Goal: Task Accomplishment & Management: Manage account settings

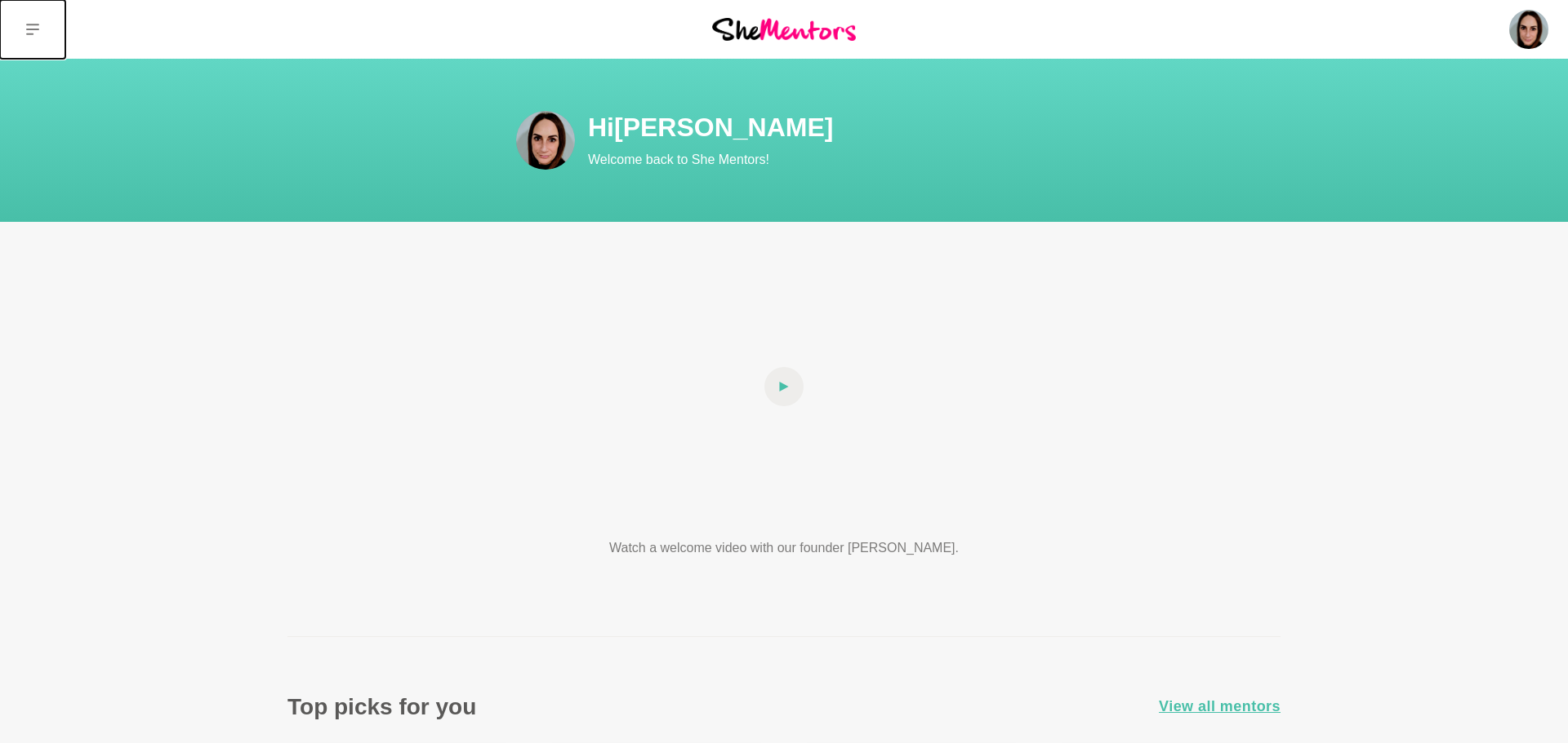
click at [33, 30] on icon at bounding box center [32, 29] width 13 height 13
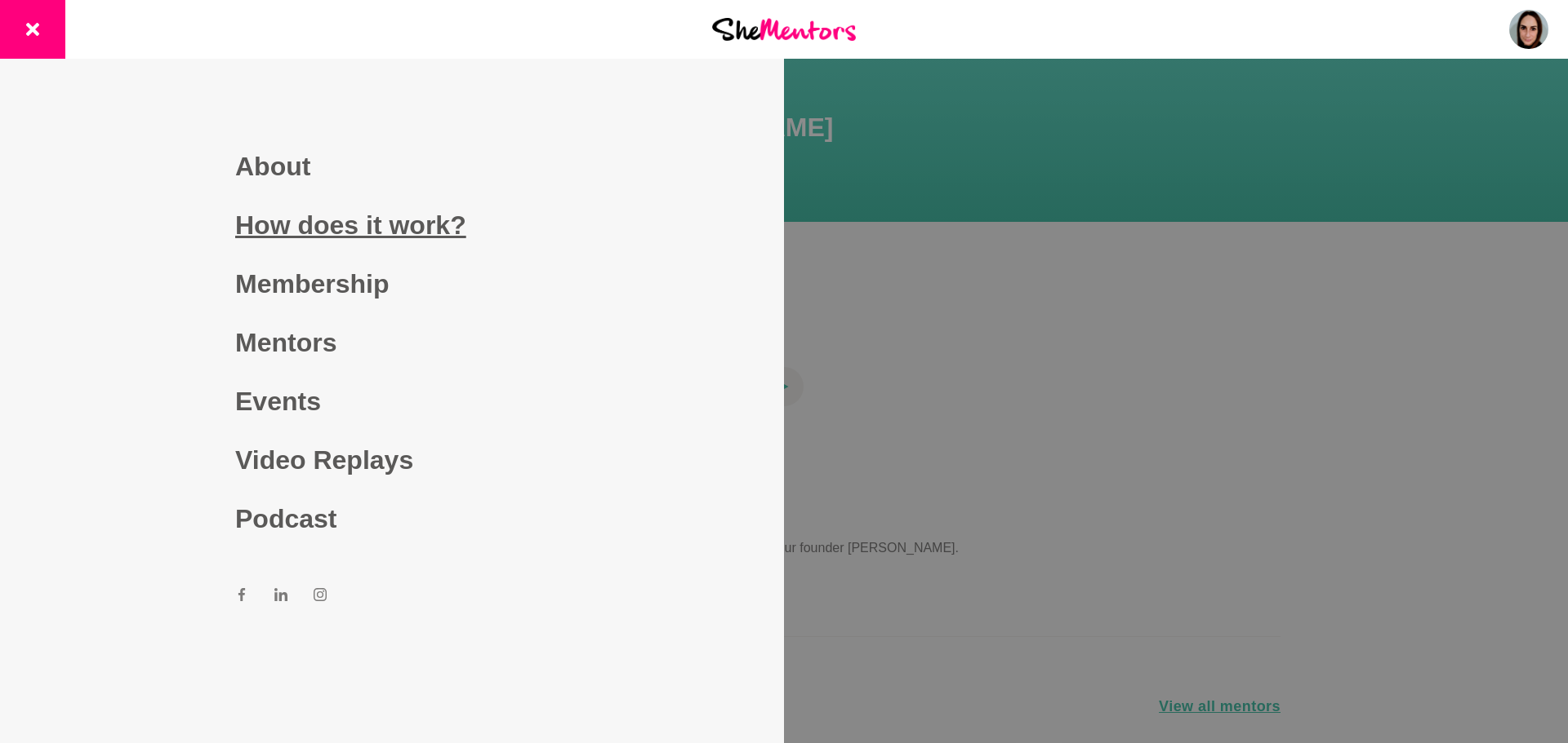
click at [300, 232] on link "How does it work?" at bounding box center [392, 225] width 313 height 58
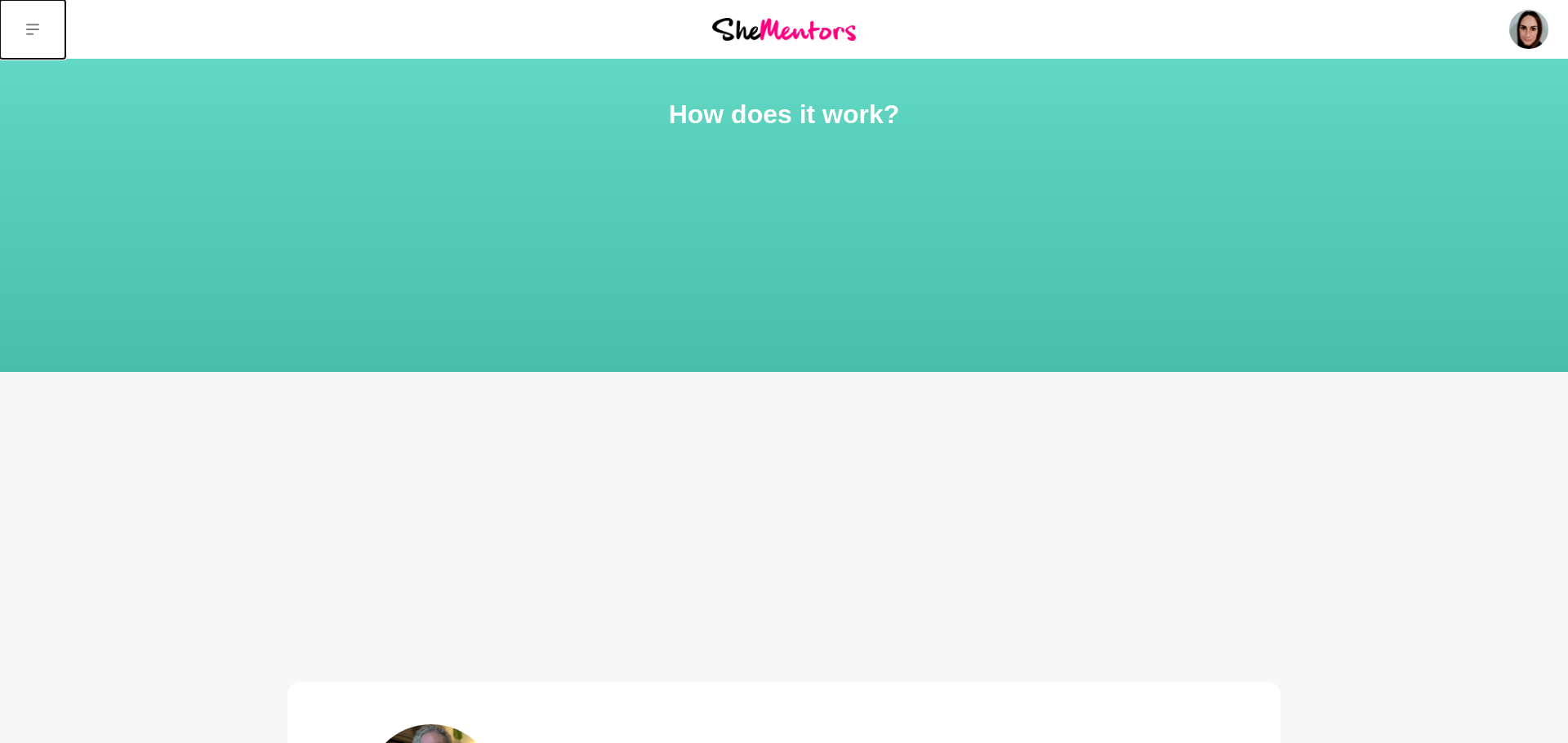
click at [45, 30] on button at bounding box center [33, 29] width 65 height 58
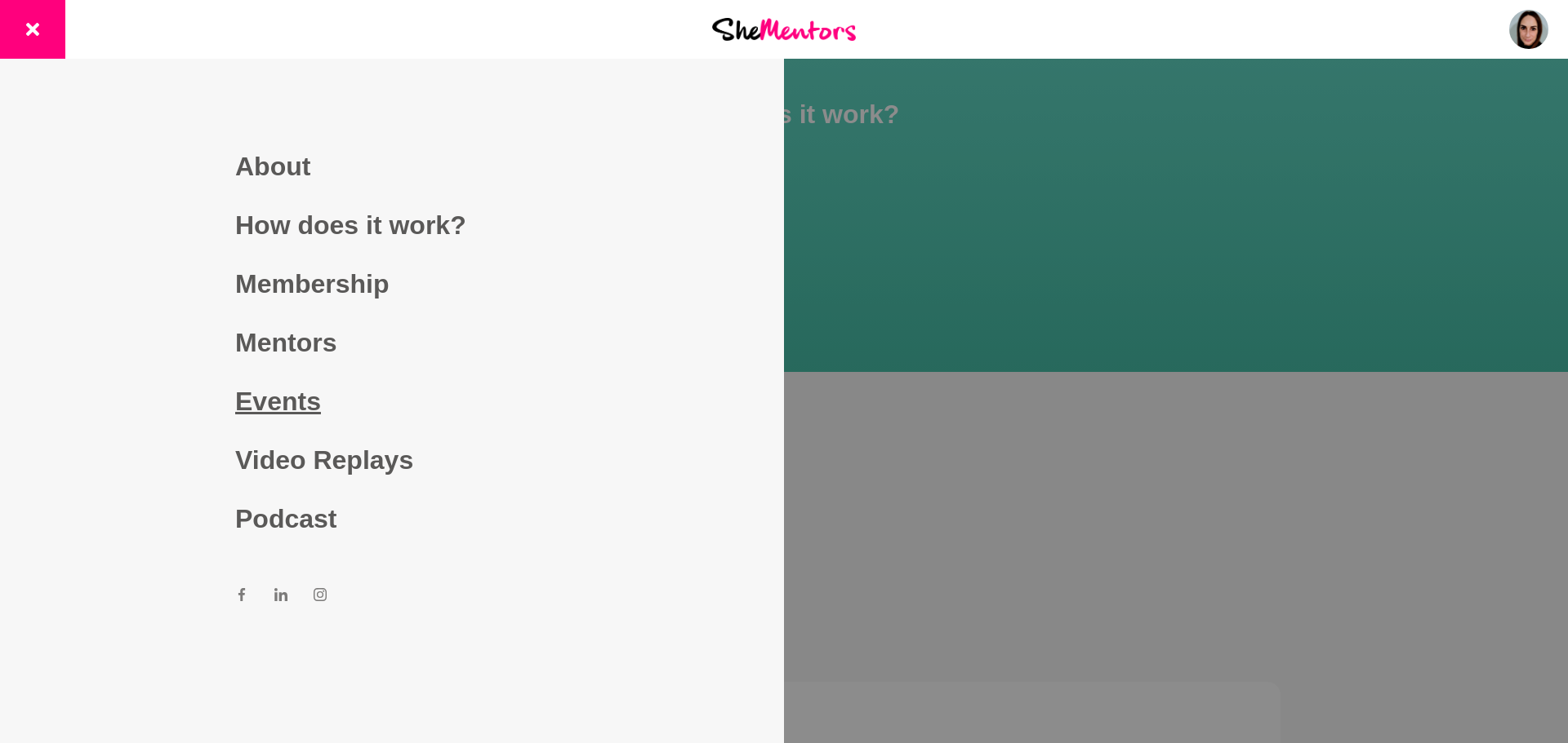
click at [281, 412] on link "Events" at bounding box center [392, 401] width 313 height 58
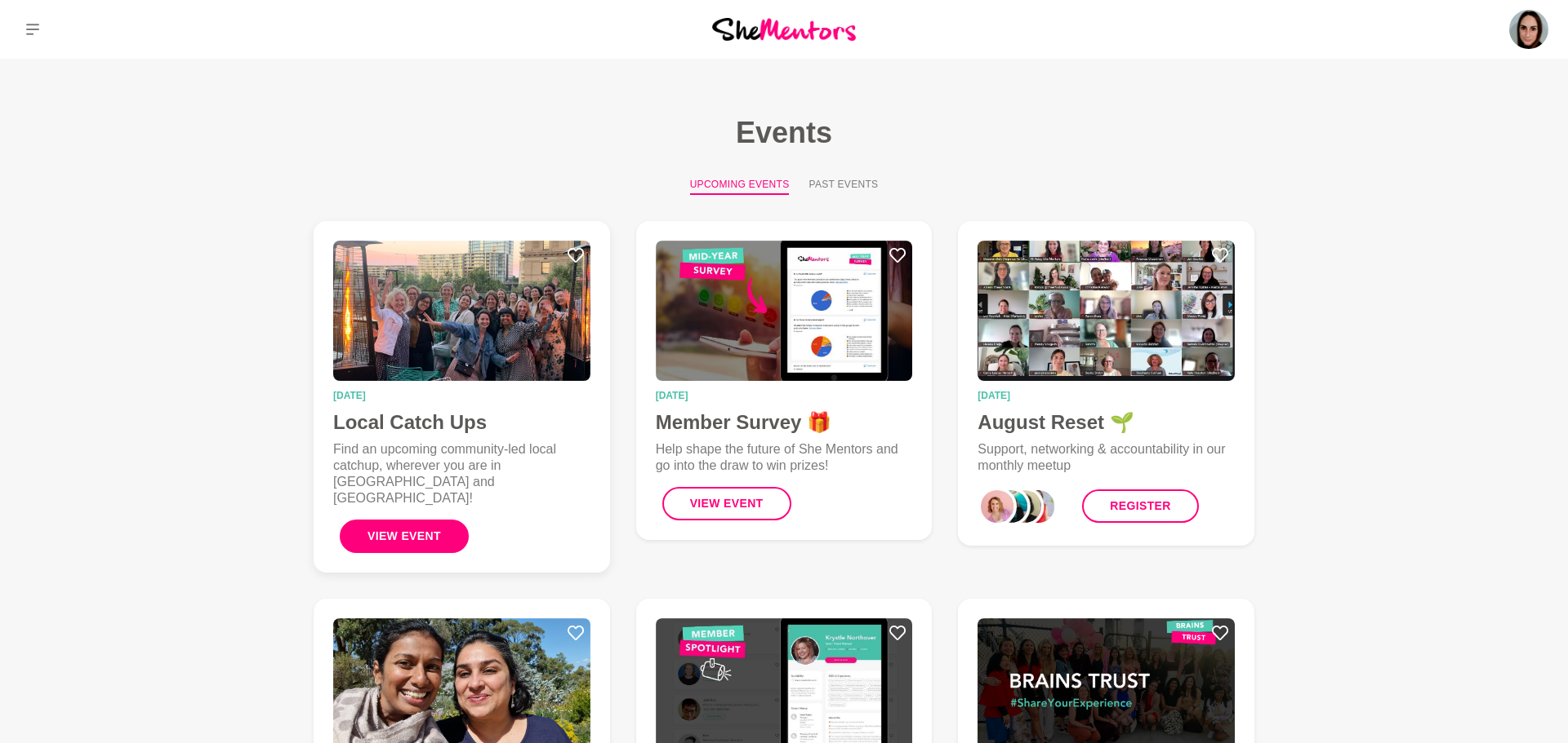
click at [437, 523] on button "View Event" at bounding box center [404, 537] width 129 height 34
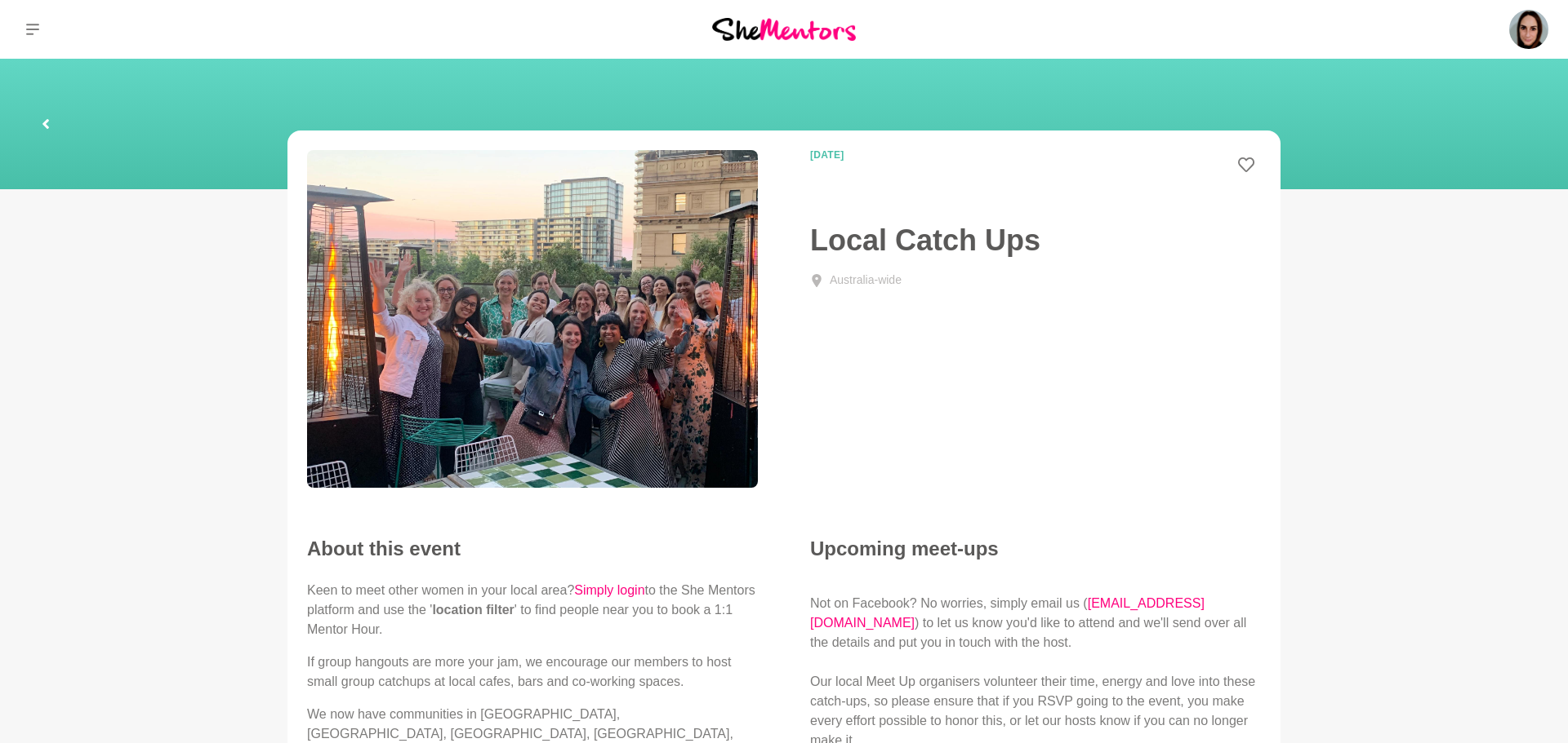
click at [1152, 362] on div "[DATE] Local Catch Ups [GEOGRAPHIC_DATA]-wide" at bounding box center [783, 324] width 1006 height 348
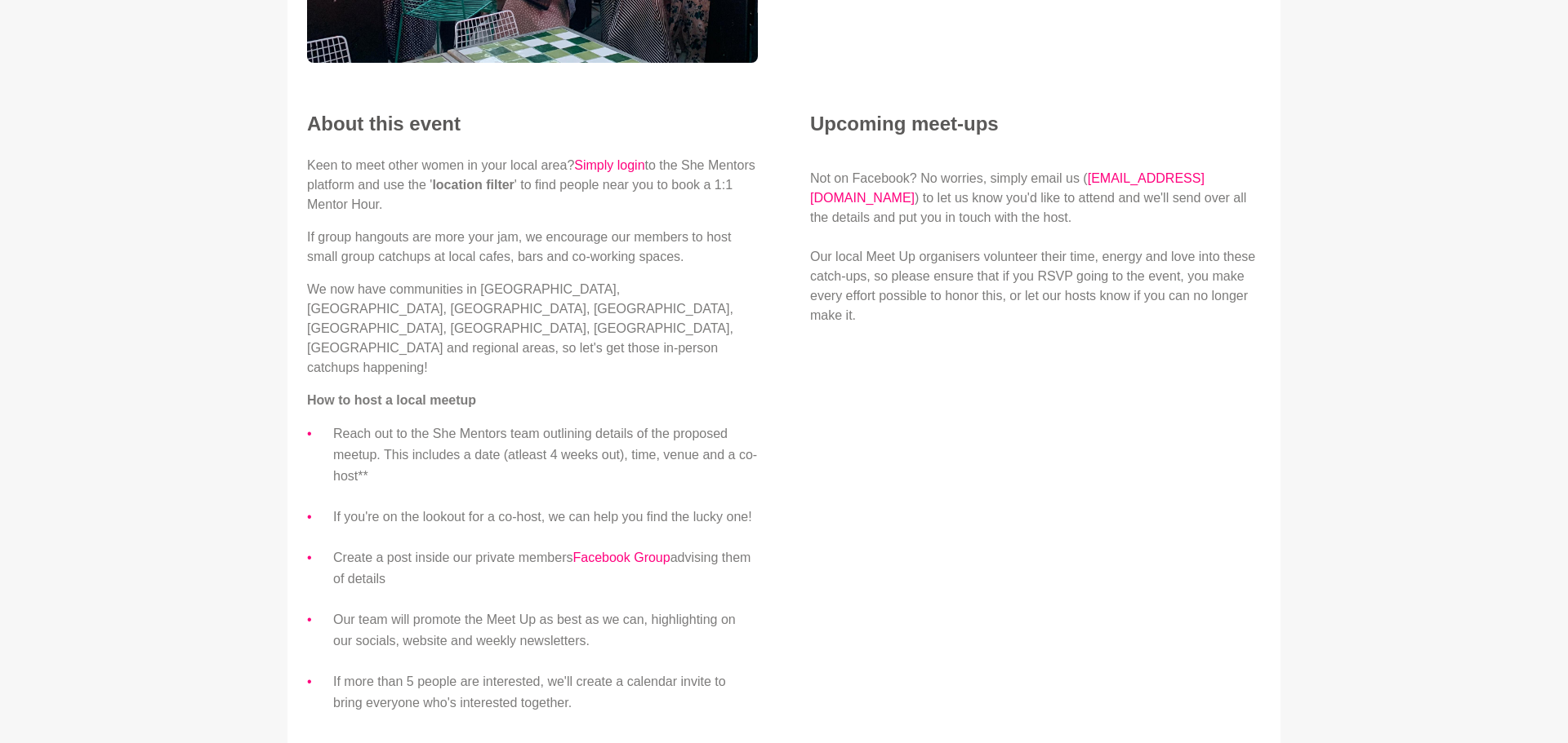
scroll to position [391, 0]
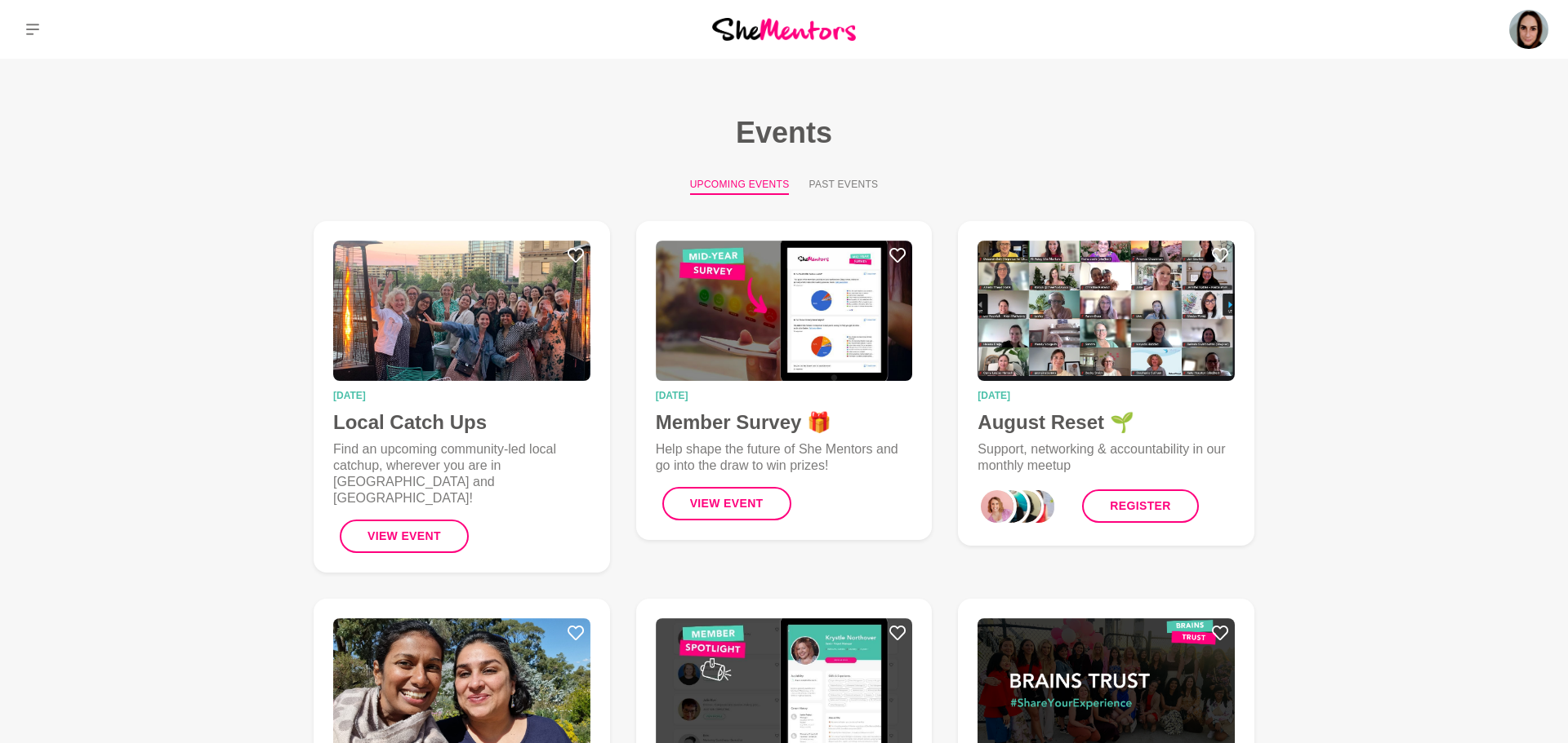
click at [191, 591] on main "Events Upcoming Events Past Events [DATE] Local Catch Ups Find an upcoming comm…" at bounding box center [784, 713] width 1568 height 1310
click at [426, 520] on button "View Event" at bounding box center [404, 537] width 129 height 34
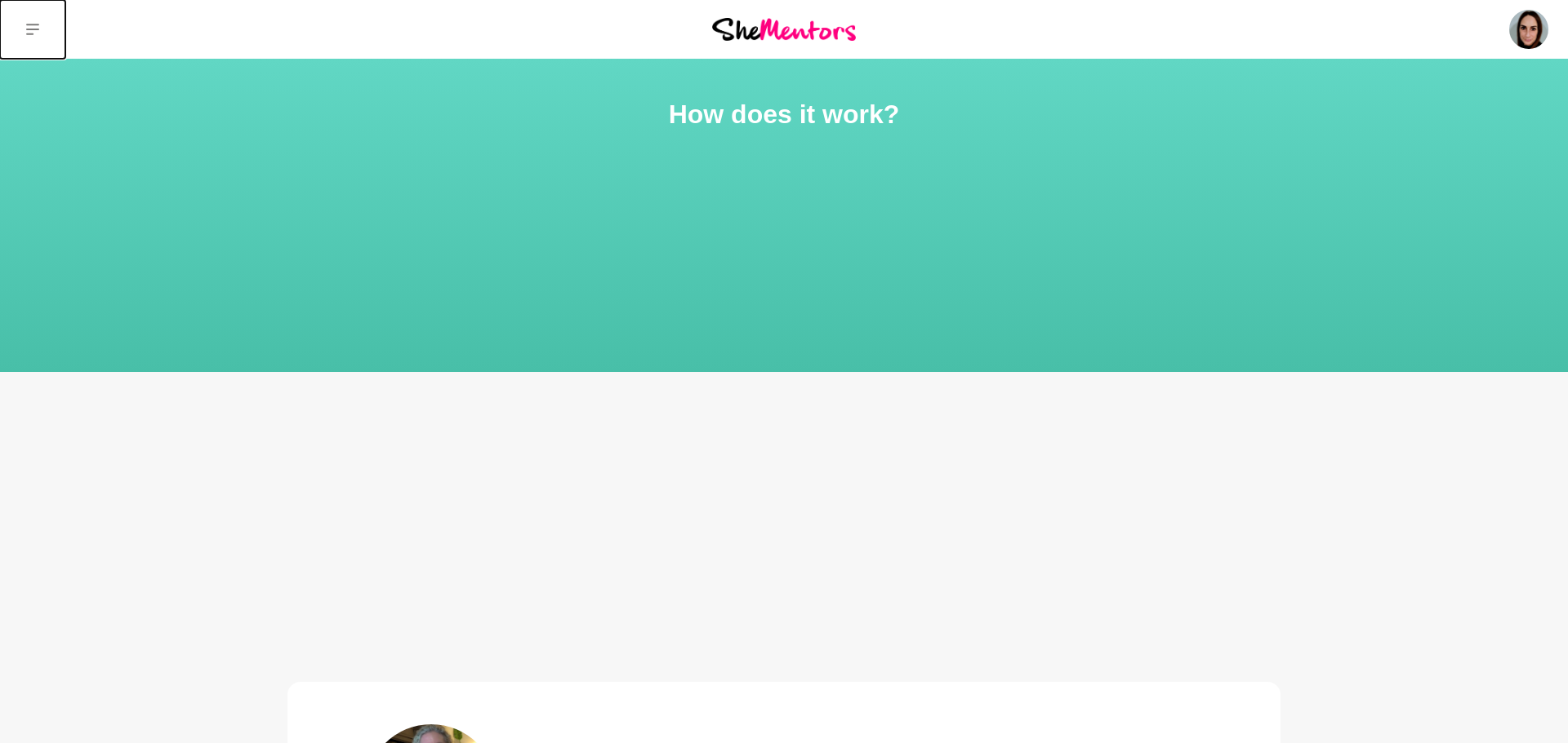
click at [24, 37] on button at bounding box center [33, 29] width 65 height 58
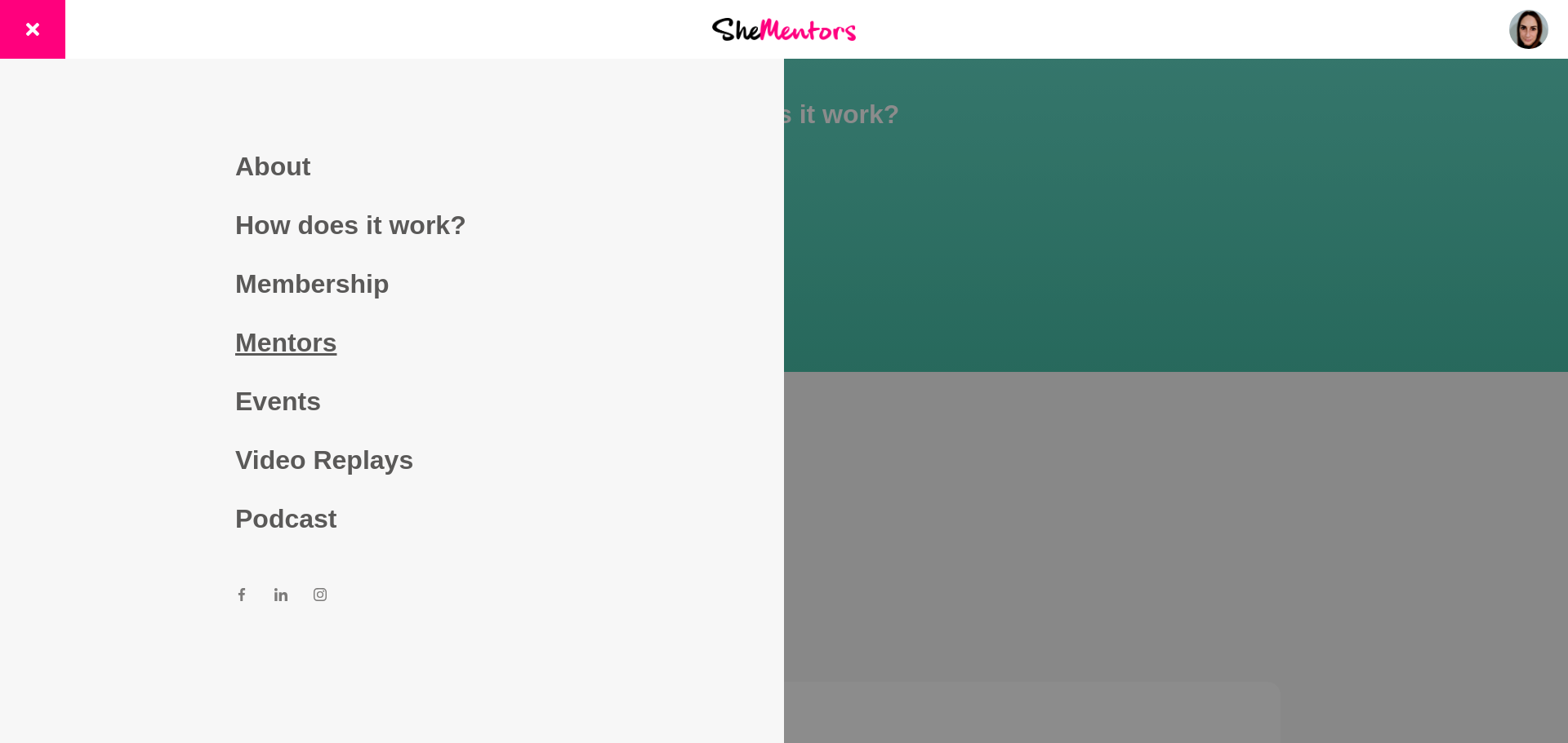
click at [292, 343] on link "Mentors" at bounding box center [392, 342] width 313 height 58
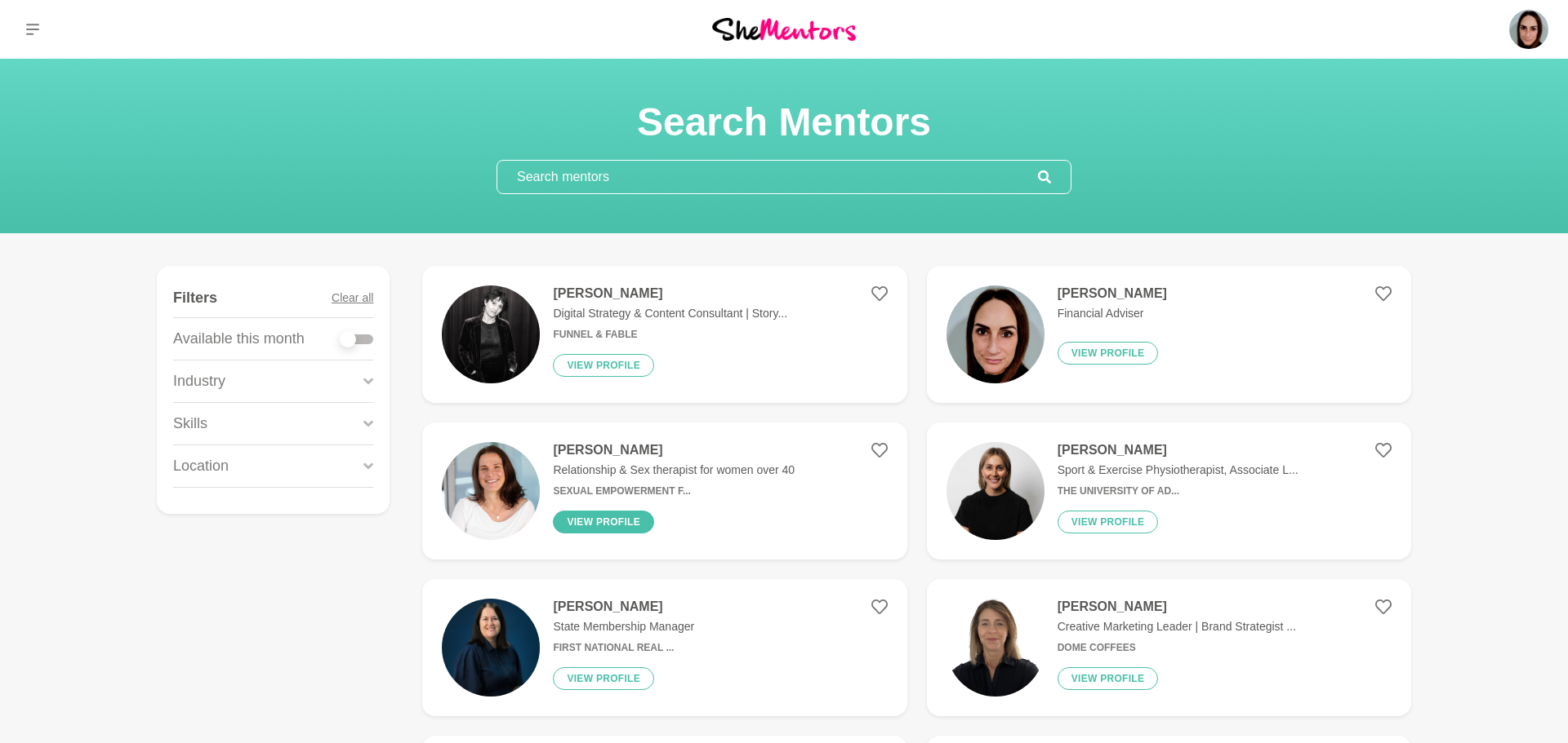
click at [605, 516] on button "View profile" at bounding box center [604, 522] width 101 height 23
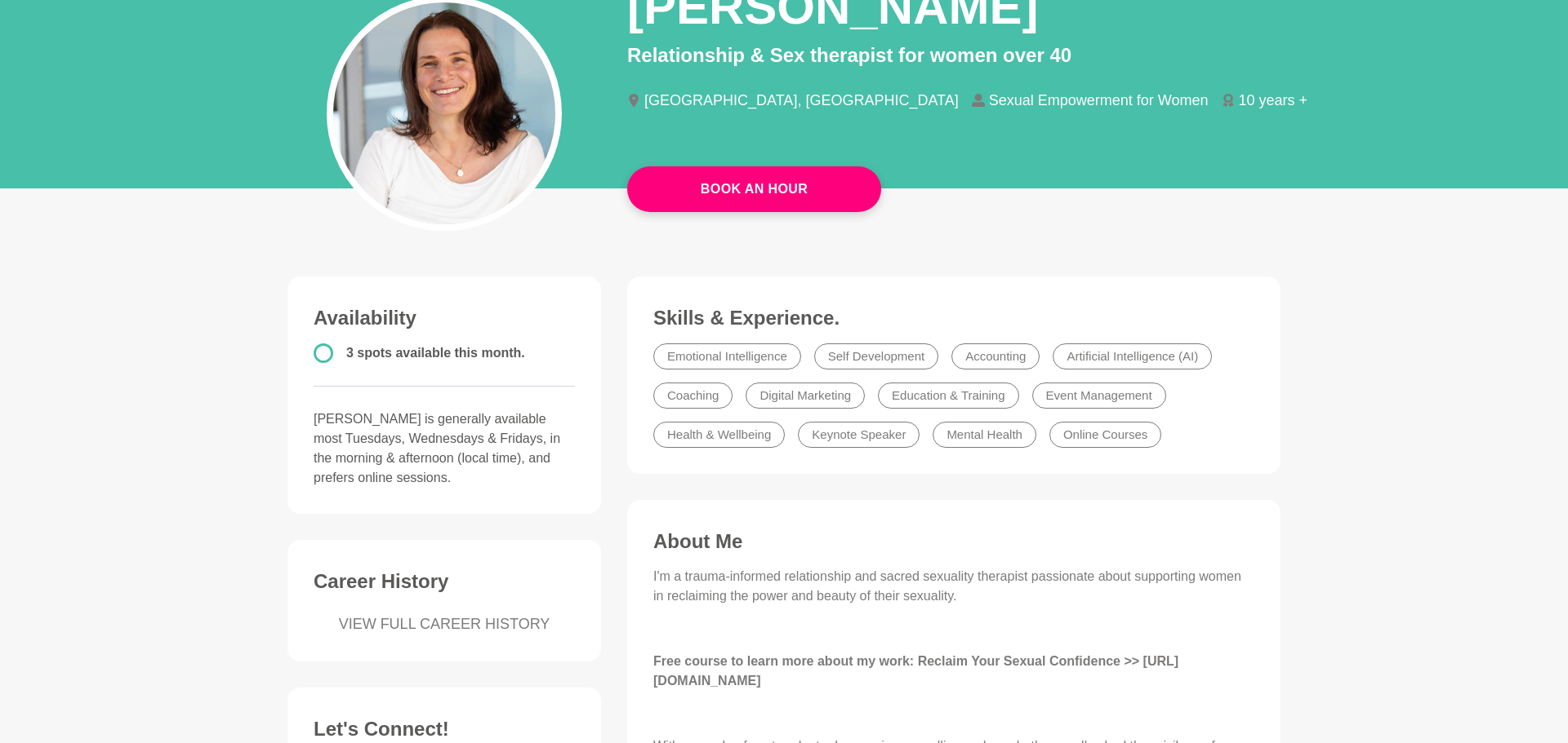
scroll to position [163, 0]
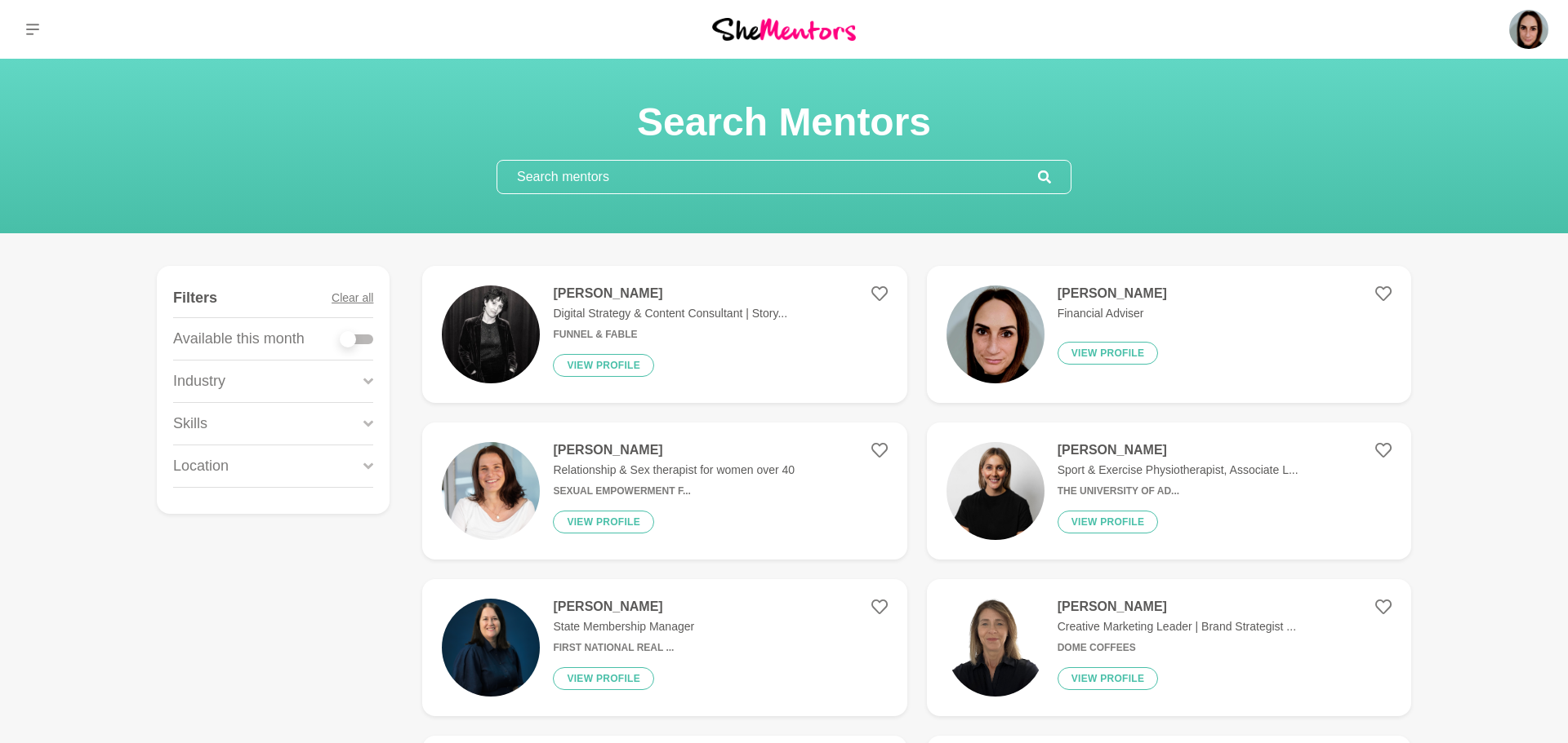
click at [1079, 294] on h4 "[PERSON_NAME]" at bounding box center [1112, 293] width 109 height 16
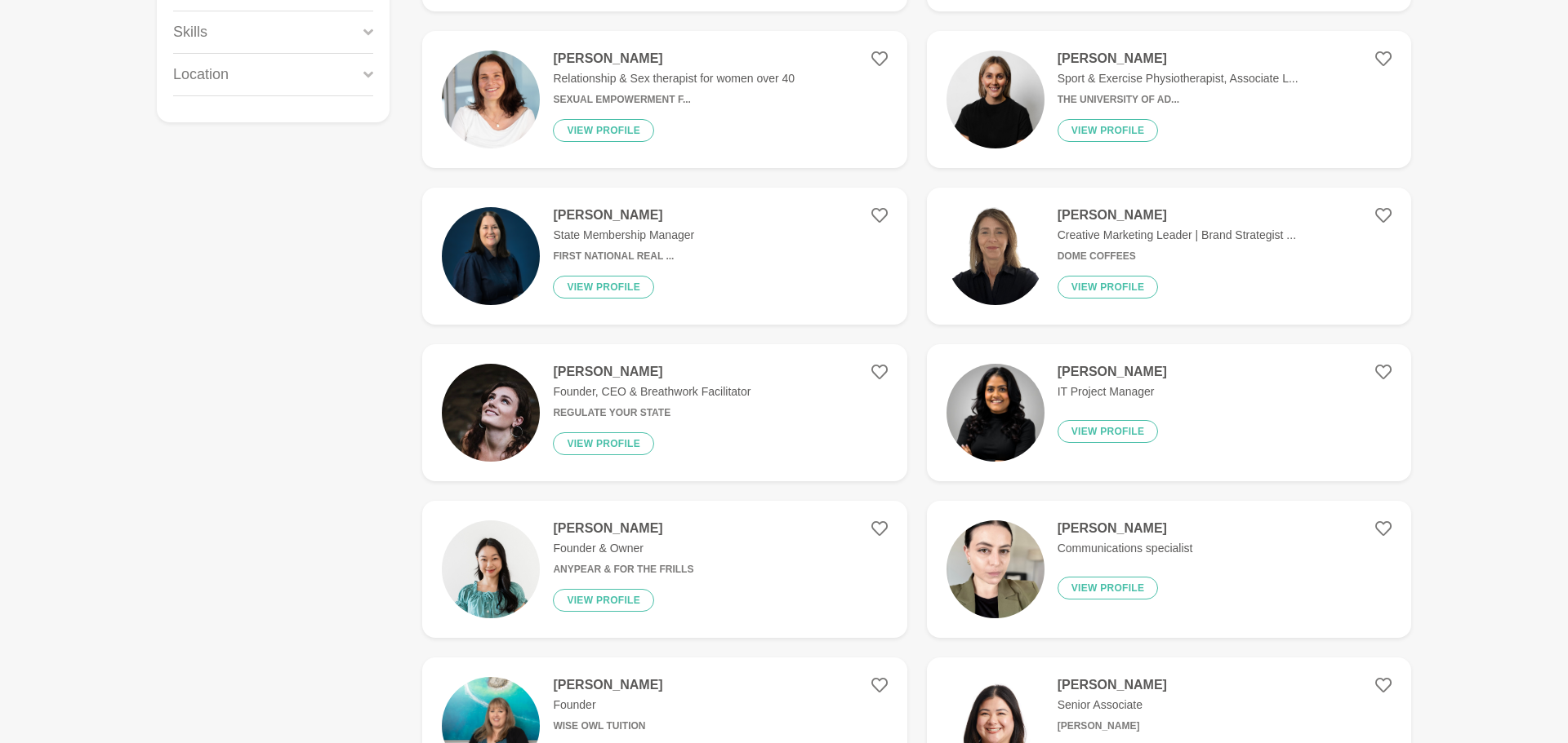
scroll to position [424, 0]
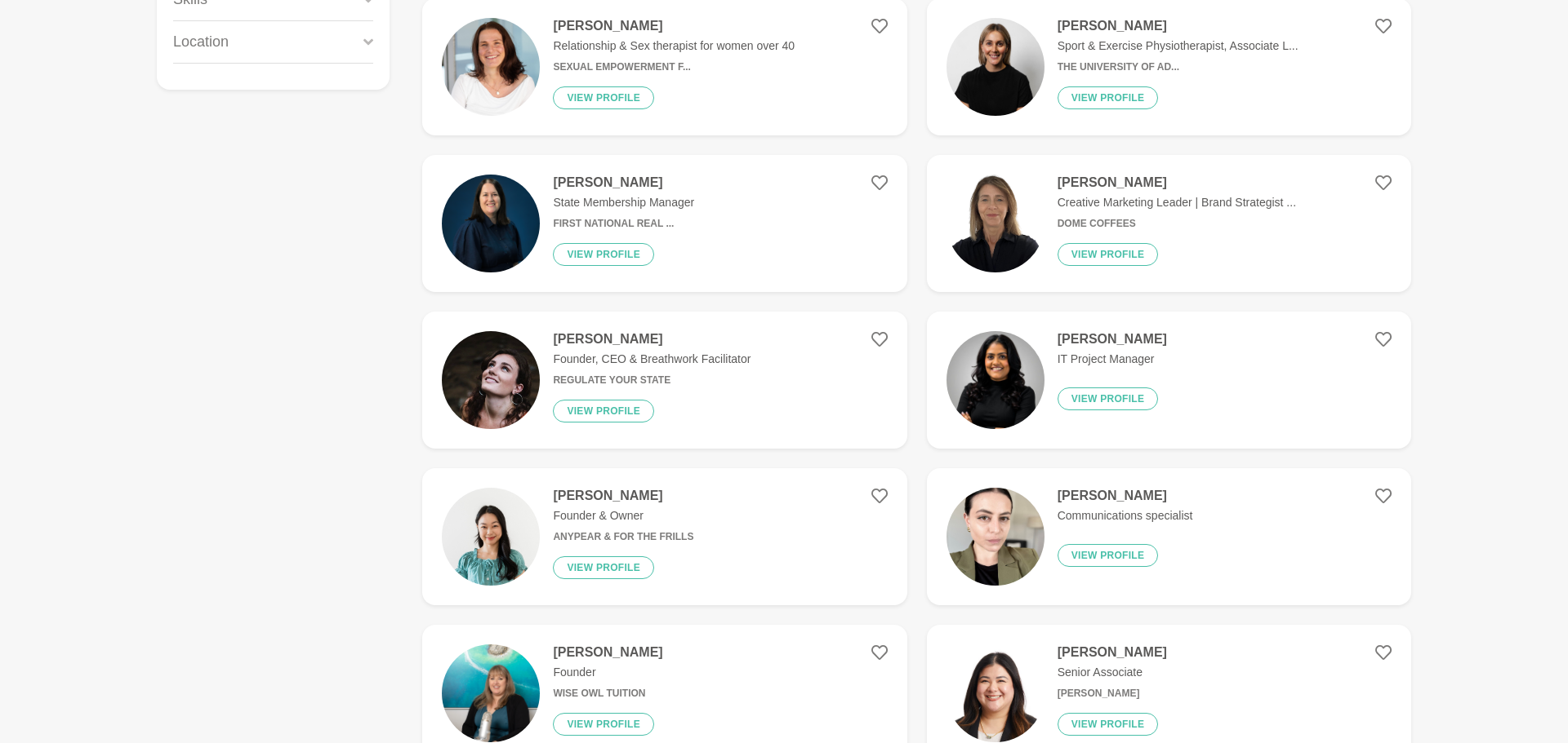
click at [668, 355] on p "Founder, CEO & Breathwork Facilitator" at bounding box center [651, 359] width 197 height 17
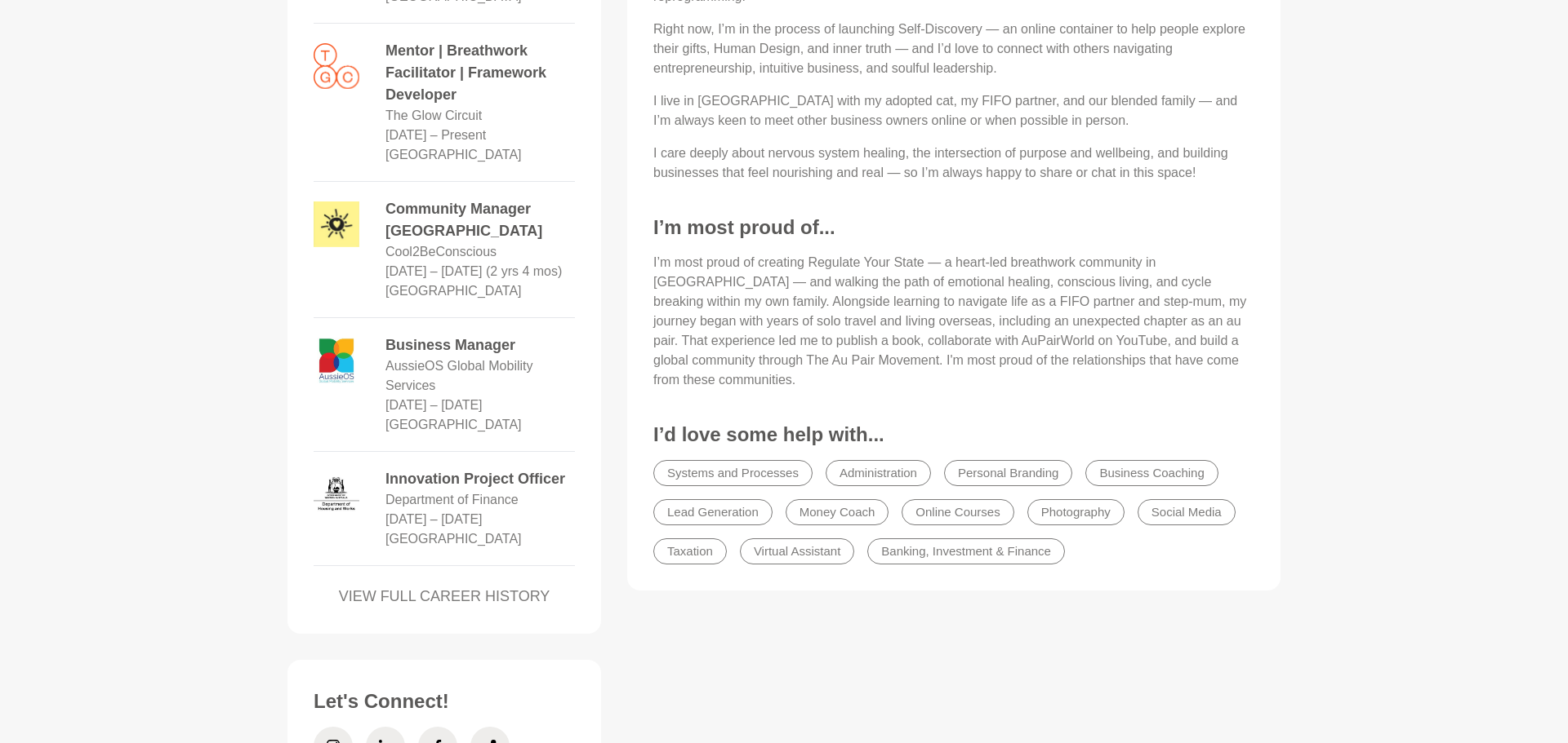
scroll to position [914, 0]
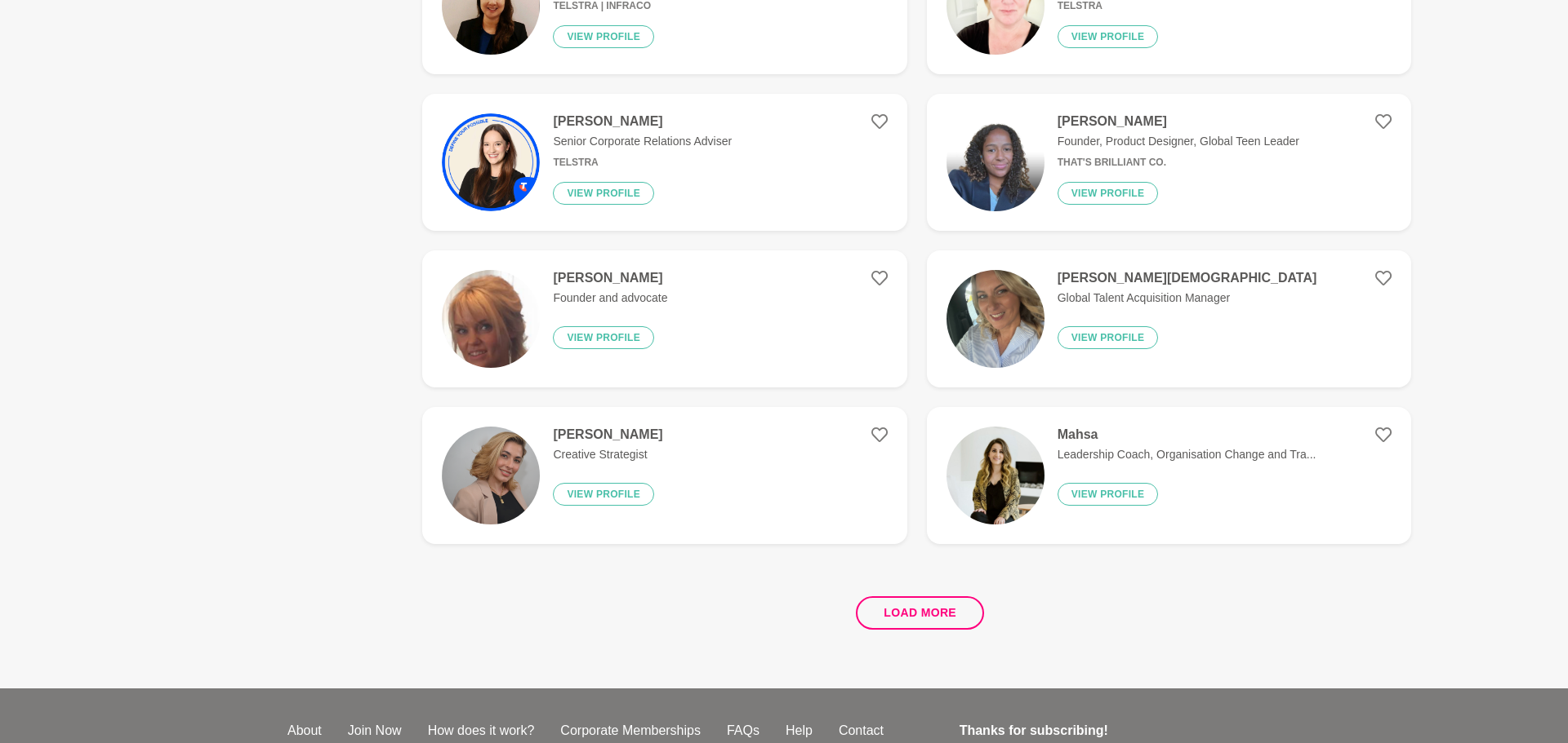
scroll to position [2840, 0]
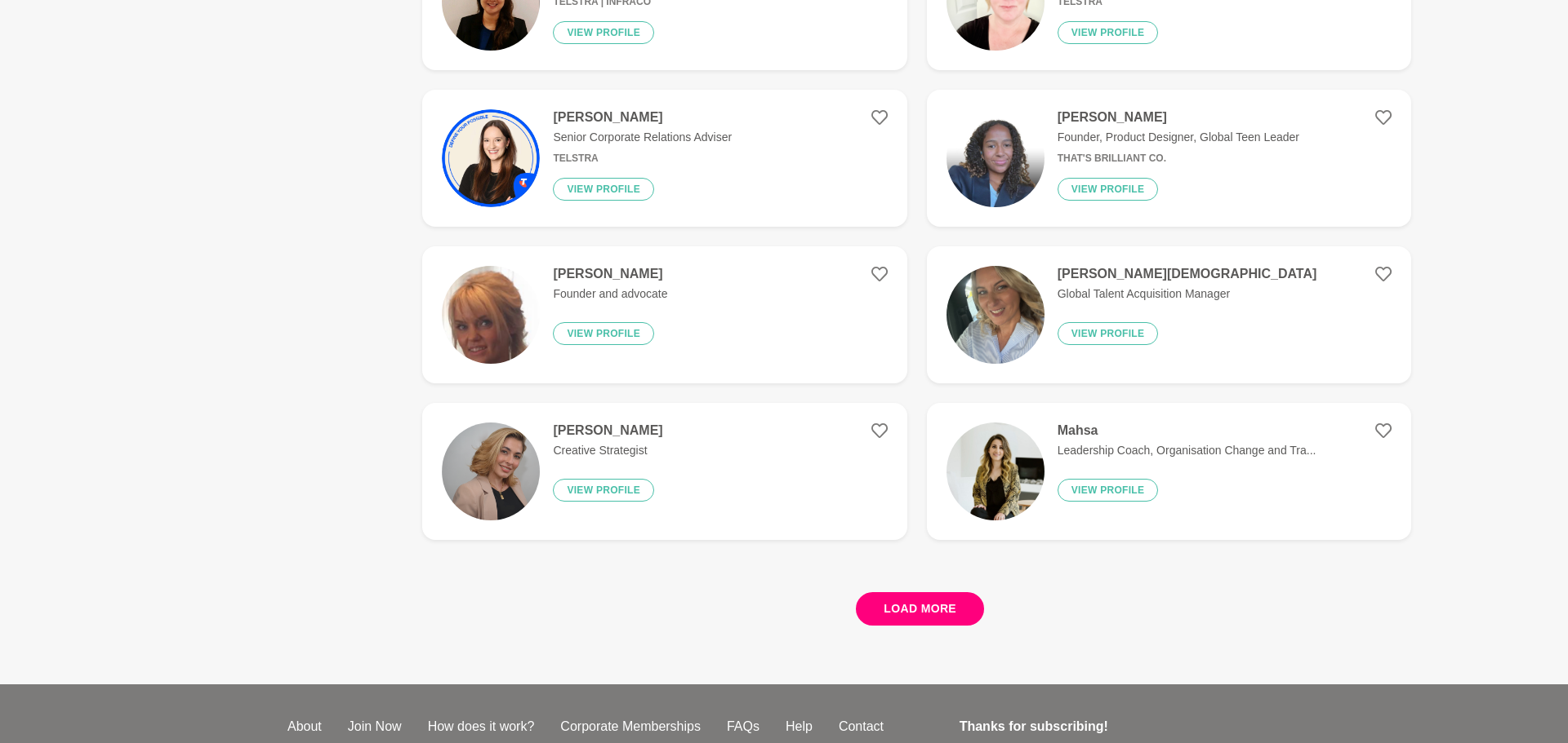
click at [931, 595] on button "Load more" at bounding box center [919, 609] width 128 height 34
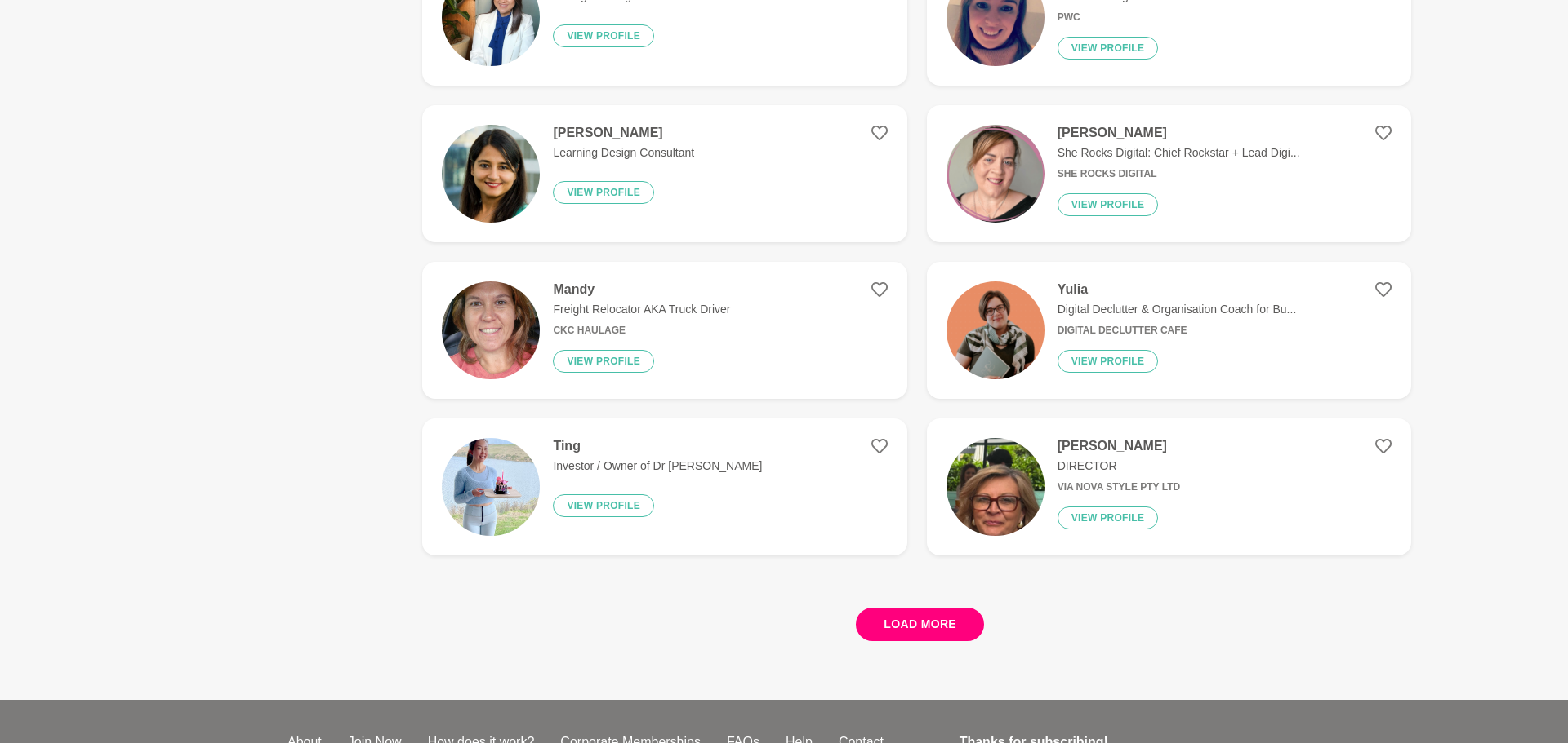
scroll to position [5974, 0]
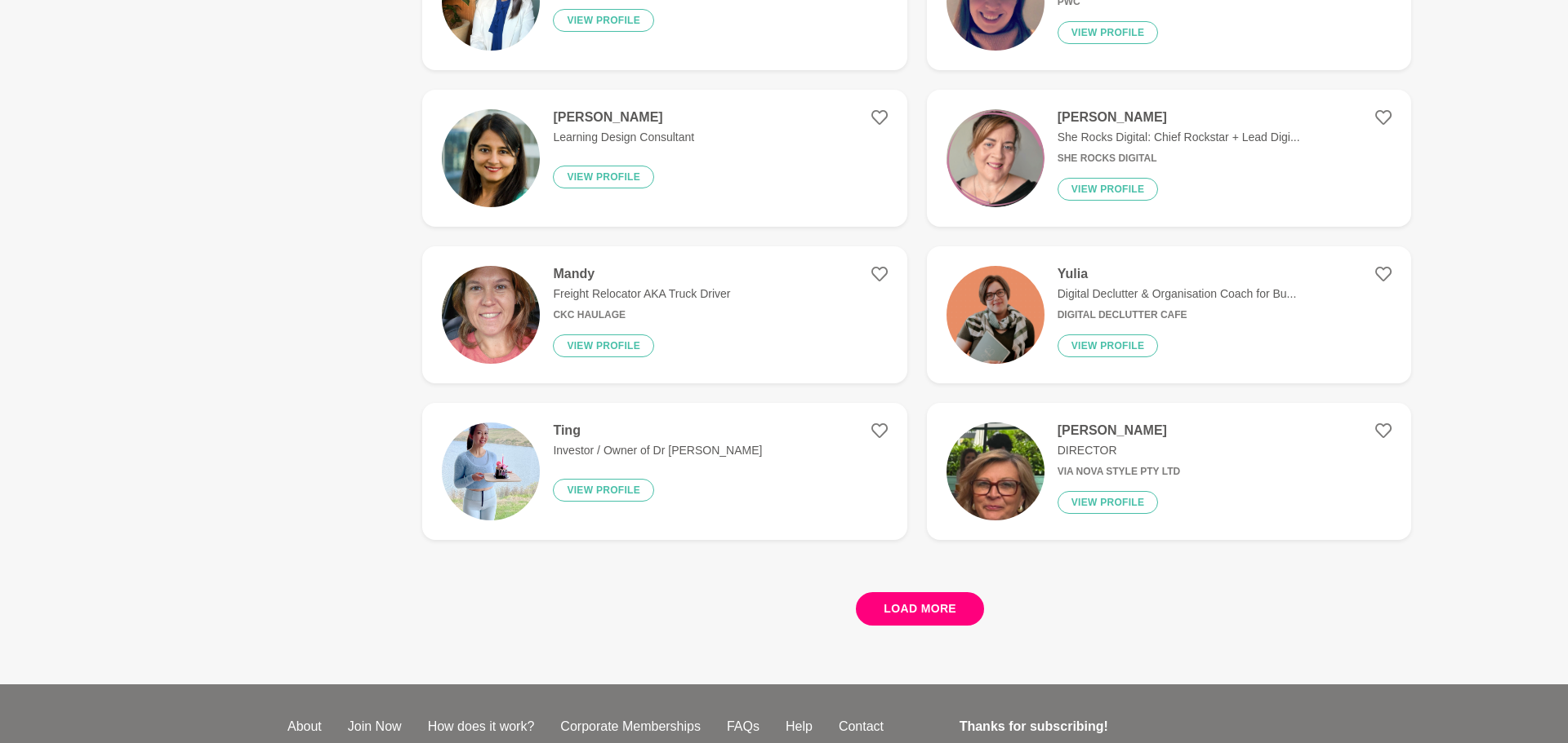
click at [954, 604] on button "Load more" at bounding box center [919, 609] width 128 height 34
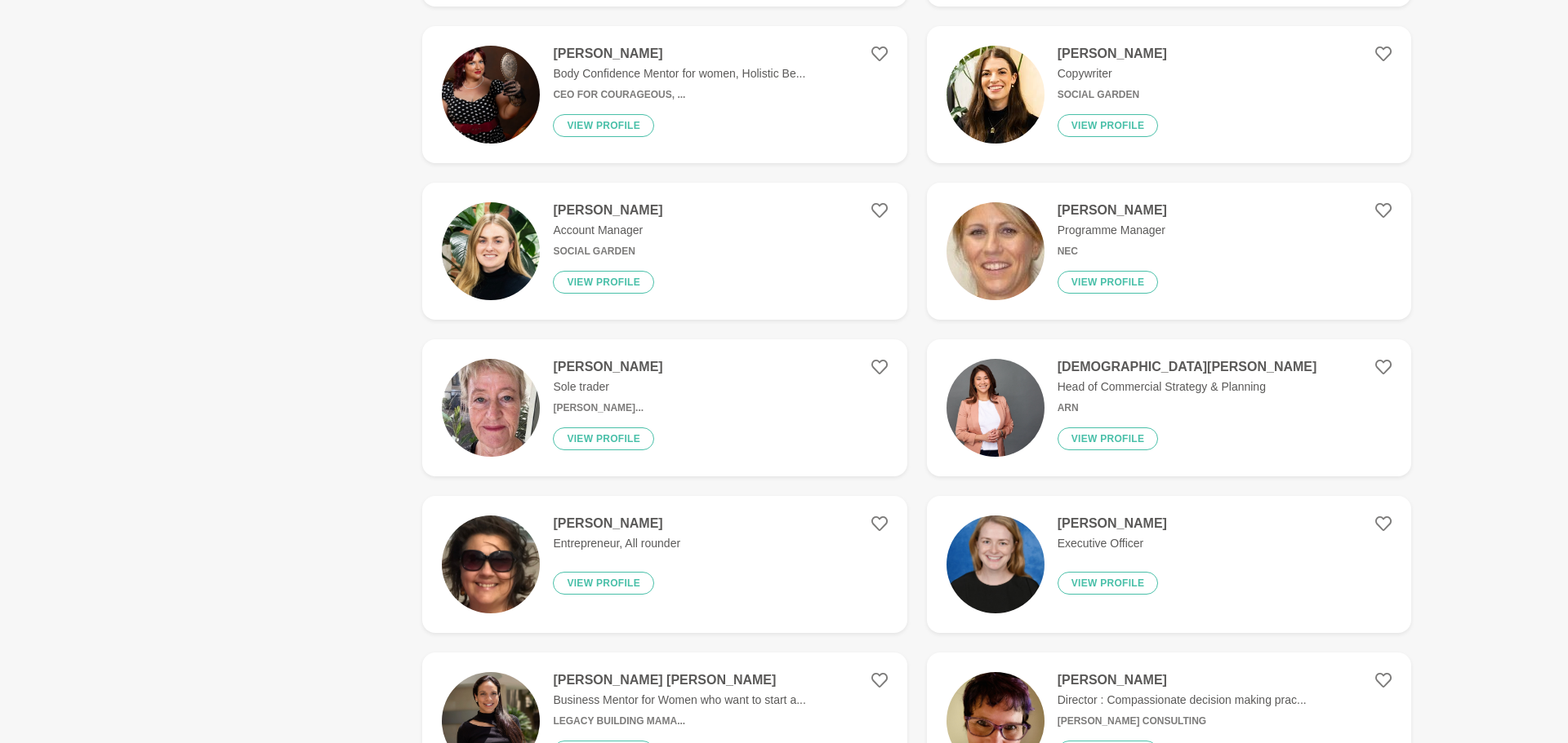
scroll to position [2546, 0]
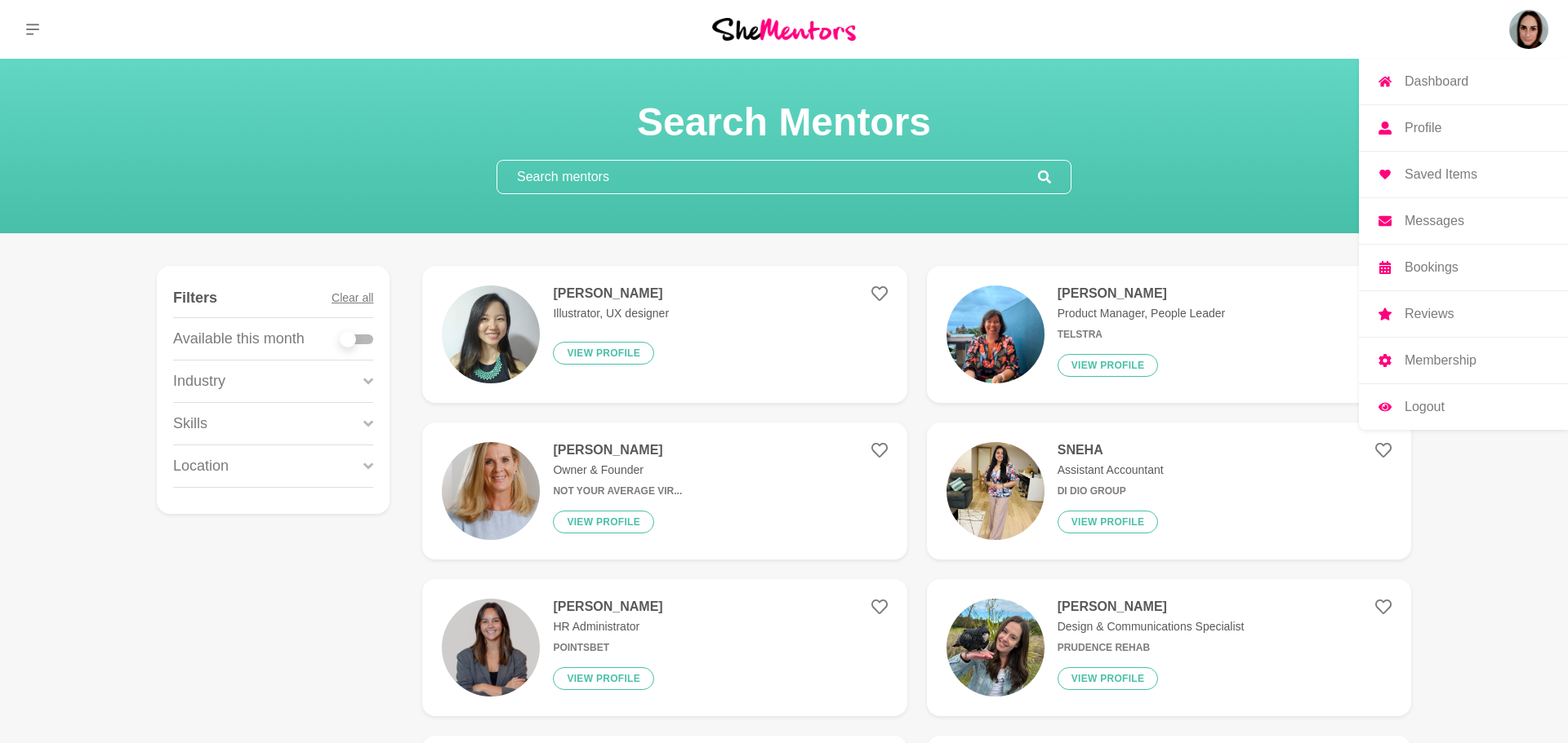
click at [1534, 41] on img at bounding box center [1528, 30] width 40 height 40
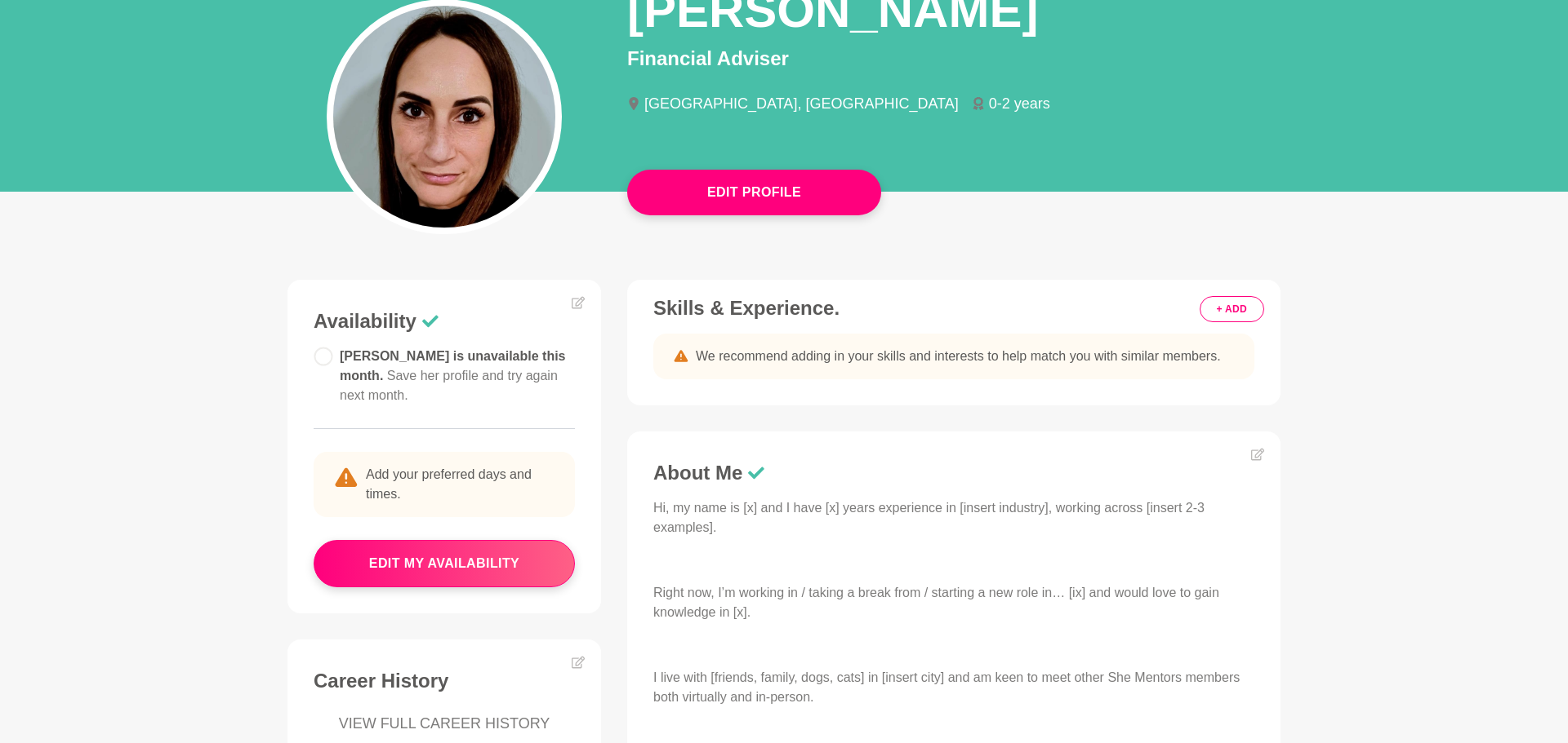
scroll to position [163, 0]
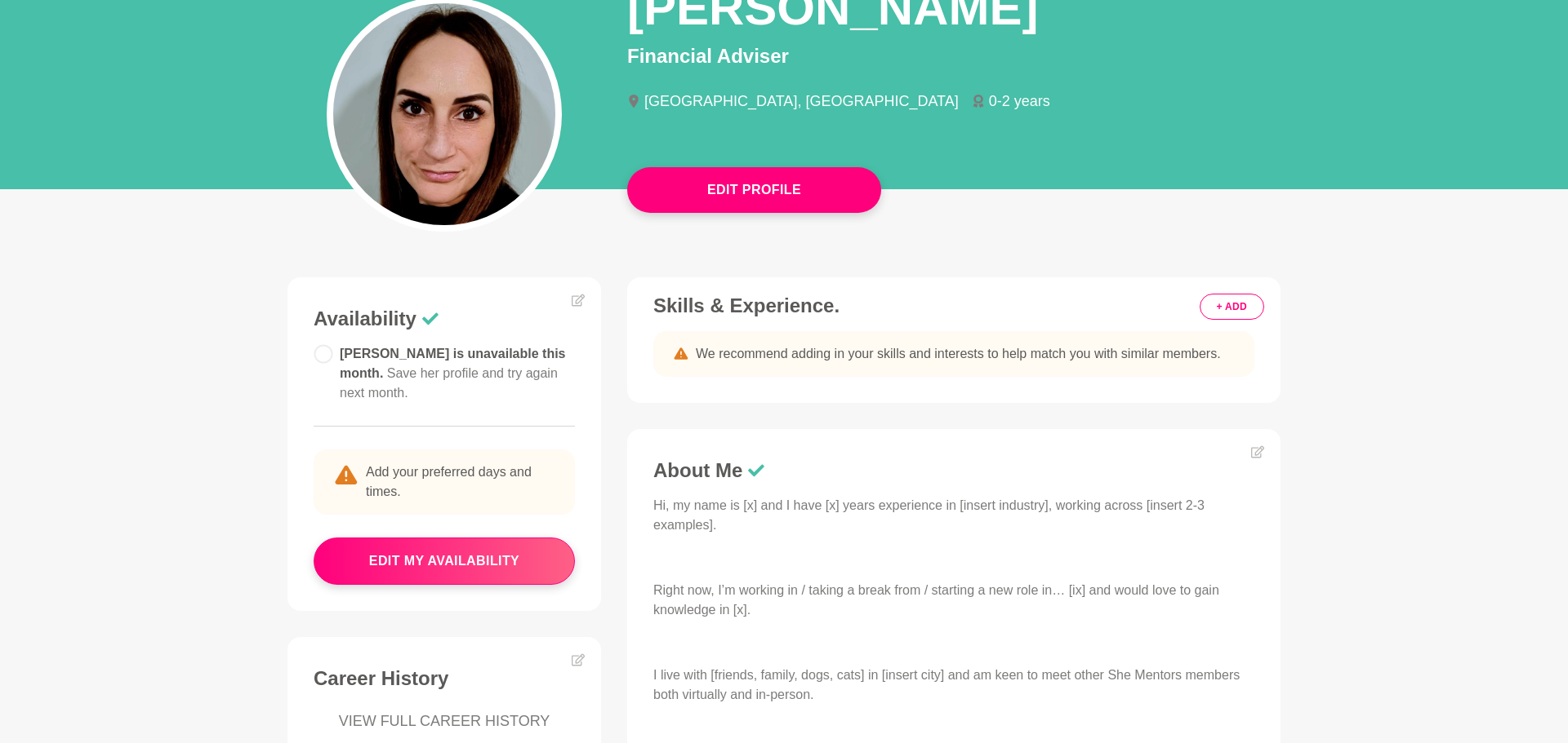
click at [1216, 311] on button "+ ADD" at bounding box center [1231, 307] width 64 height 26
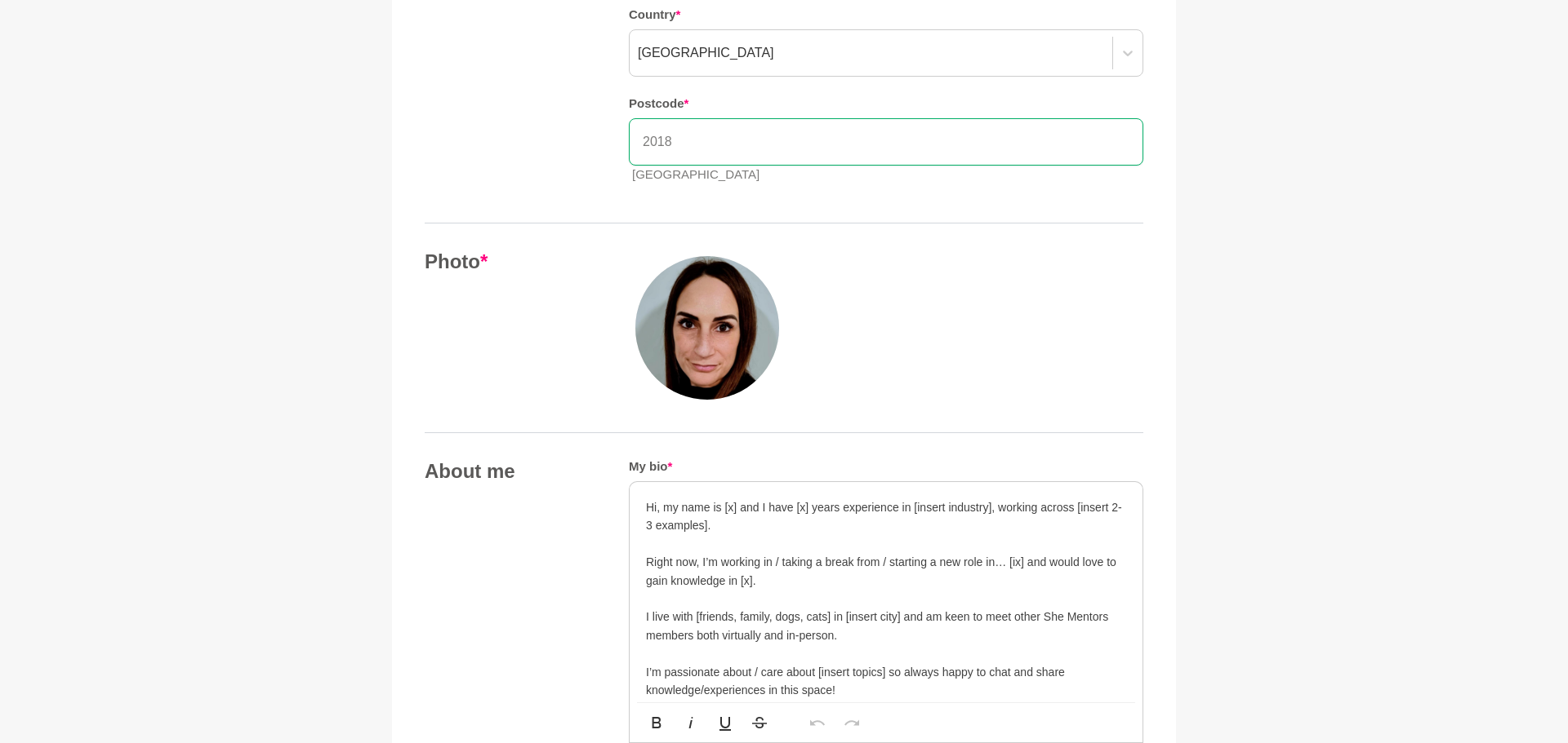
scroll to position [457, 0]
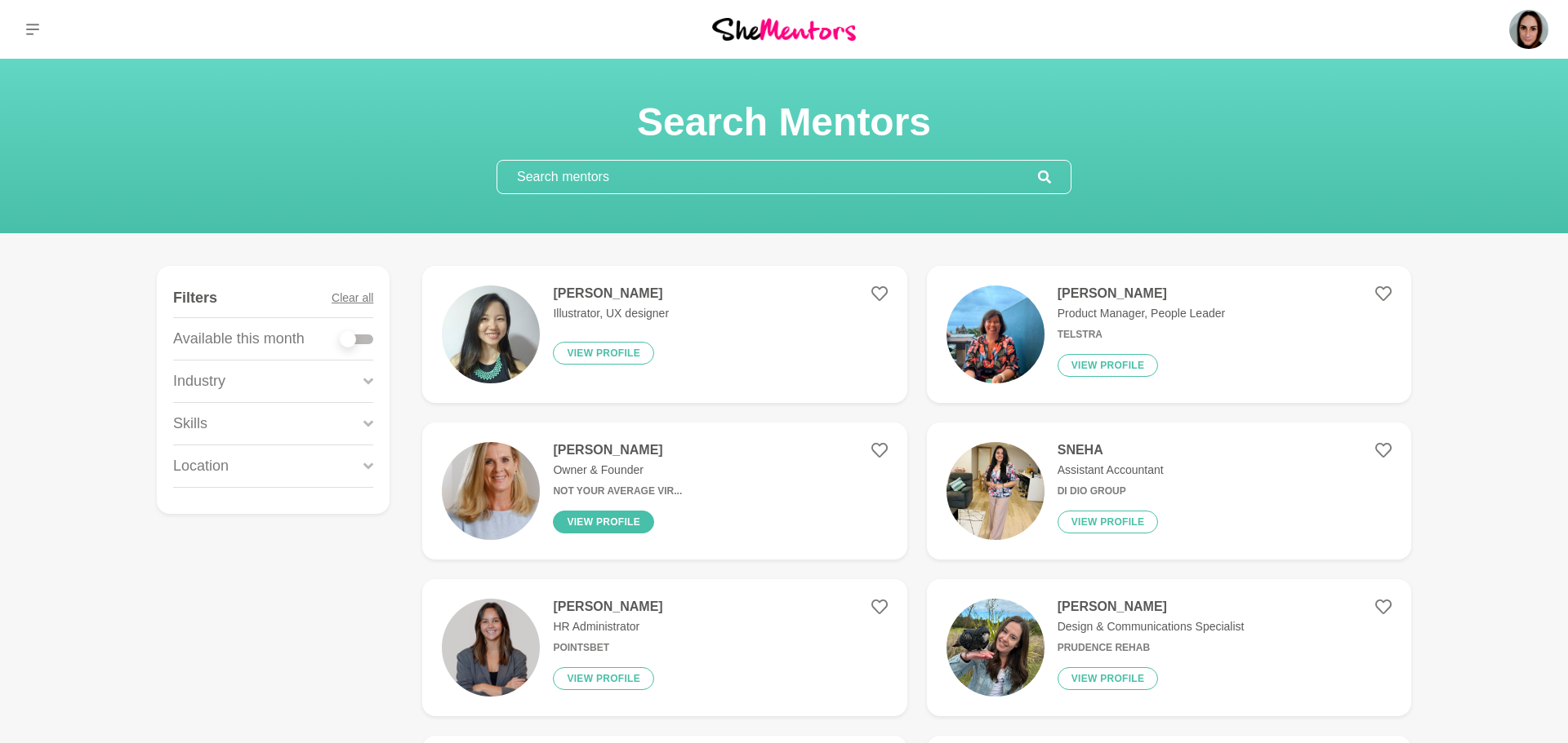
click at [581, 522] on button "View profile" at bounding box center [604, 522] width 101 height 23
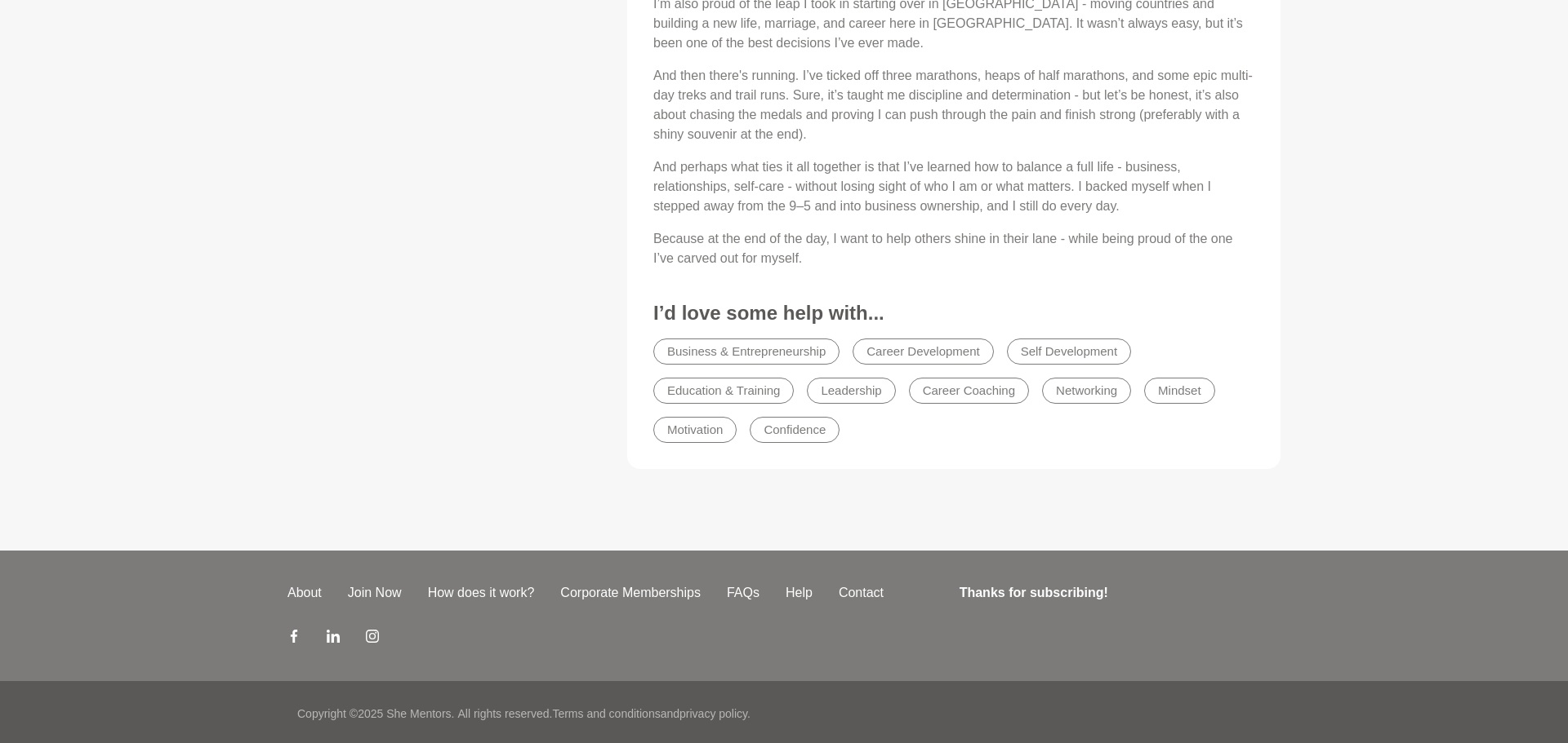
scroll to position [1450, 0]
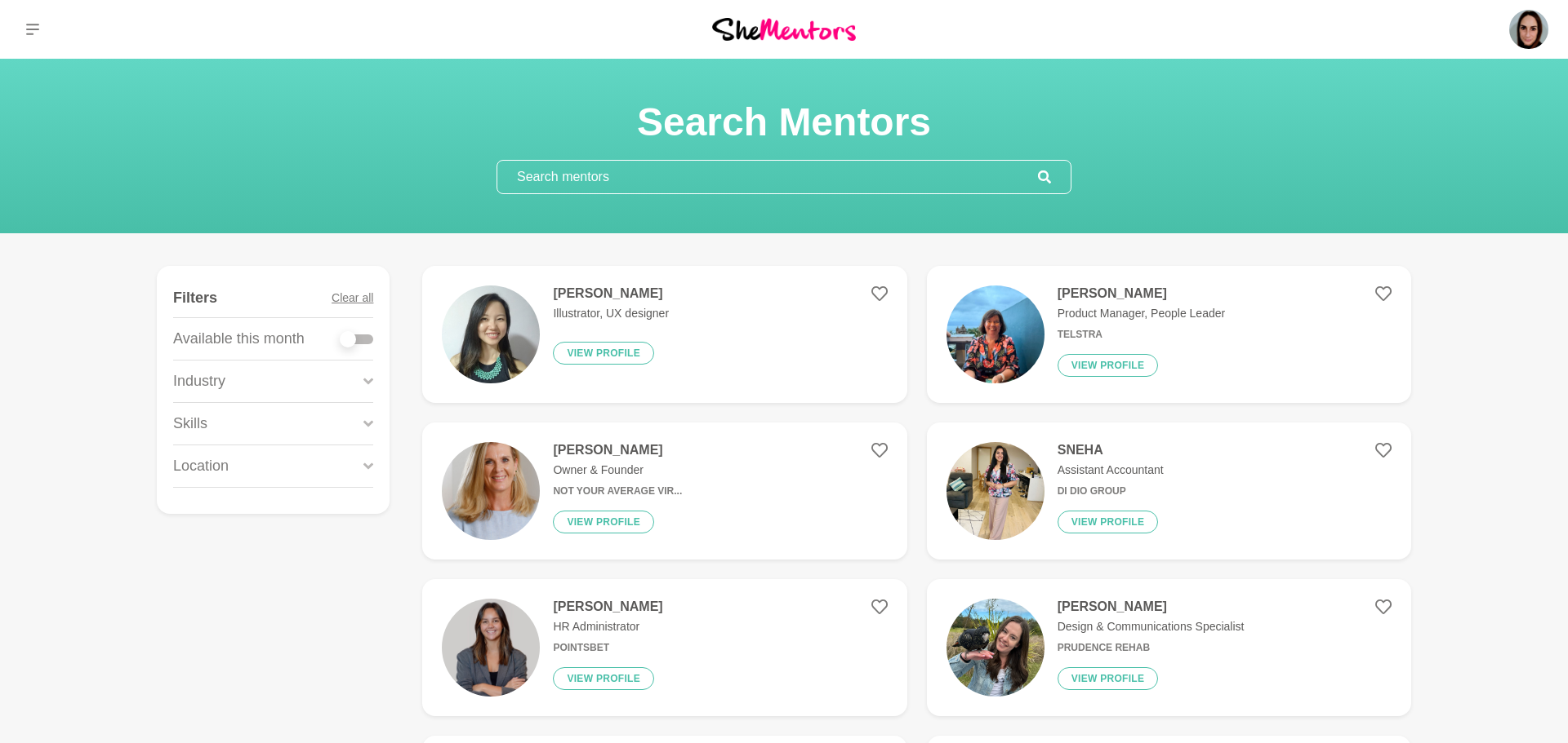
click at [1170, 321] on p "Product Manager, People Leader" at bounding box center [1141, 313] width 168 height 17
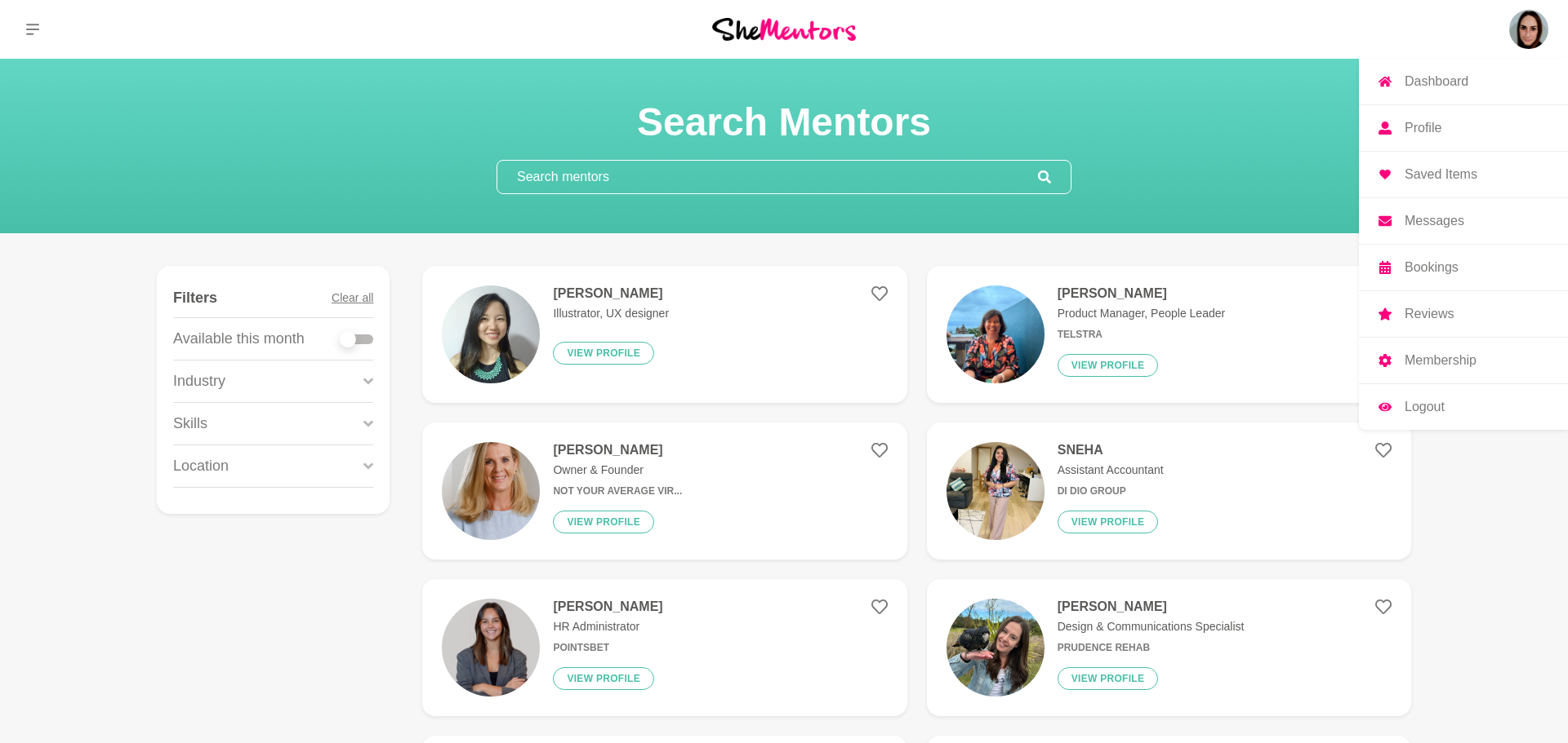
click at [1416, 118] on link "Profile" at bounding box center [1463, 128] width 209 height 46
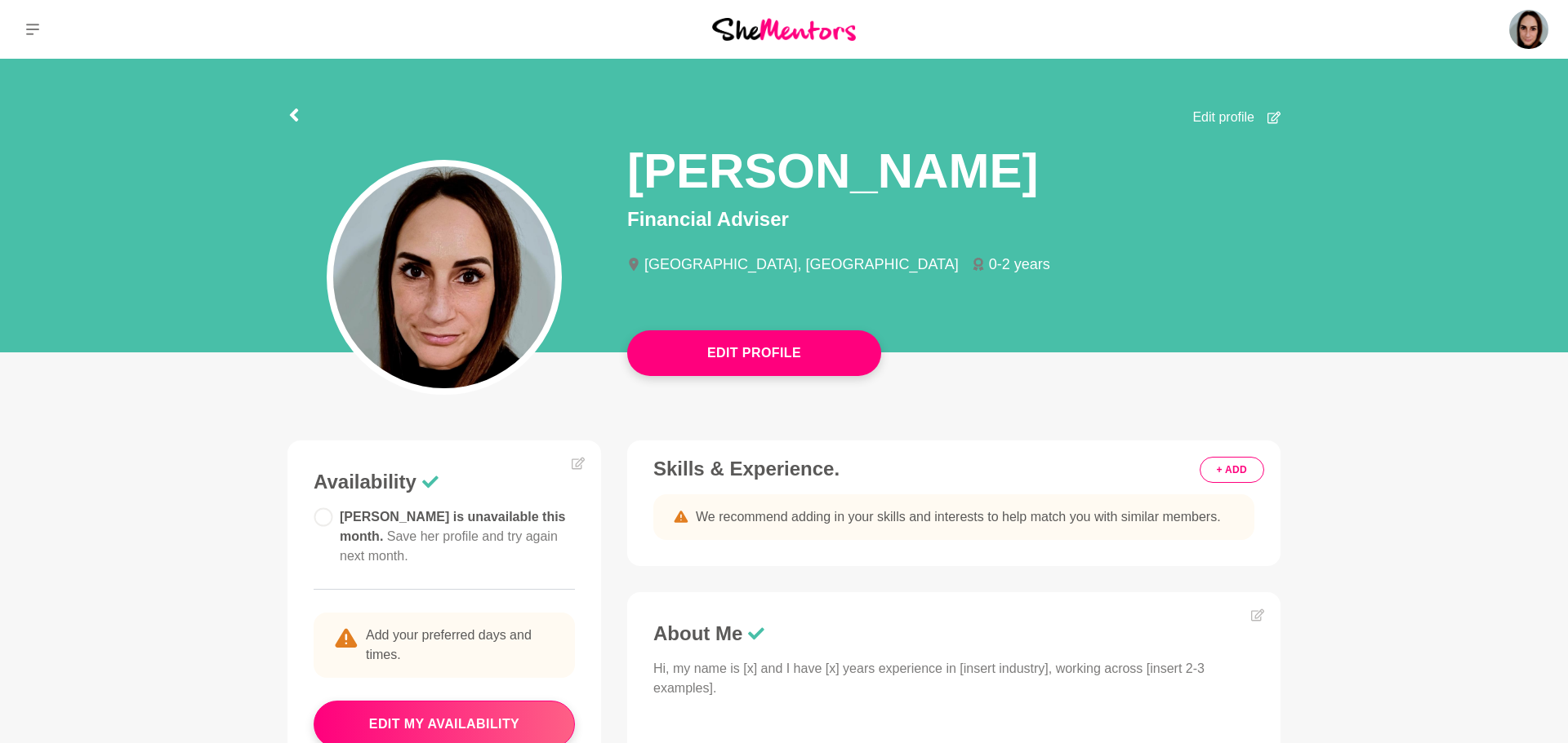
click at [1227, 470] on button "+ ADD" at bounding box center [1231, 470] width 64 height 26
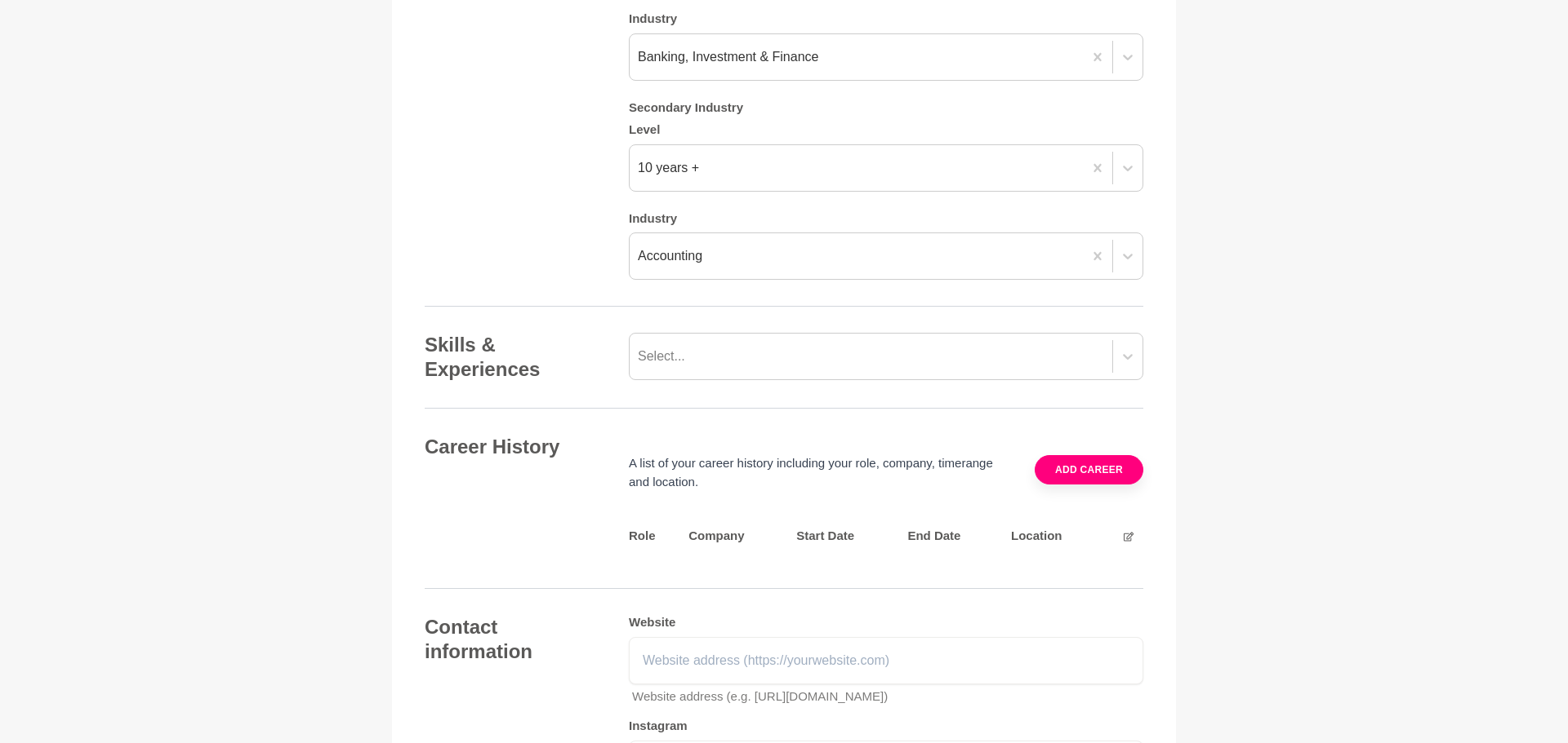
scroll to position [1660, 0]
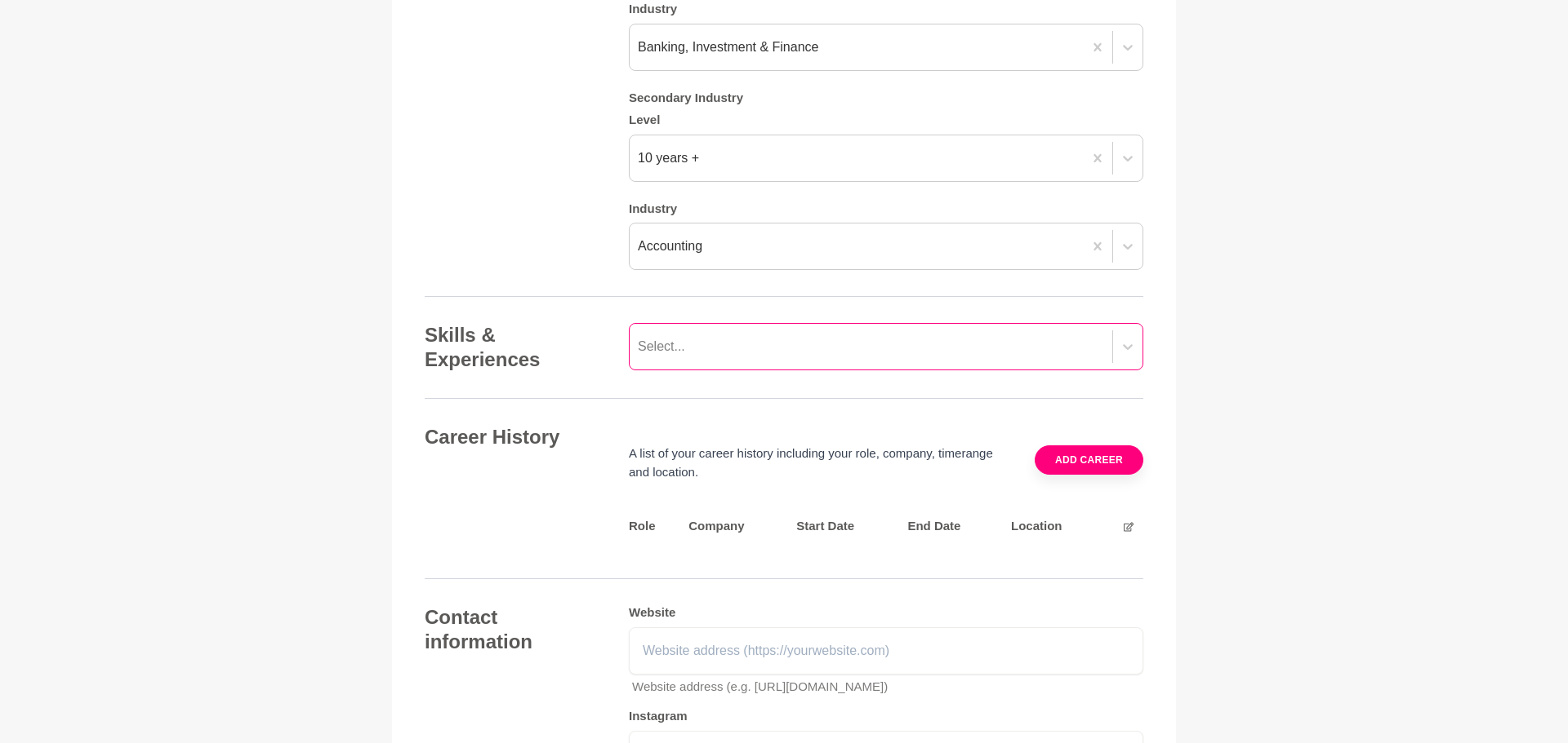
click at [649, 357] on div "Select..." at bounding box center [661, 347] width 48 height 20
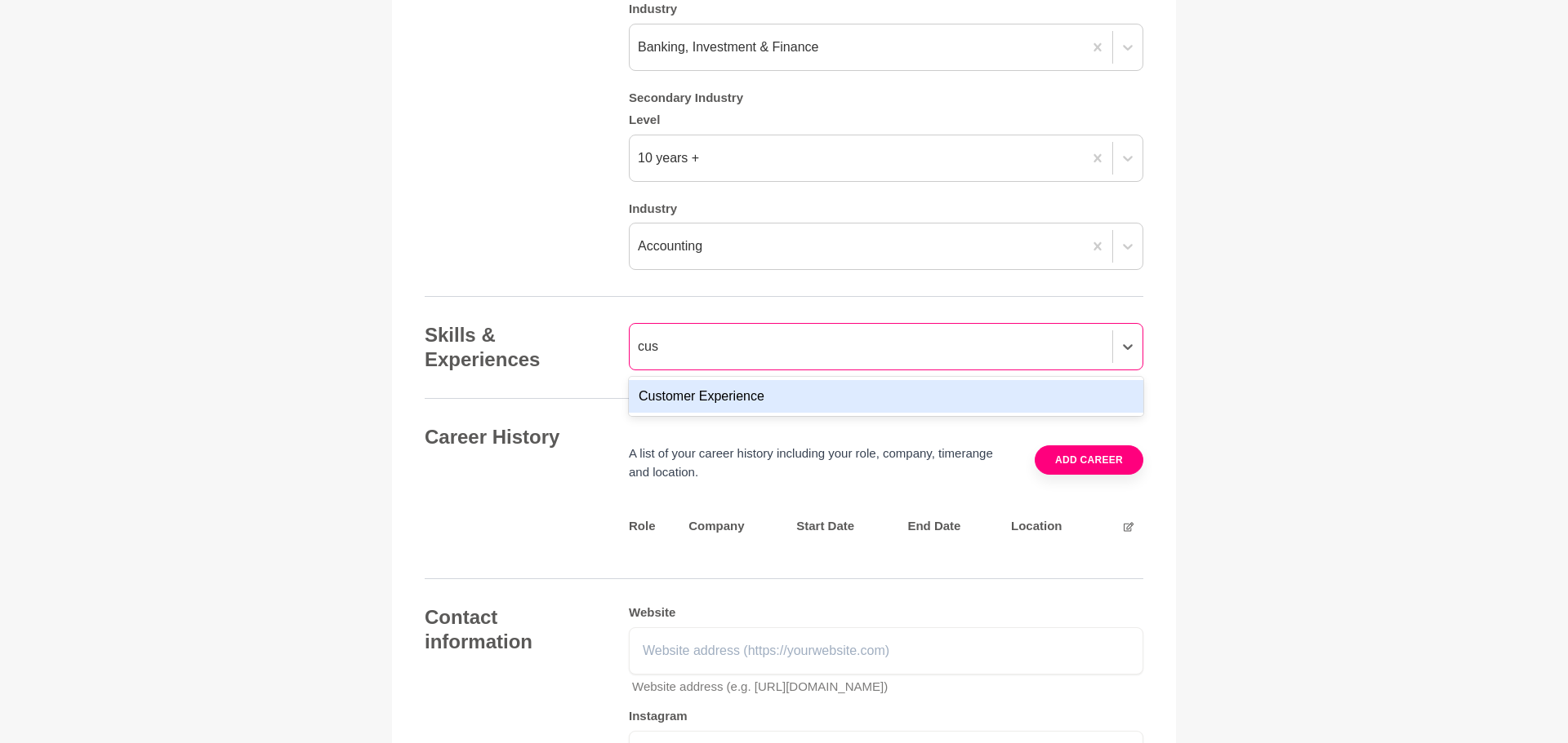
type input "cust"
click at [688, 413] on div "Customer Experience" at bounding box center [885, 396] width 514 height 33
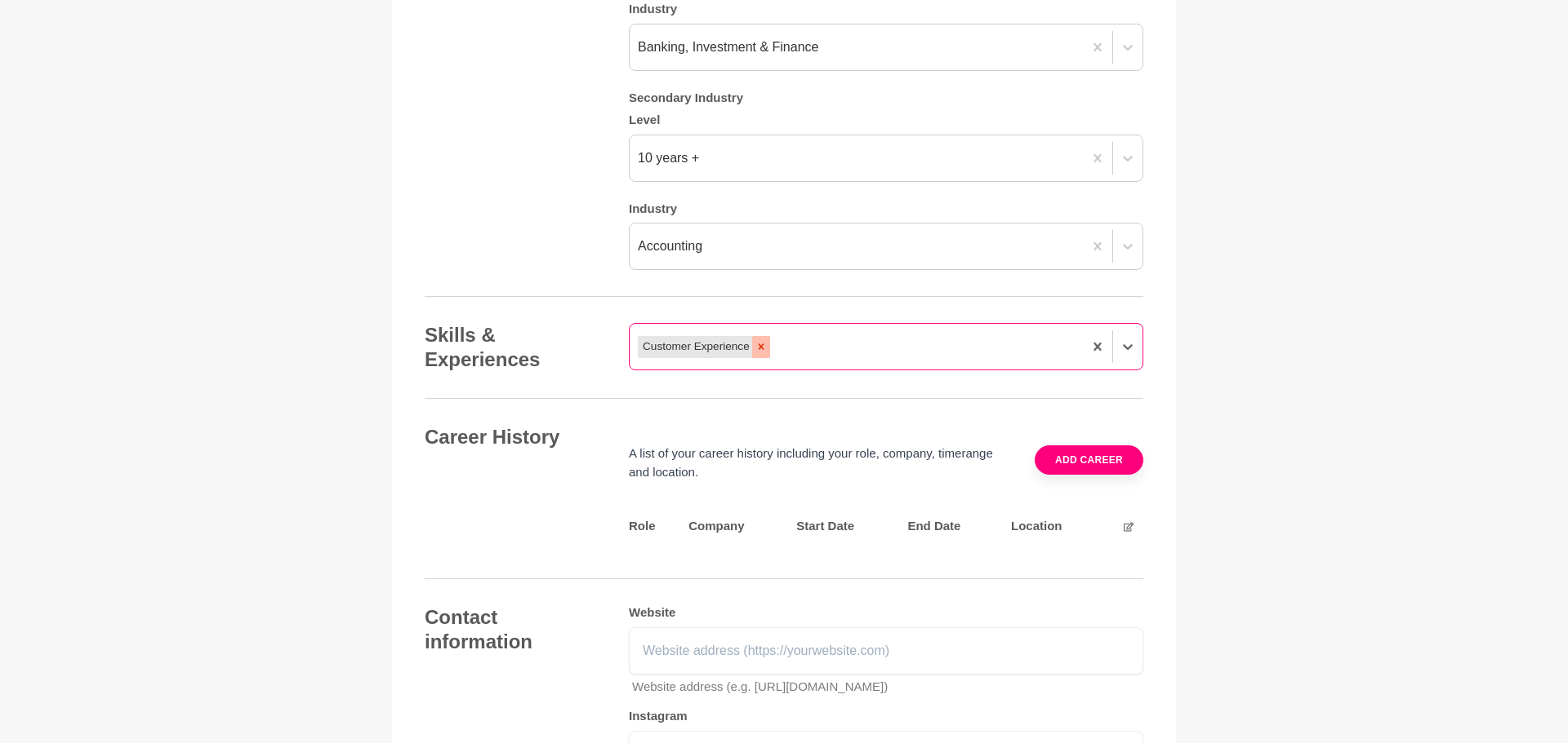
click at [762, 353] on icon at bounding box center [761, 347] width 12 height 12
type input "customer"
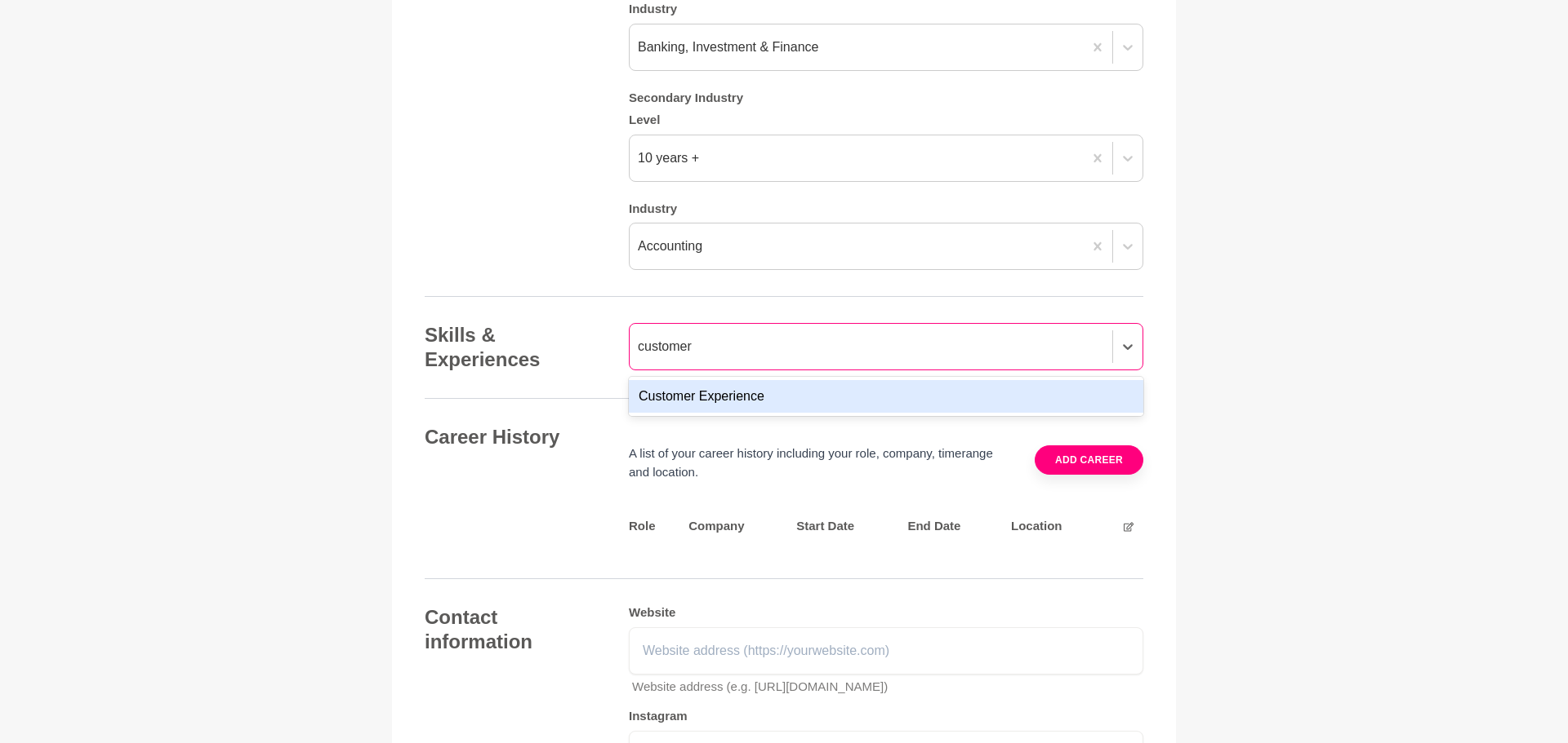
click at [754, 413] on div "Customer Experience" at bounding box center [885, 396] width 514 height 33
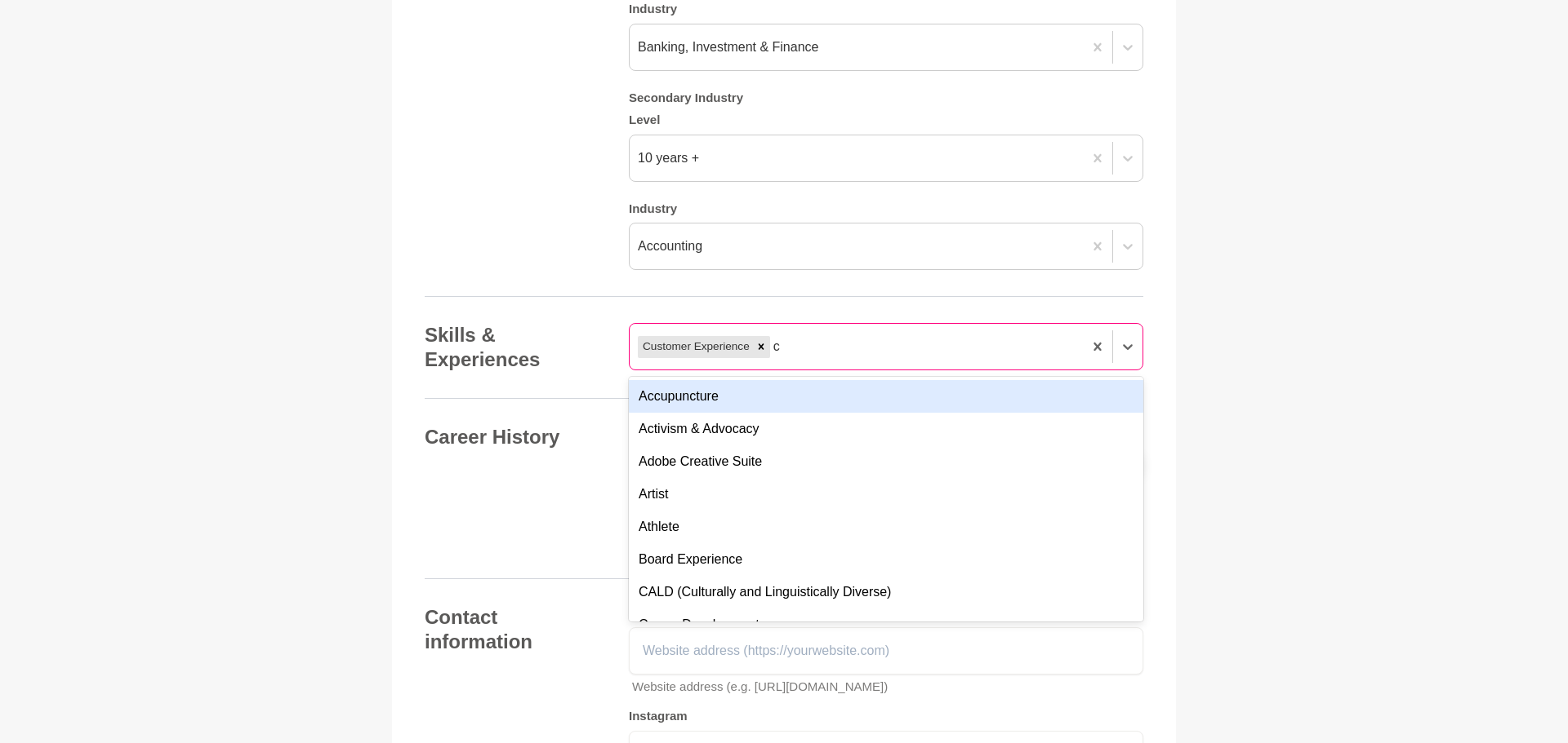
type input "co"
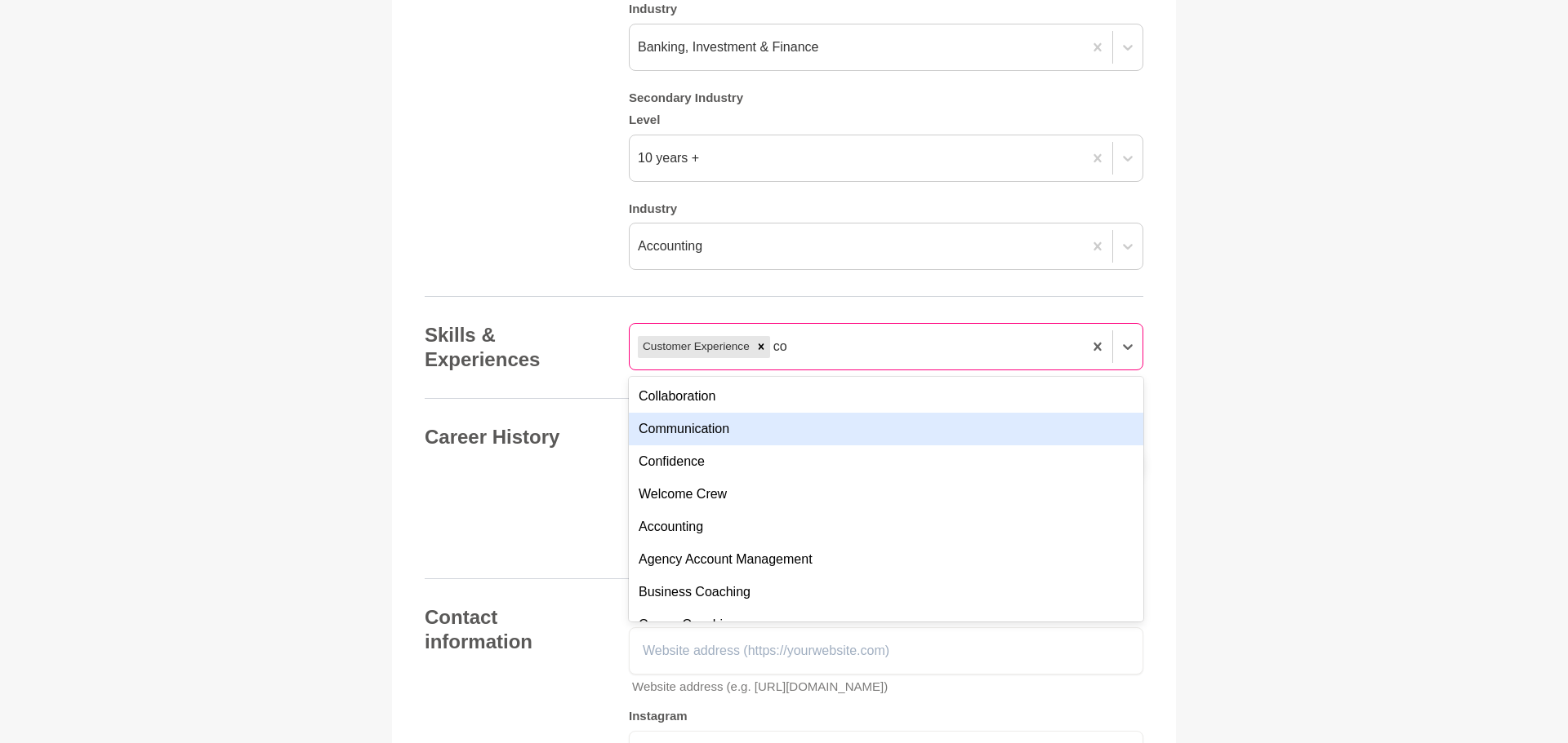
click at [673, 446] on div "Communication" at bounding box center [885, 429] width 514 height 33
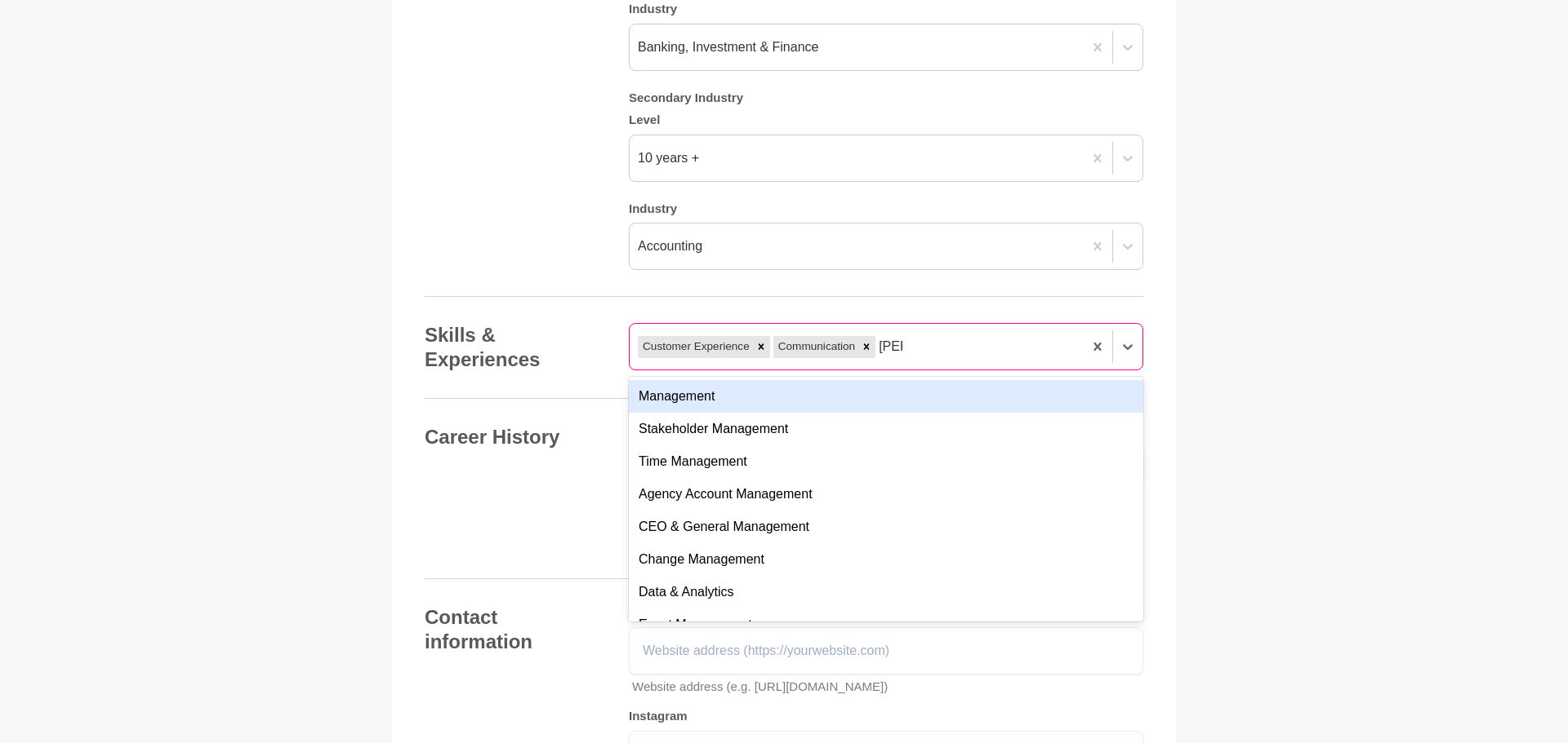
type input "anal"
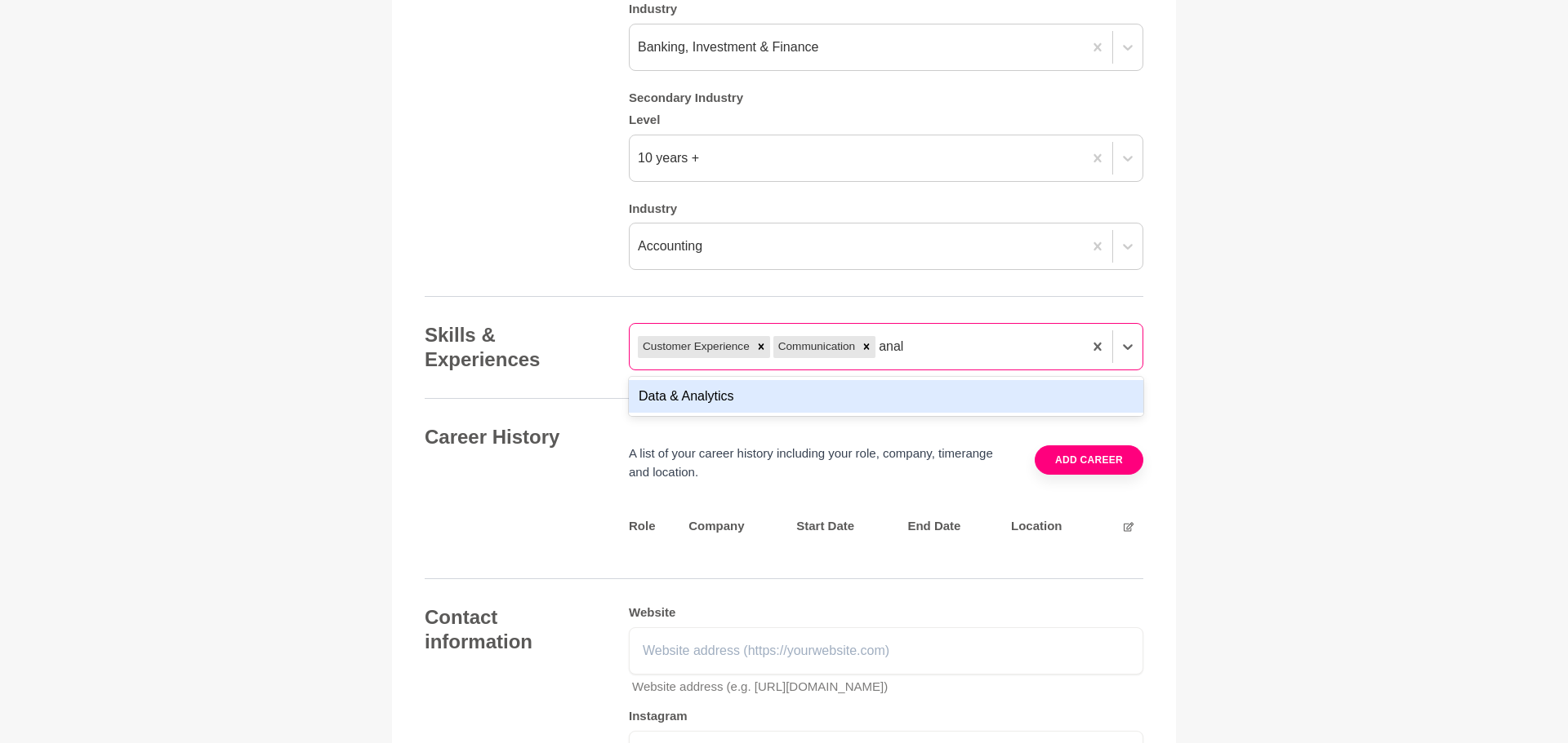
click at [701, 413] on div "Data & Analytics" at bounding box center [885, 396] width 514 height 33
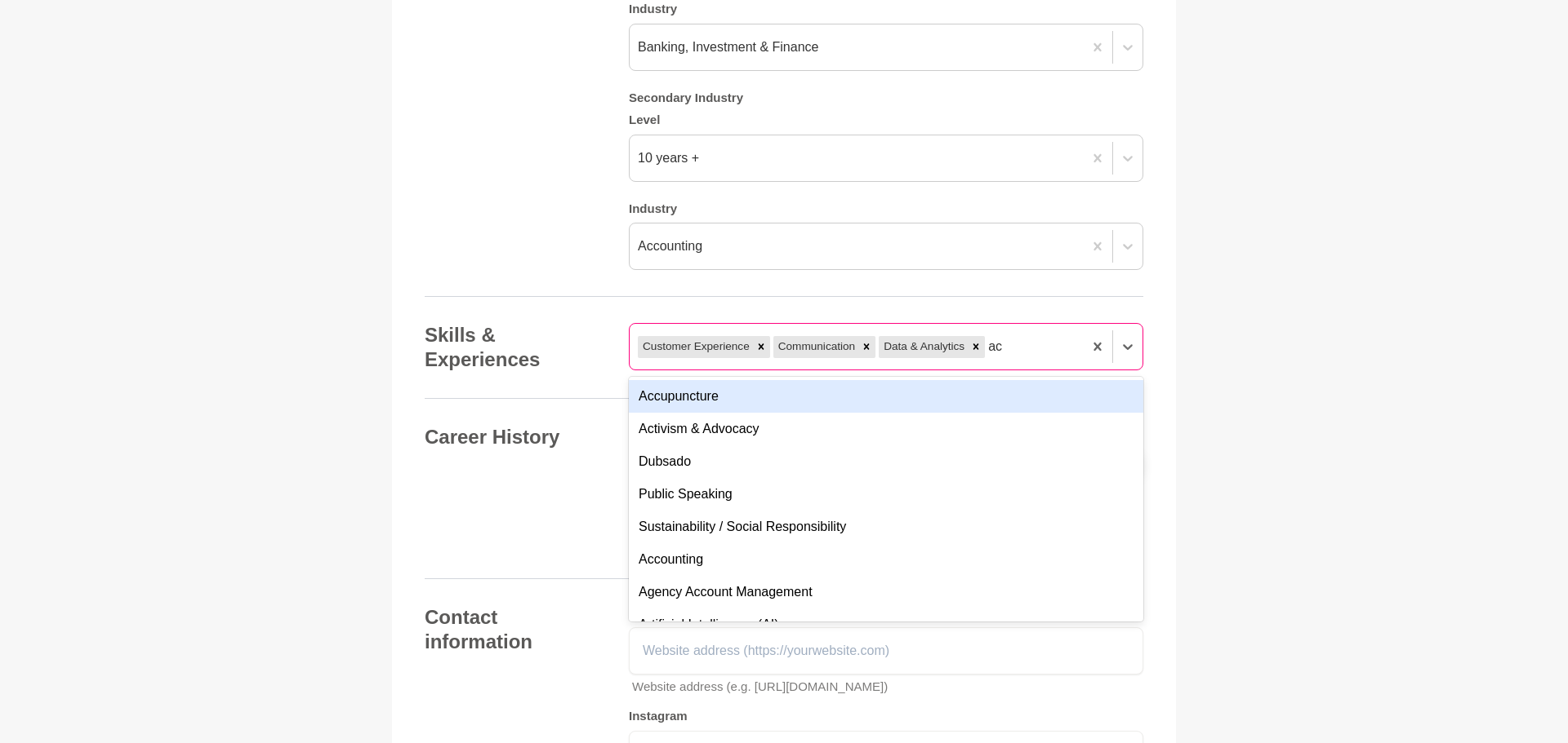
type input "acc"
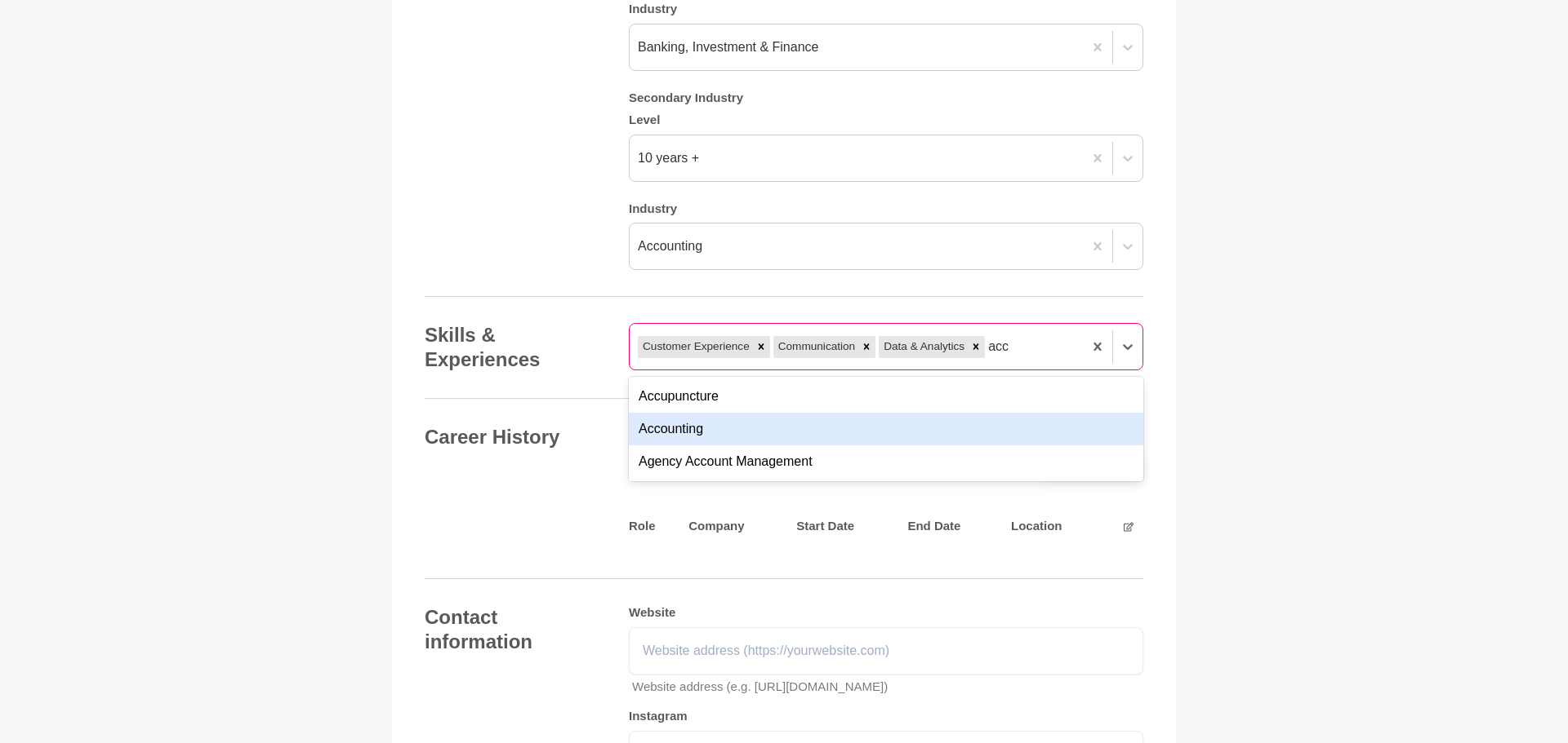
click at [657, 446] on div "Accounting" at bounding box center [885, 429] width 514 height 33
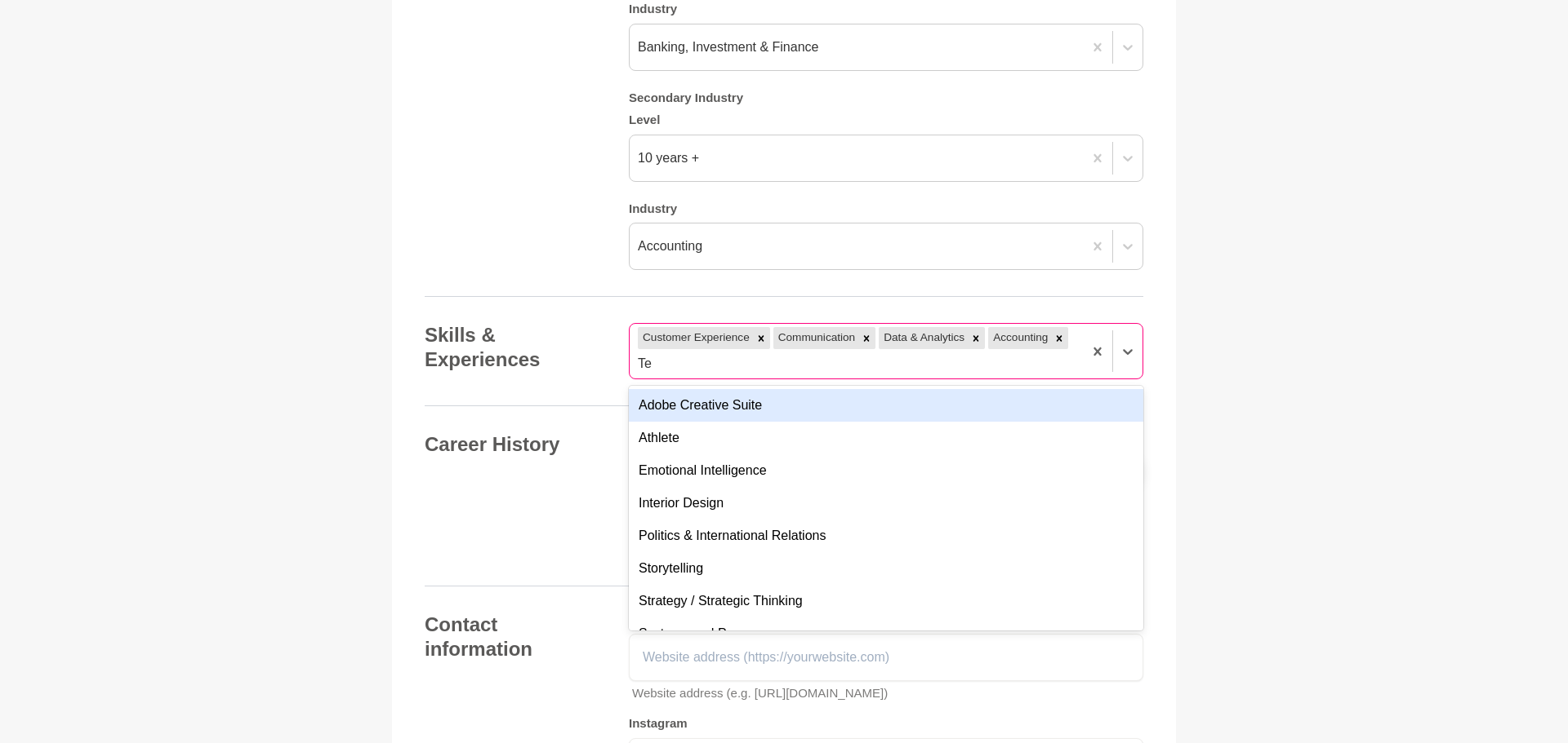
type input "Tea"
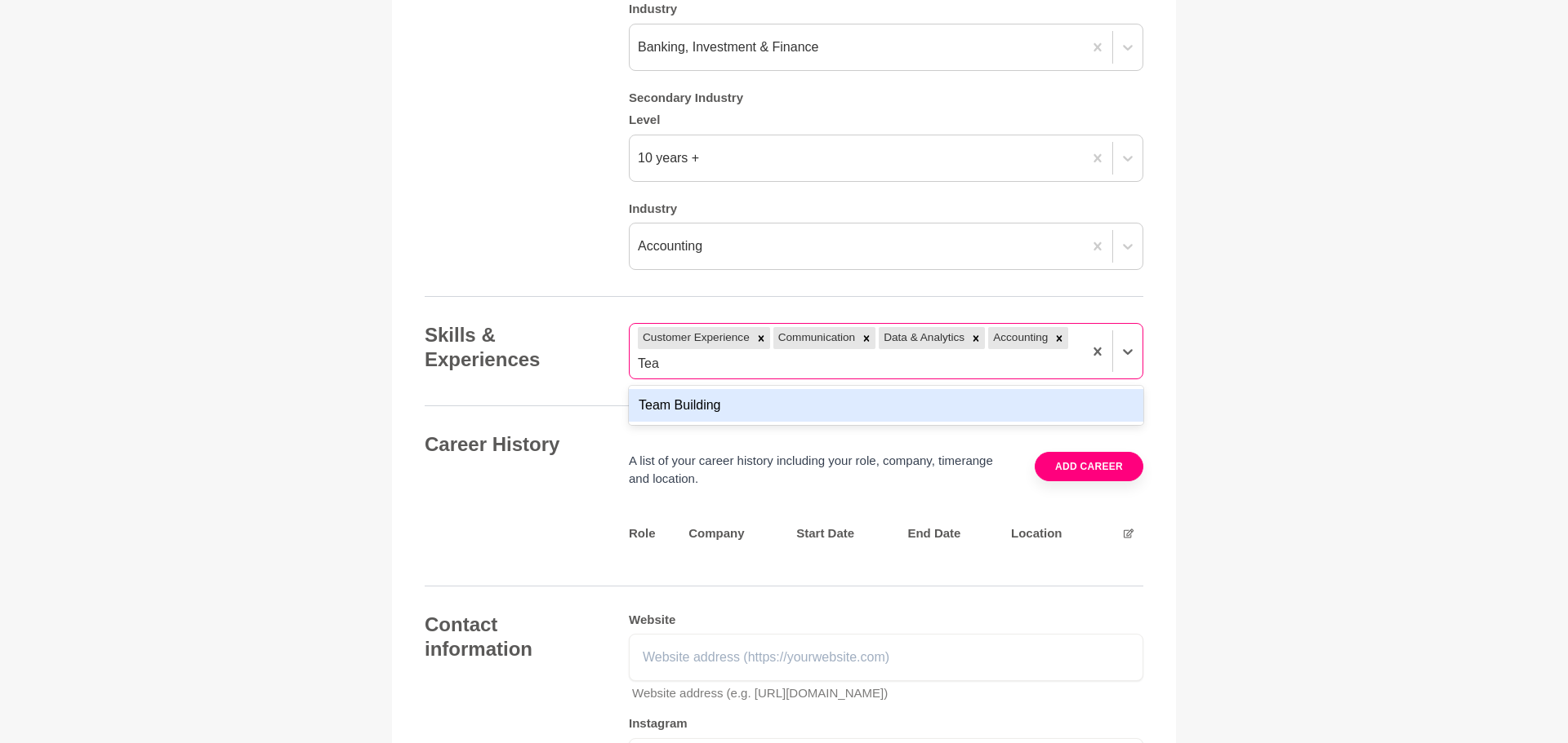
click at [730, 422] on div "Team Building" at bounding box center [885, 405] width 514 height 33
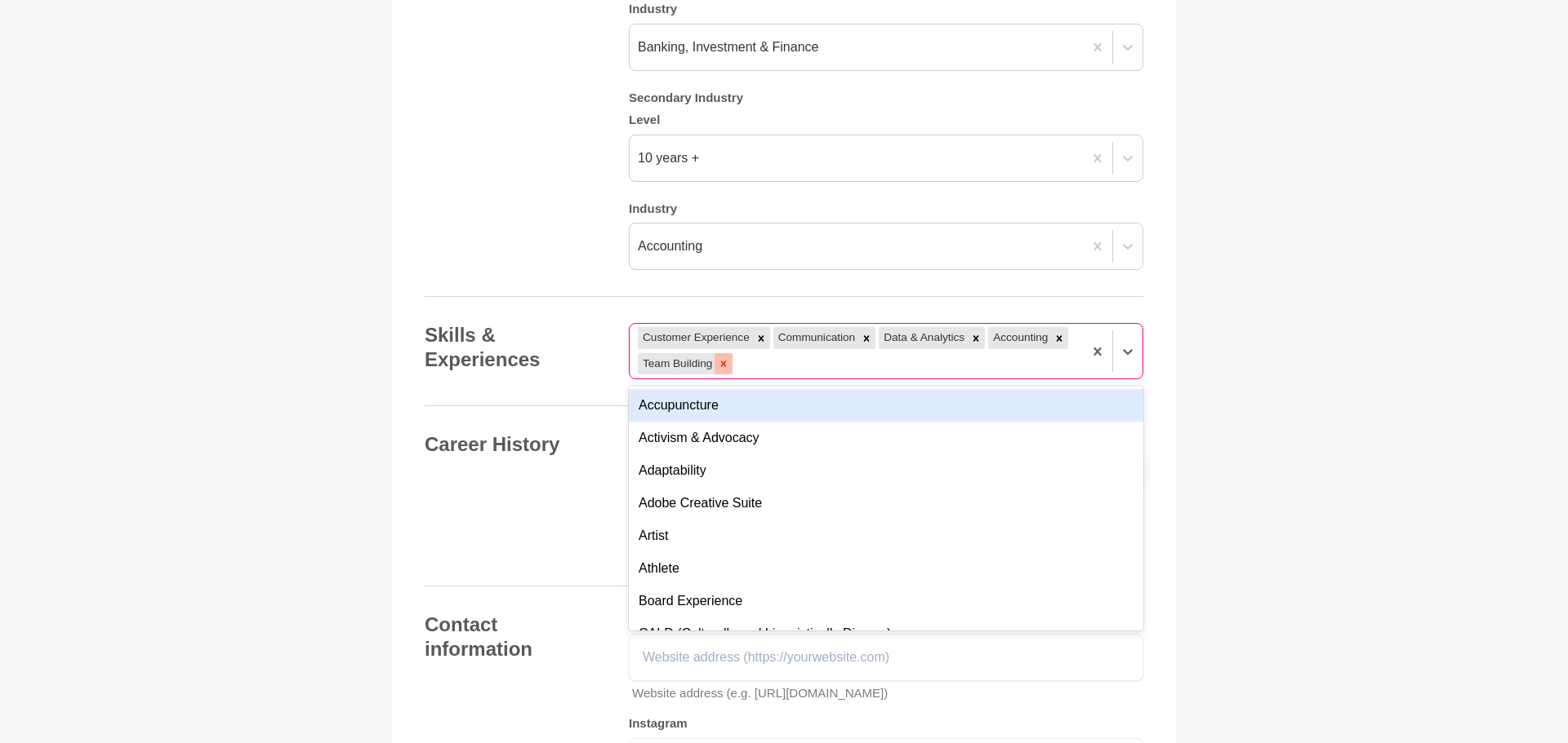
click at [732, 374] on div at bounding box center [724, 364] width 18 height 21
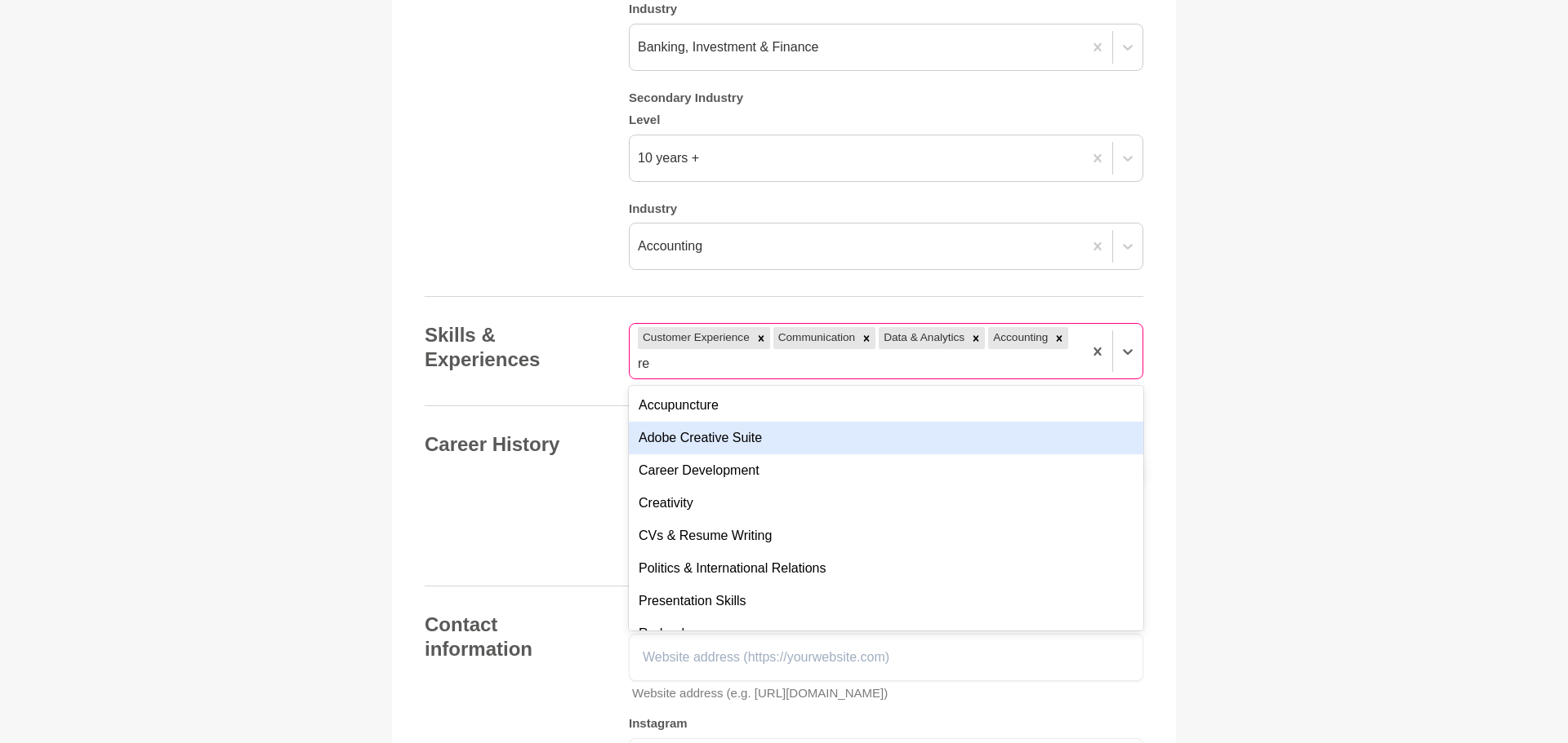
type input "r"
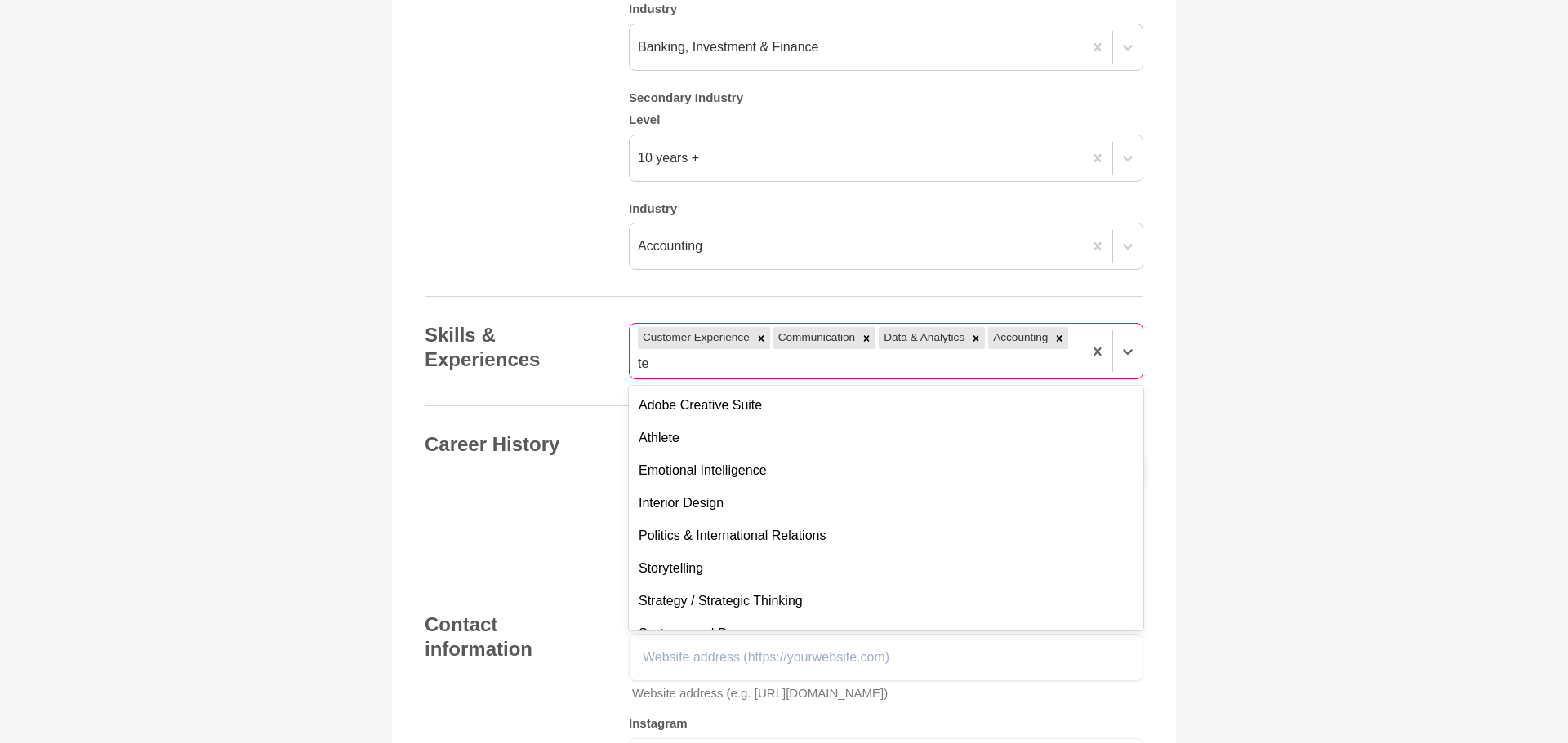
type input "t"
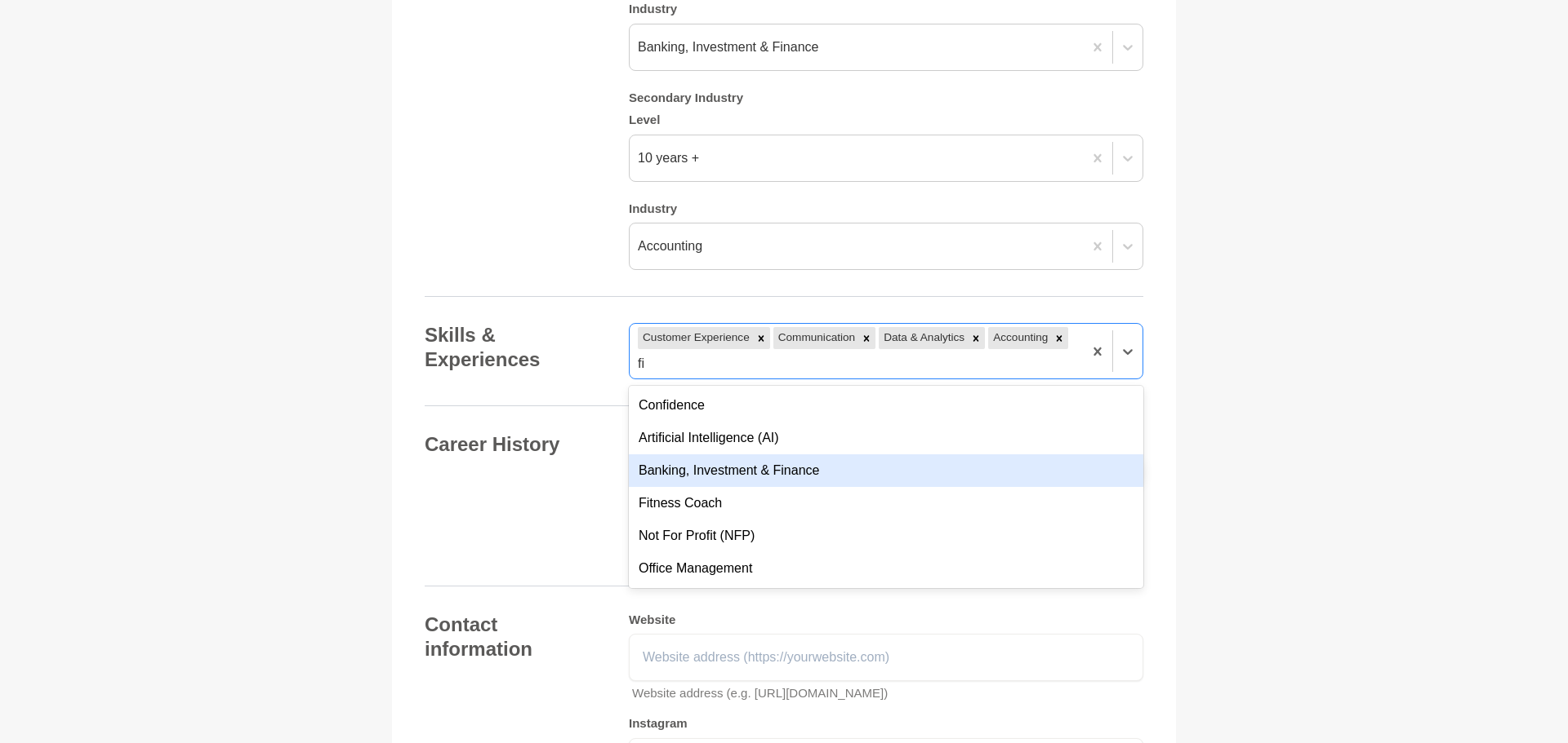
type input "f"
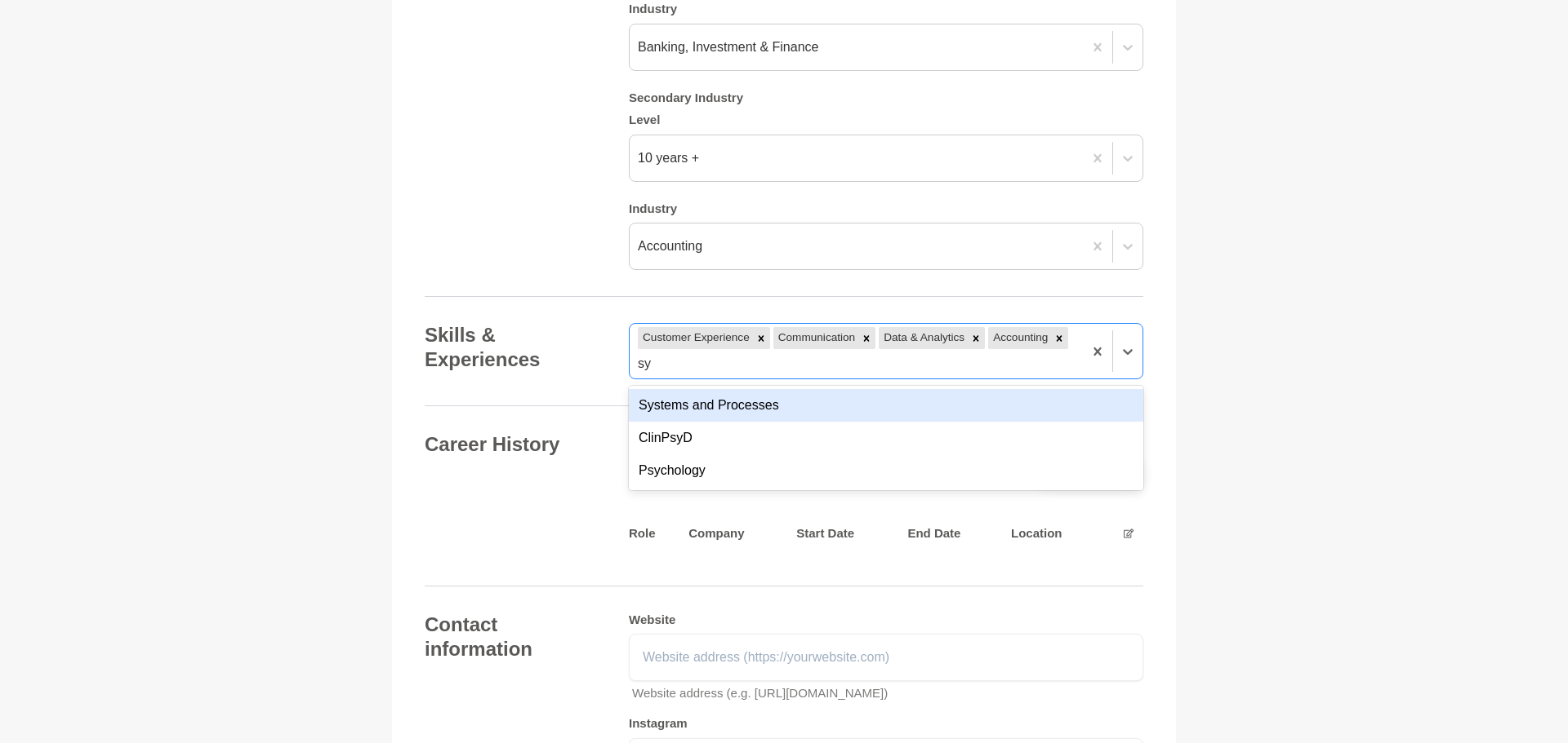
type input "sys"
click at [699, 422] on div "Systems and Processes" at bounding box center [885, 405] width 514 height 33
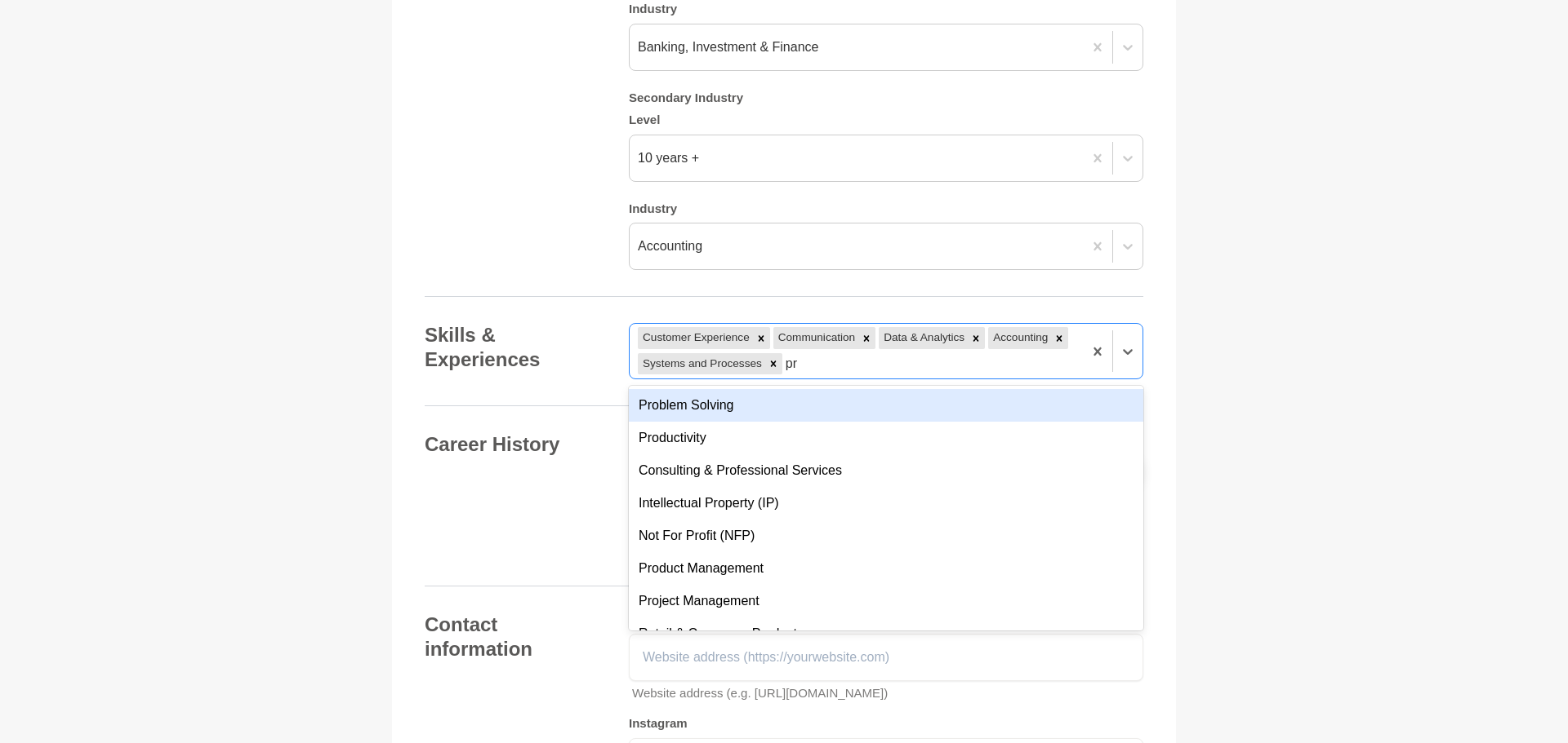
type input "p"
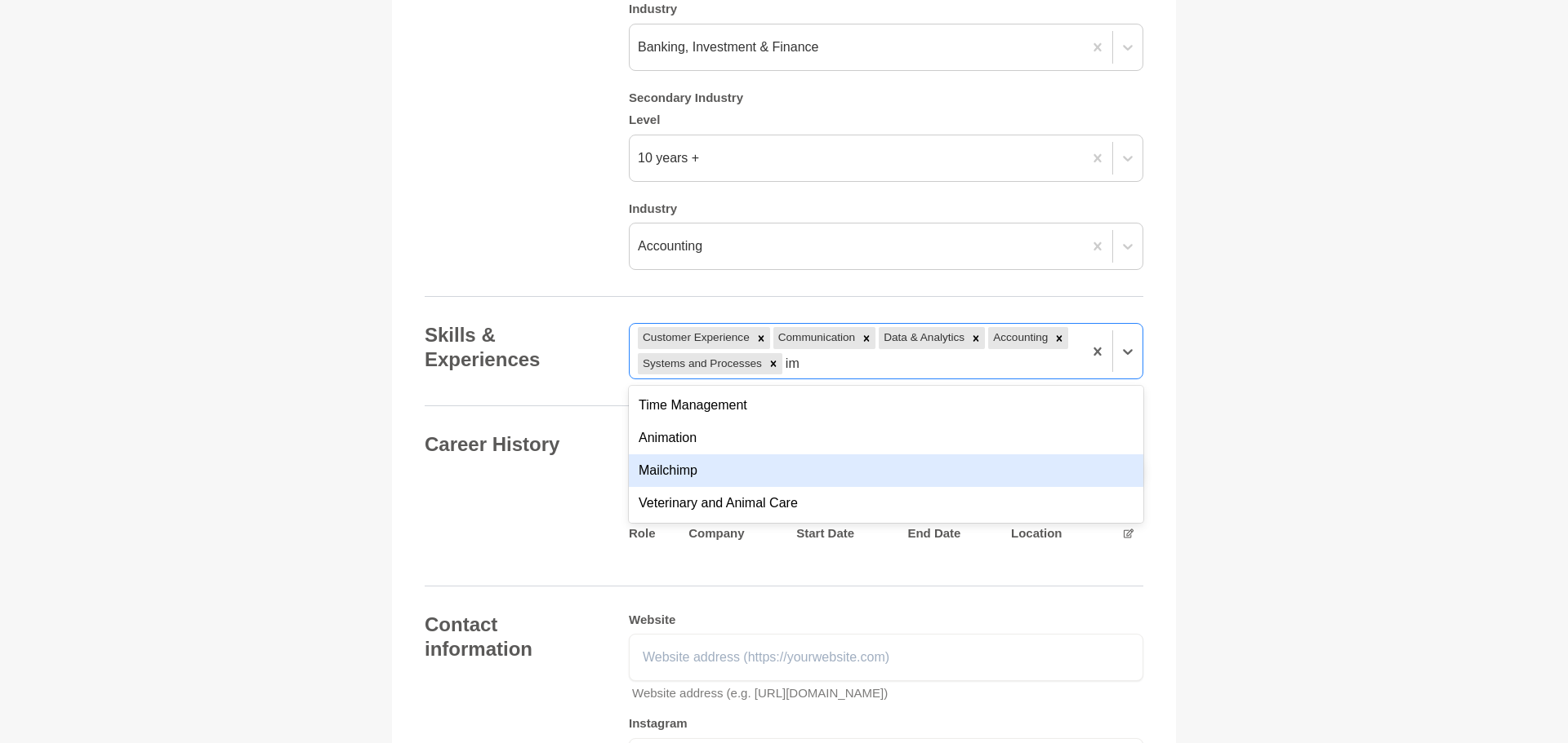
type input "i"
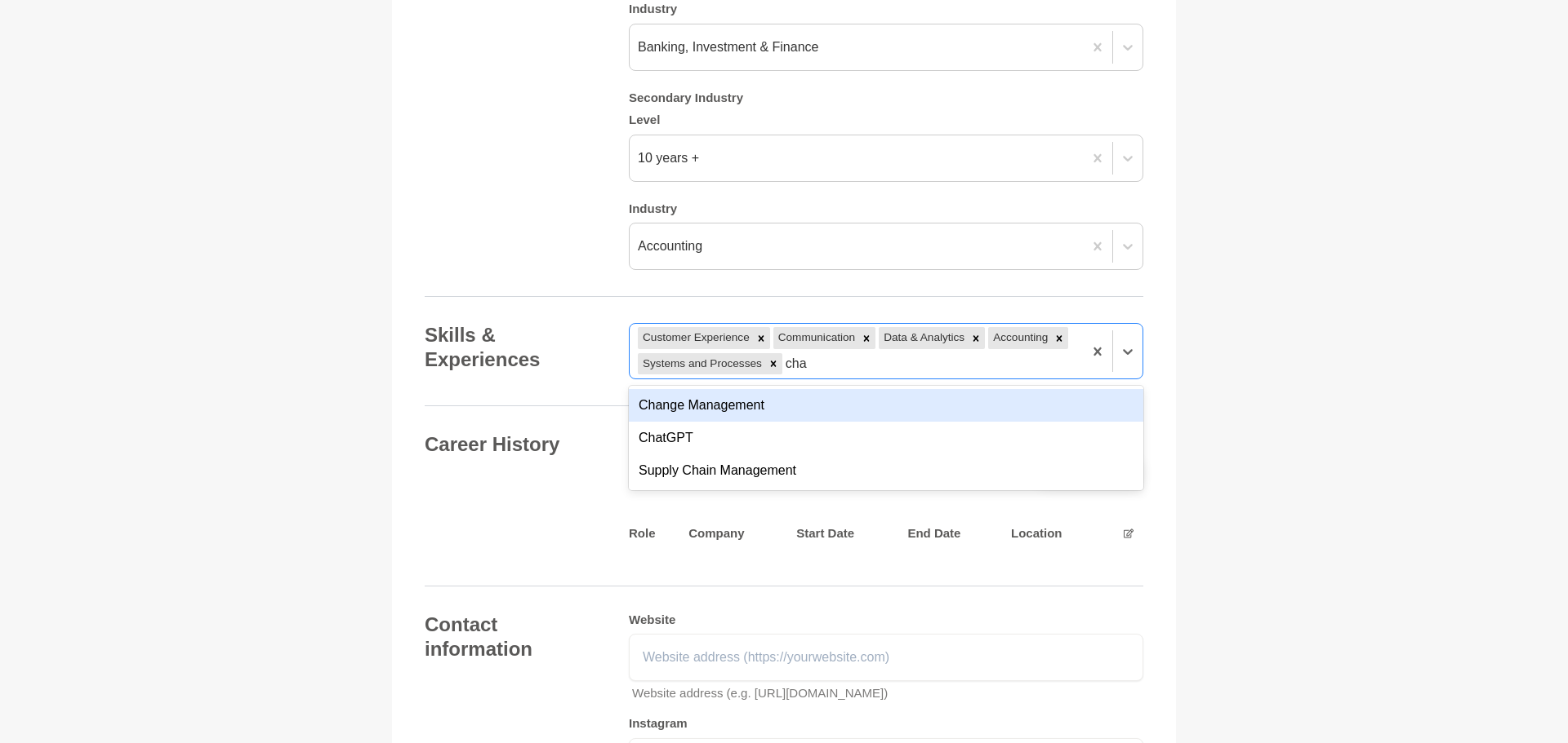
type input "chan"
click at [680, 422] on div "Change Management" at bounding box center [885, 405] width 514 height 33
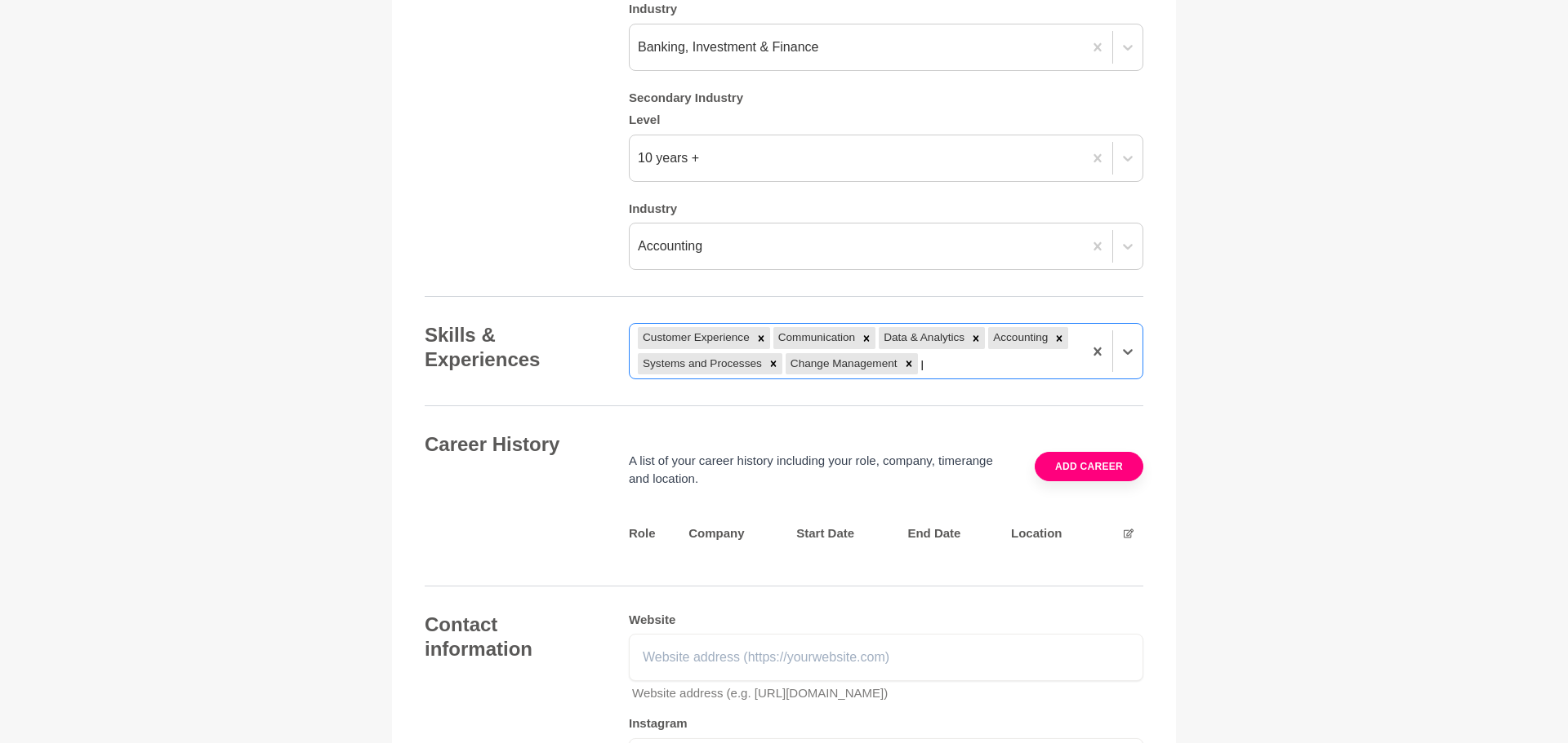
type input "pa"
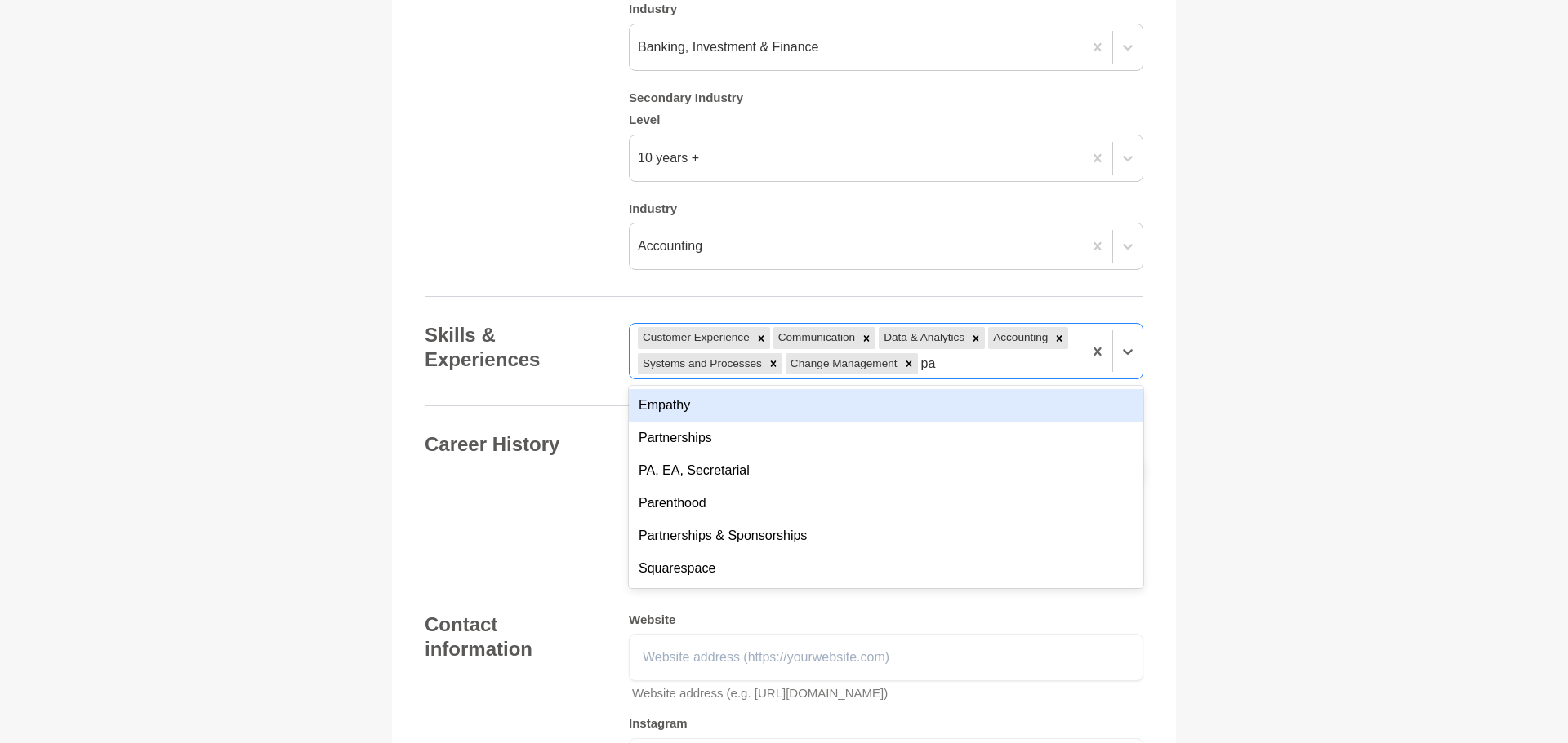
click at [694, 422] on div "Empathy" at bounding box center [885, 405] width 514 height 33
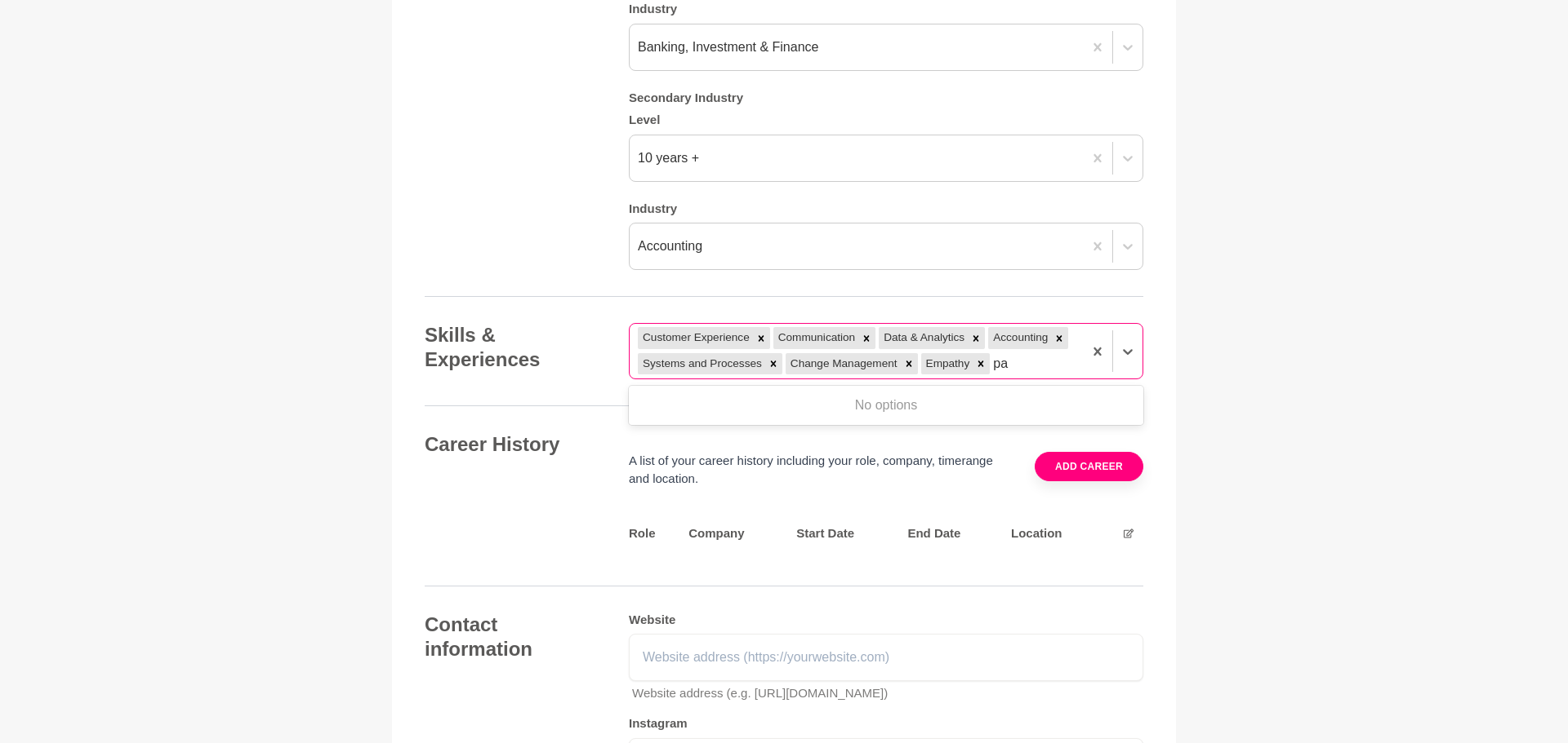
type input "p"
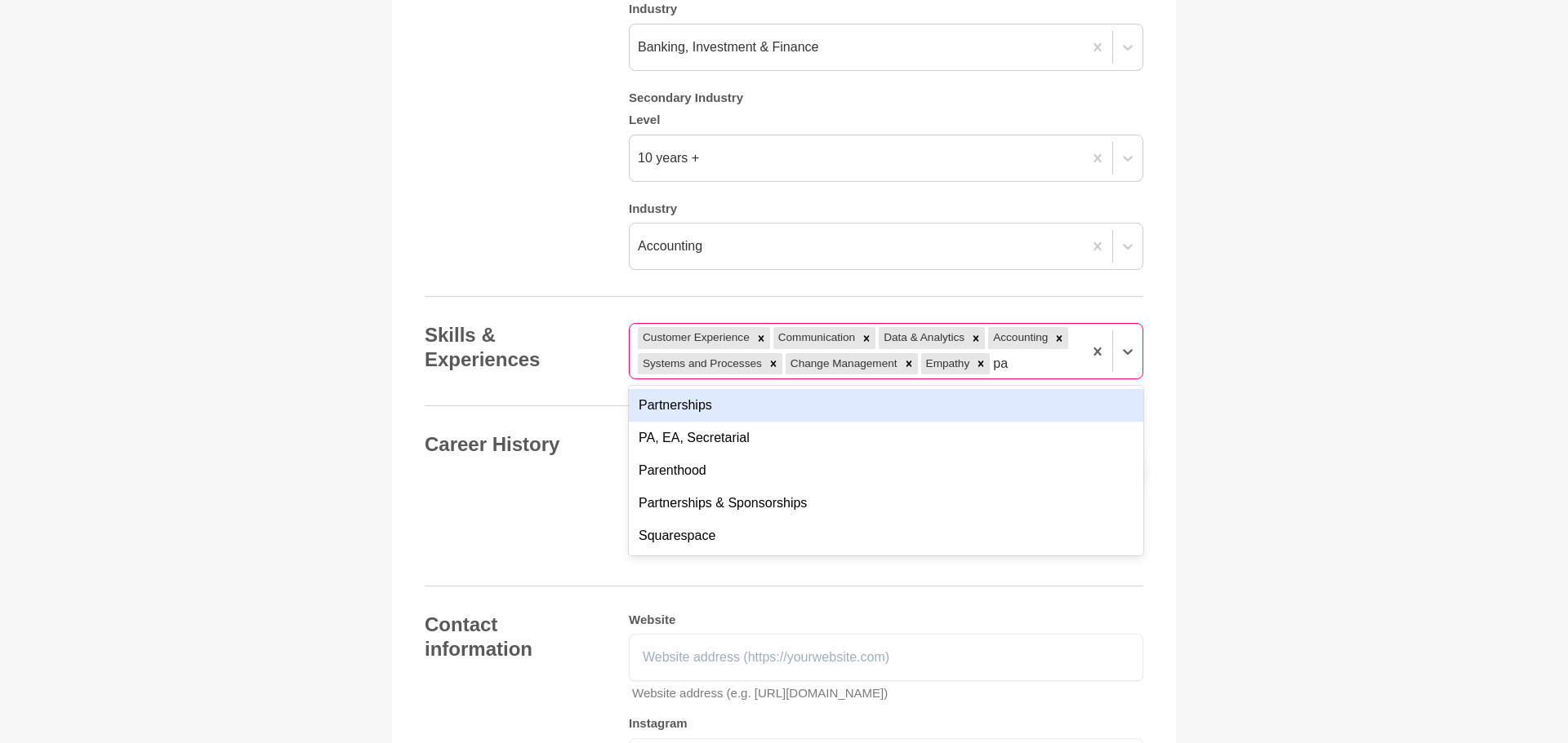
type input "p"
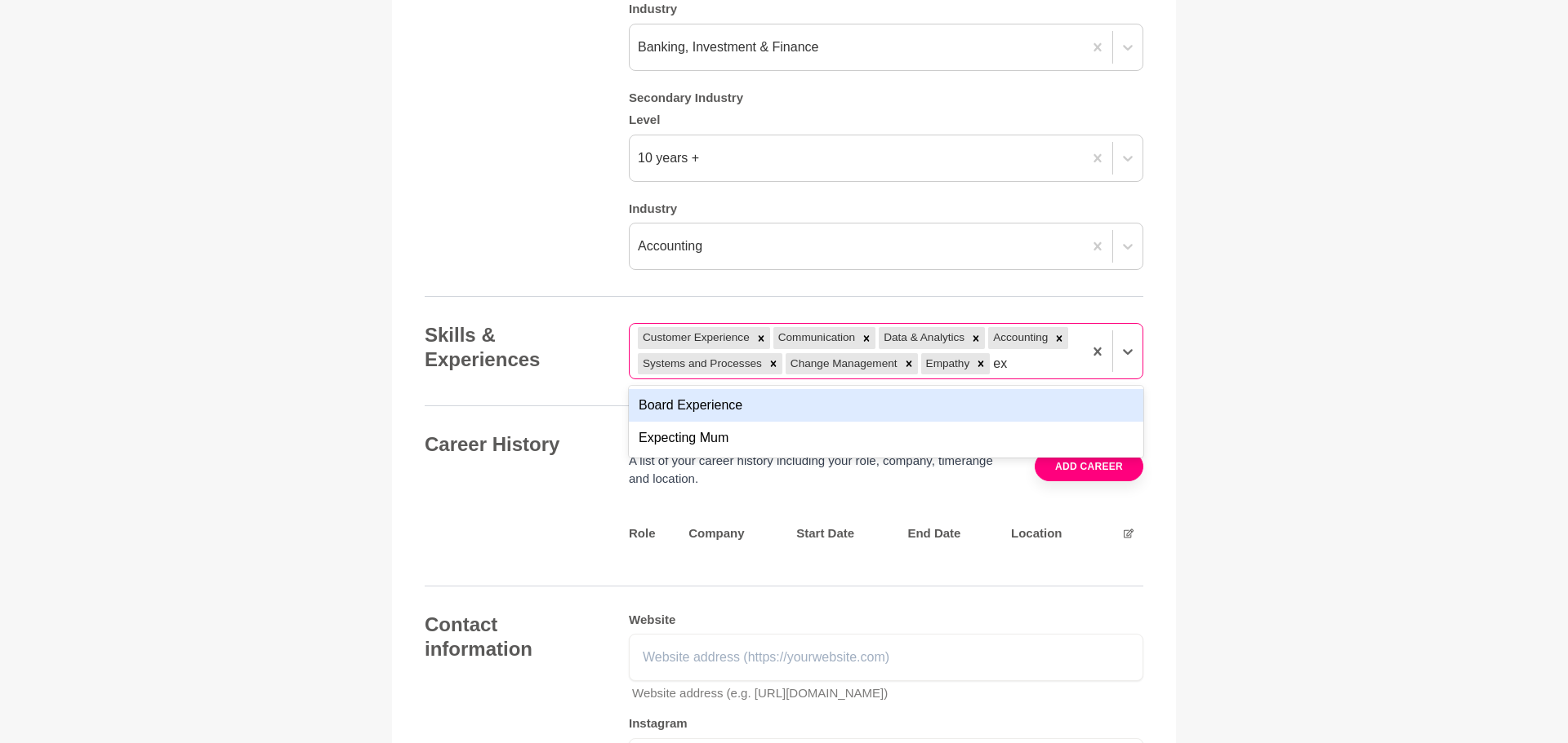
type input "e"
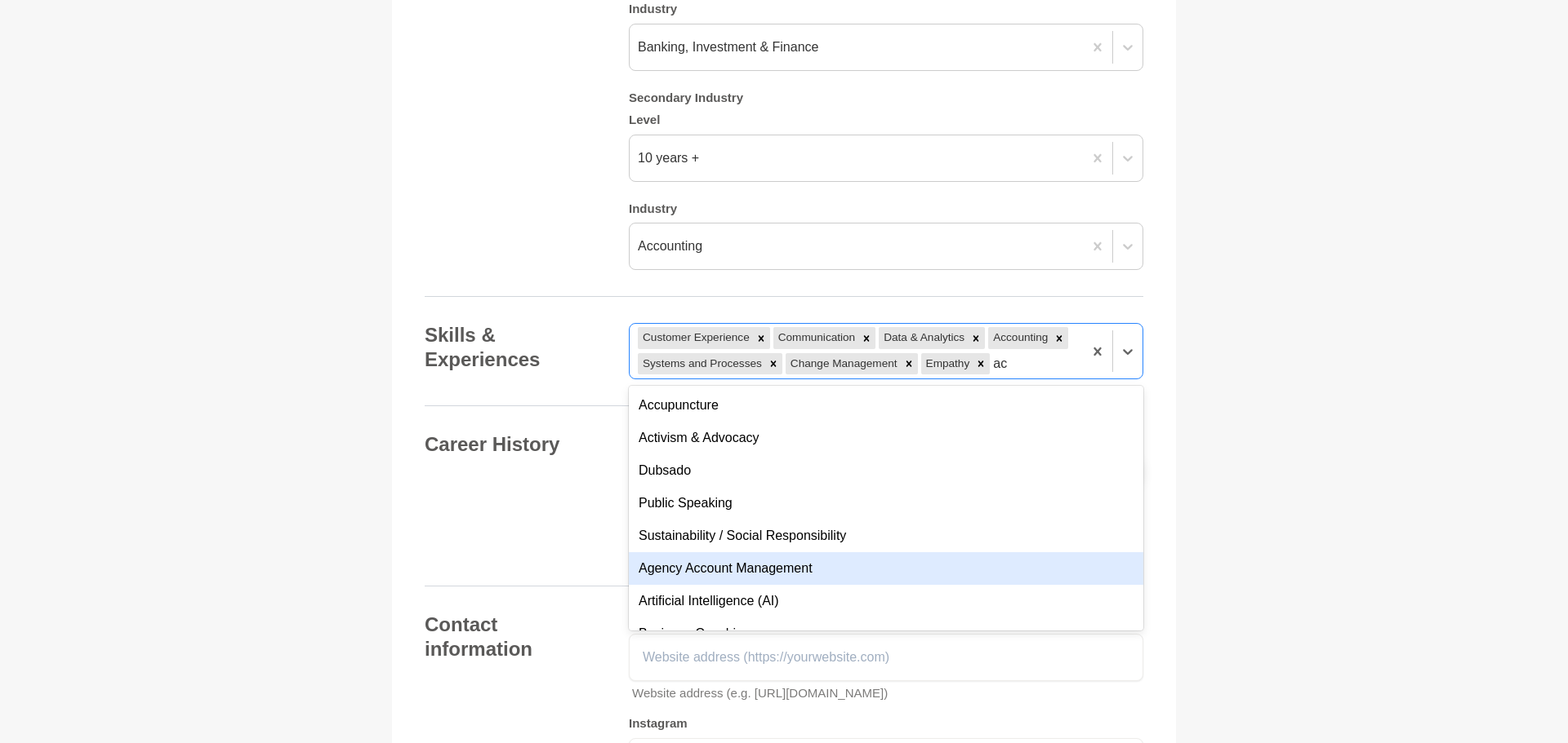
type input "a"
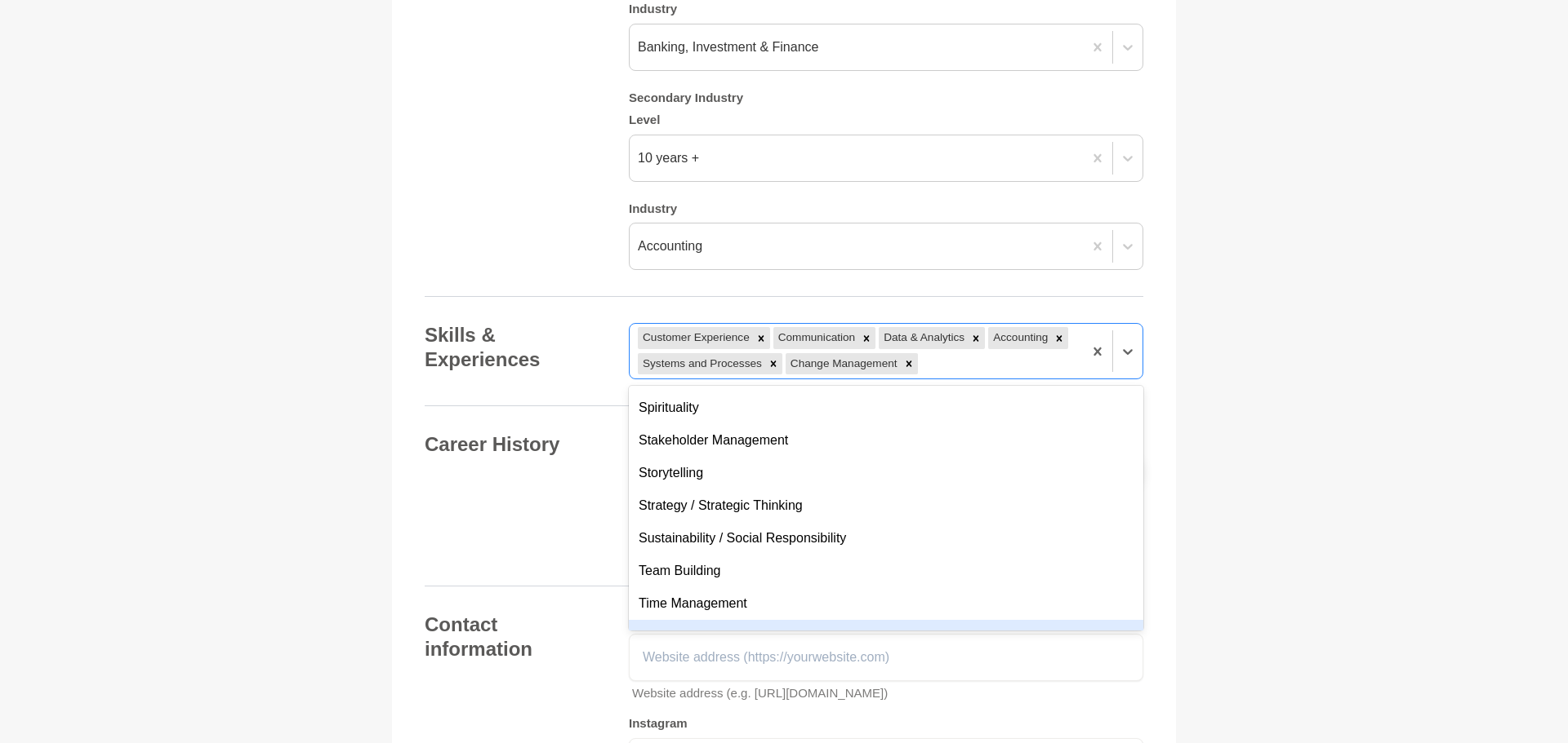
scroll to position [1499, 0]
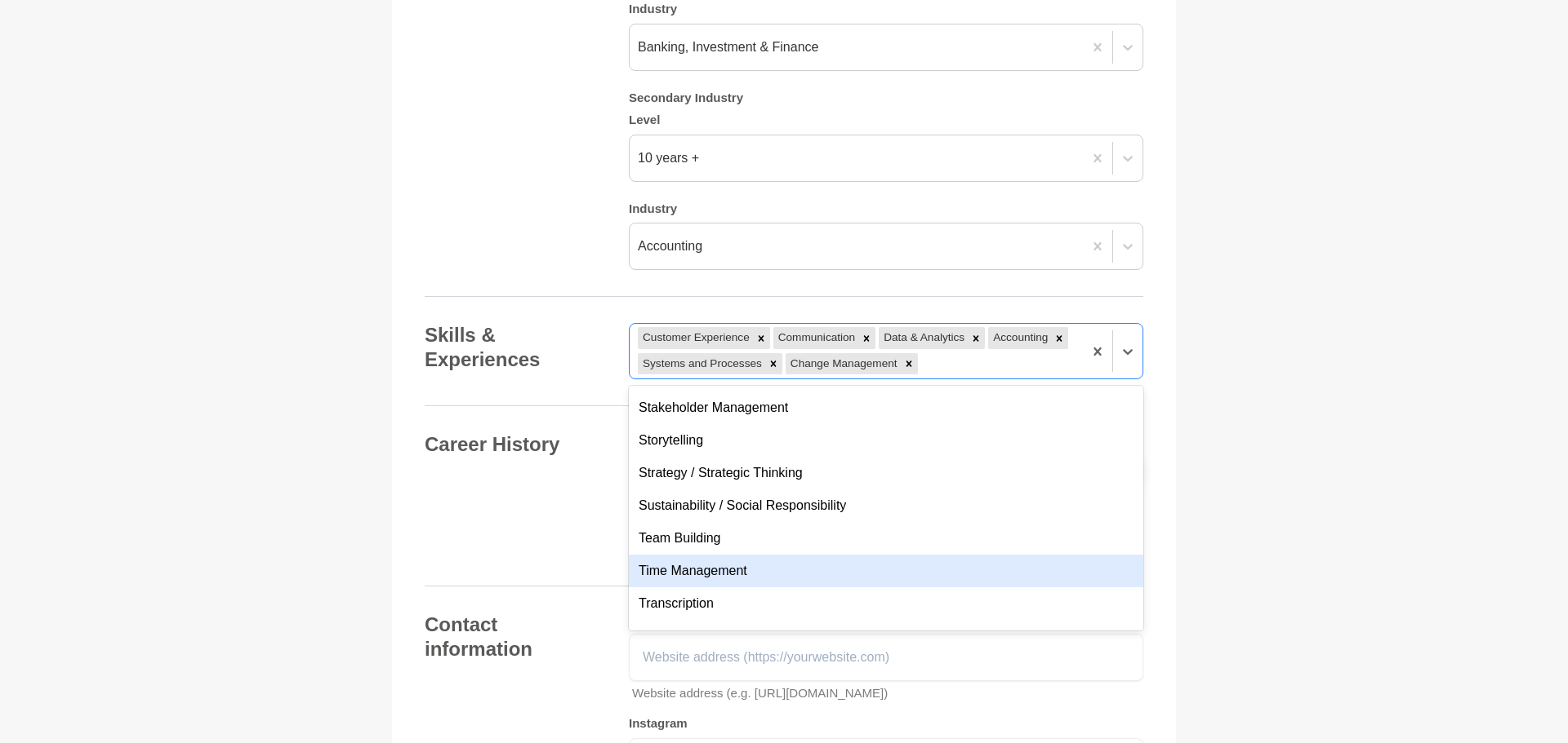
click at [692, 587] on div "Time Management" at bounding box center [885, 571] width 514 height 33
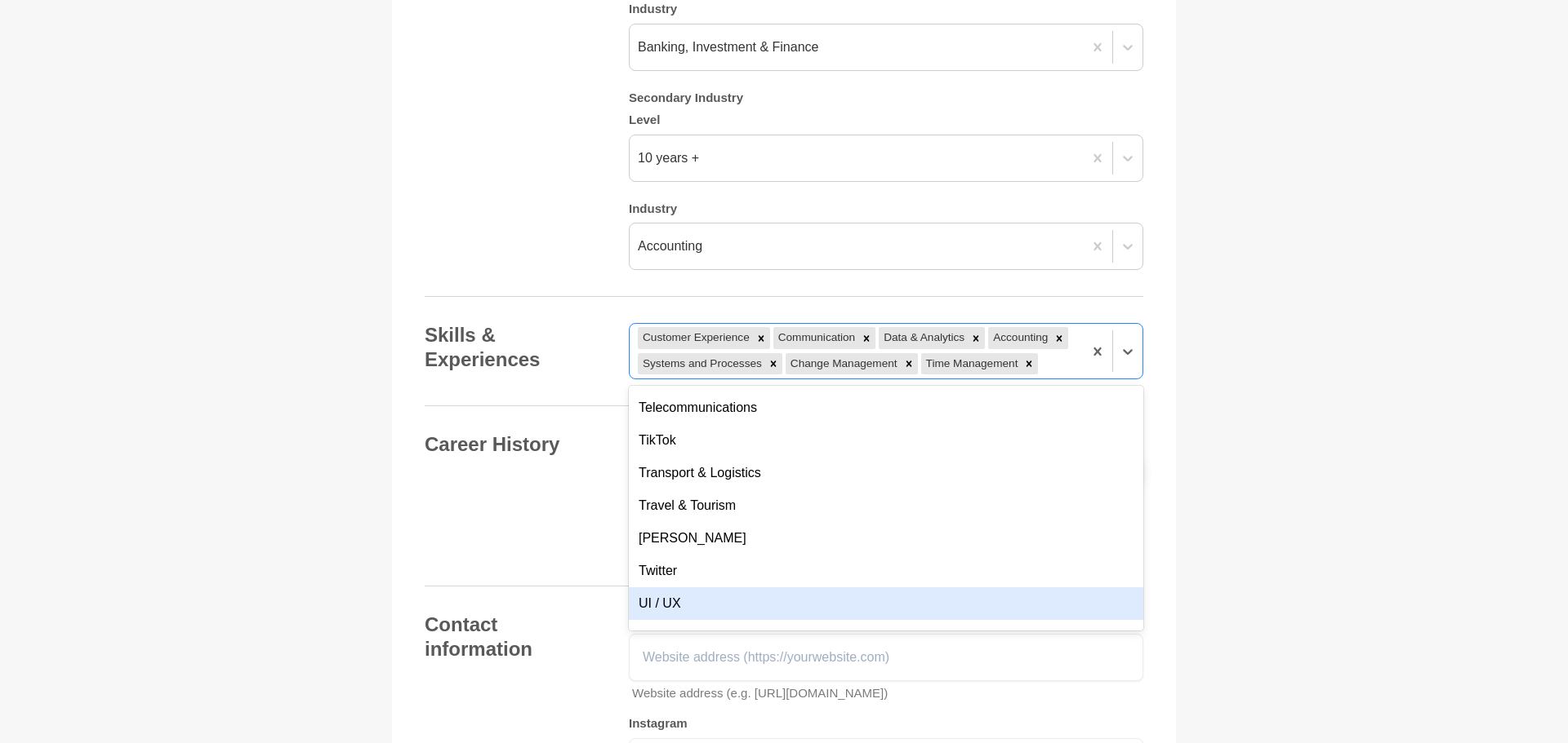
scroll to position [5776, 0]
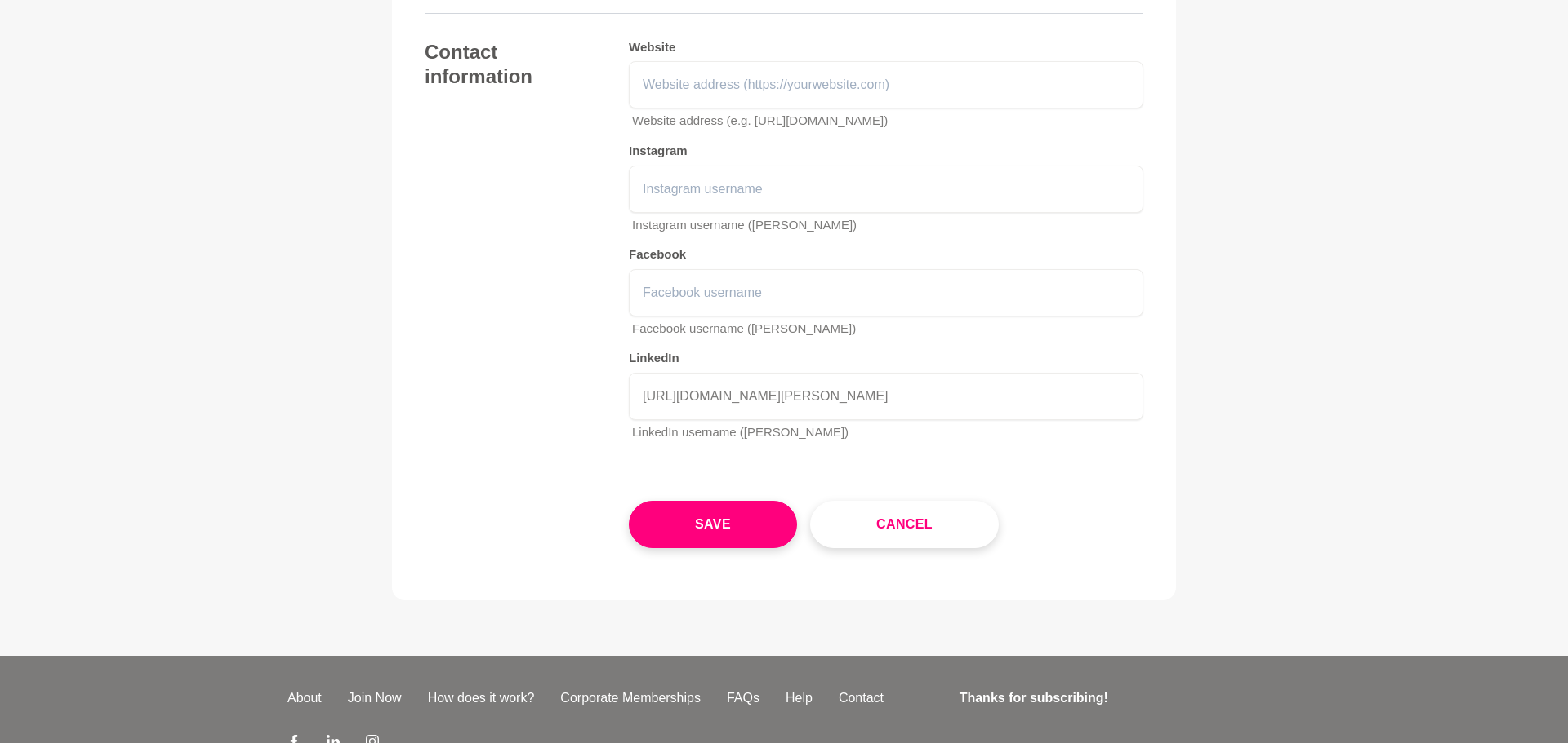
scroll to position [2391, 0]
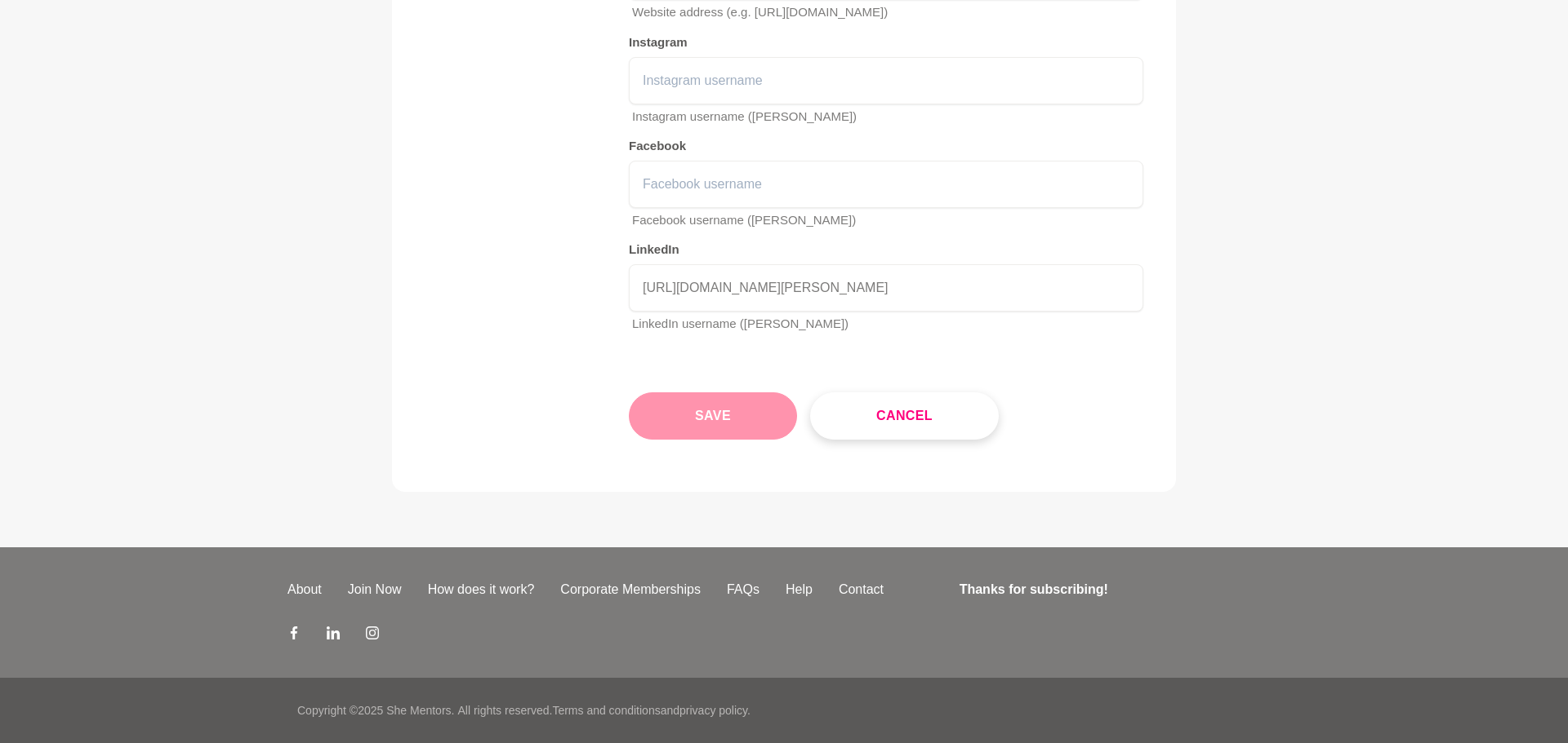
click at [748, 428] on button "Save" at bounding box center [713, 416] width 168 height 48
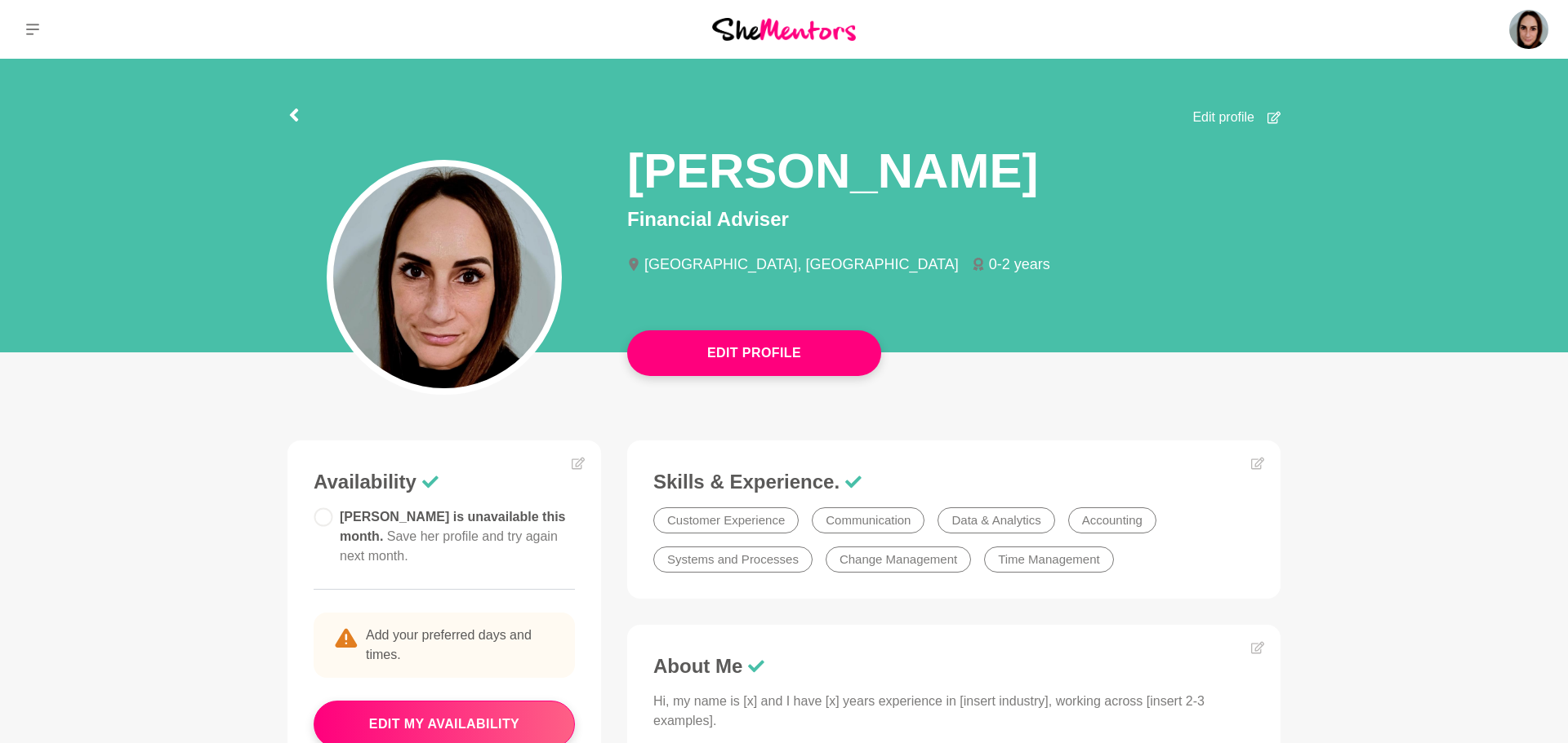
click at [1528, 264] on div "Edit Profile" at bounding box center [784, 205] width 1568 height 294
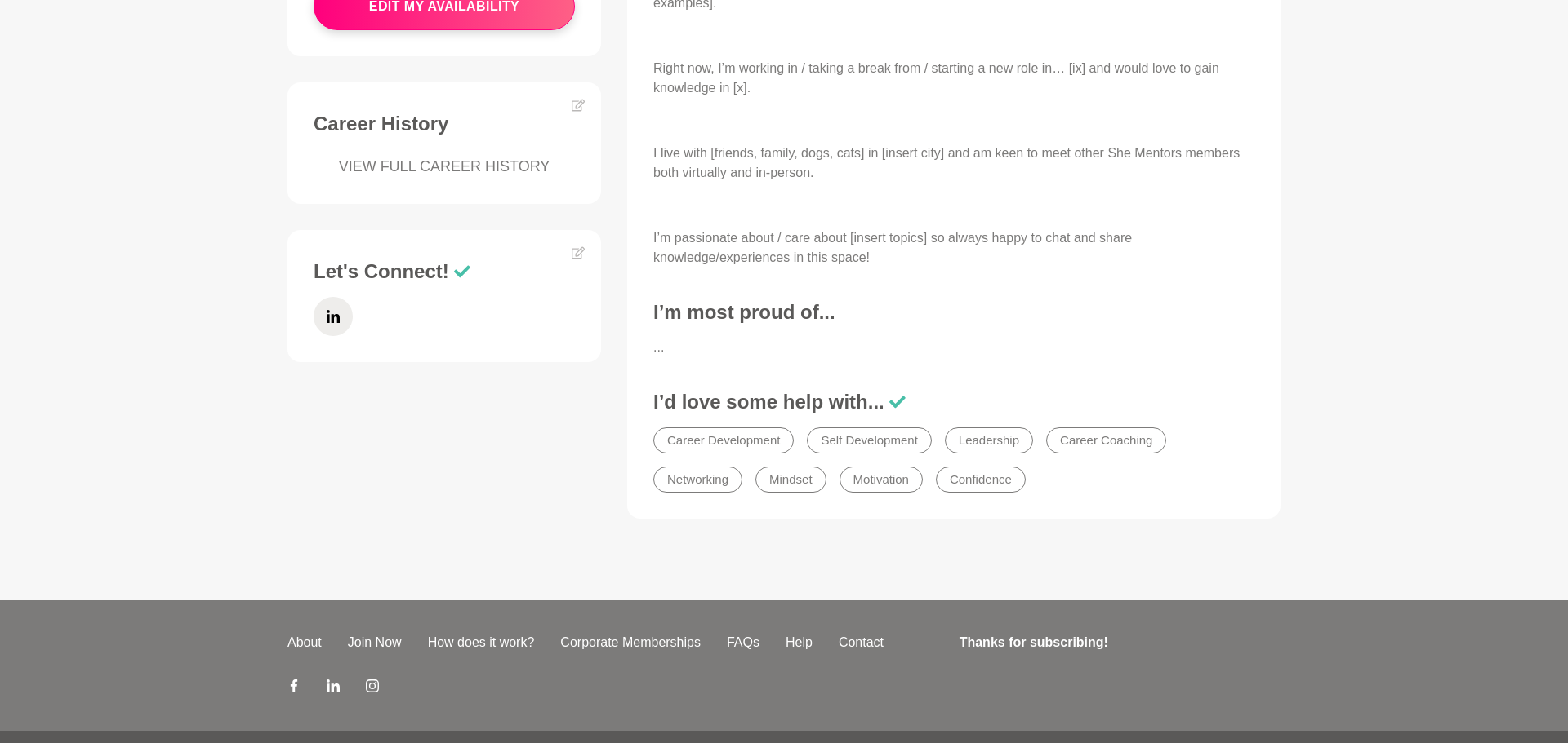
scroll to position [751, 0]
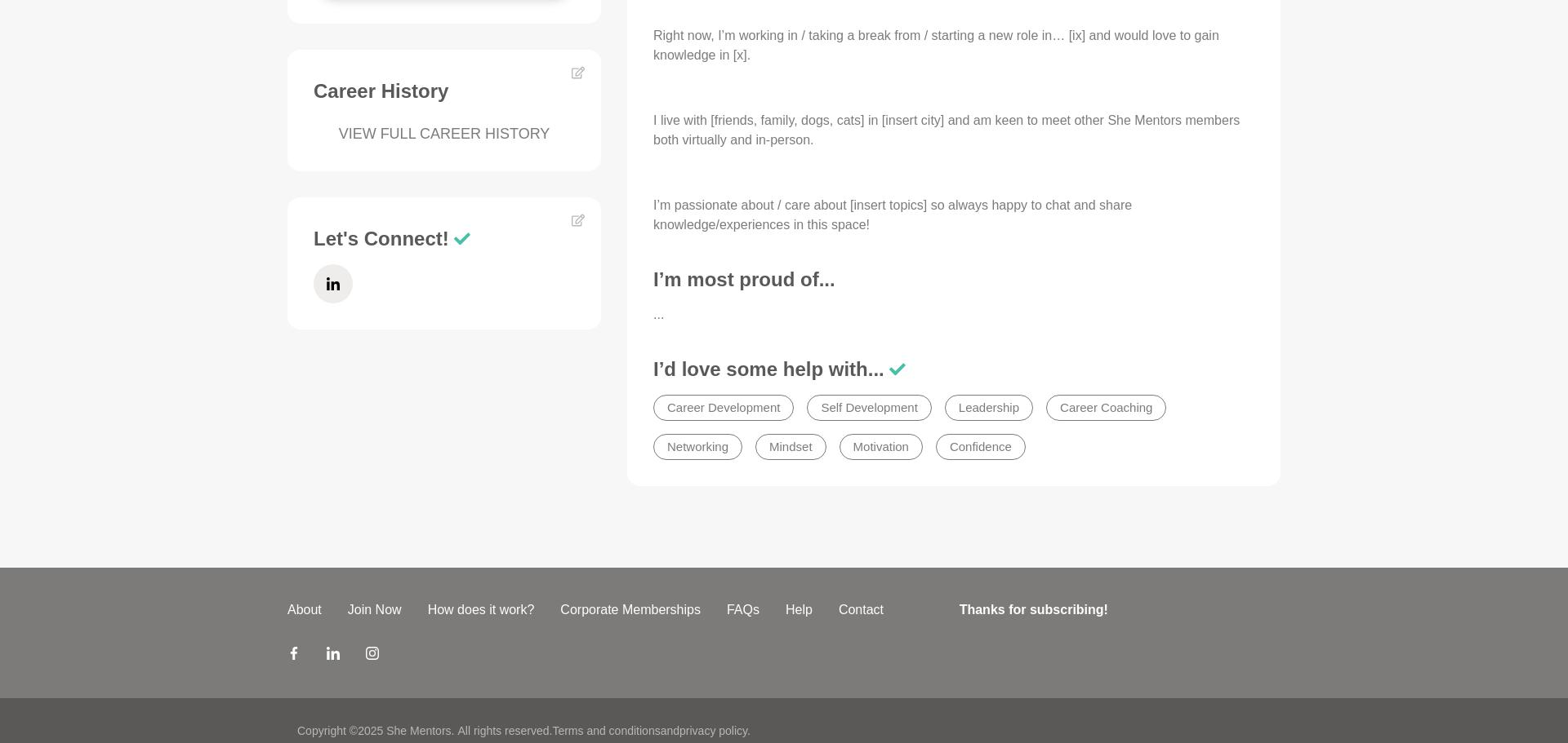
click at [990, 442] on li "Confidence" at bounding box center [980, 447] width 90 height 26
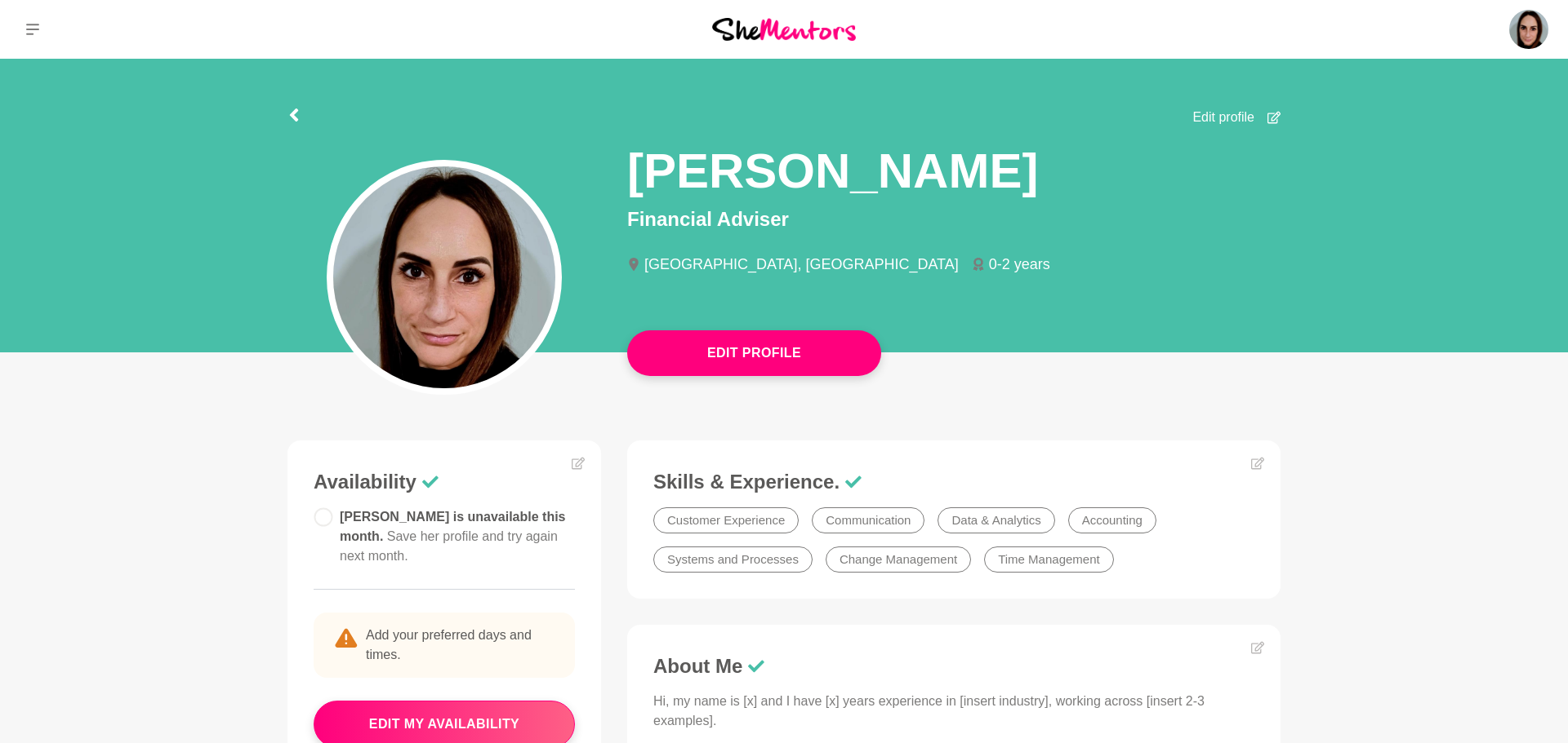
click at [1210, 121] on span "Edit profile" at bounding box center [1223, 118] width 62 height 20
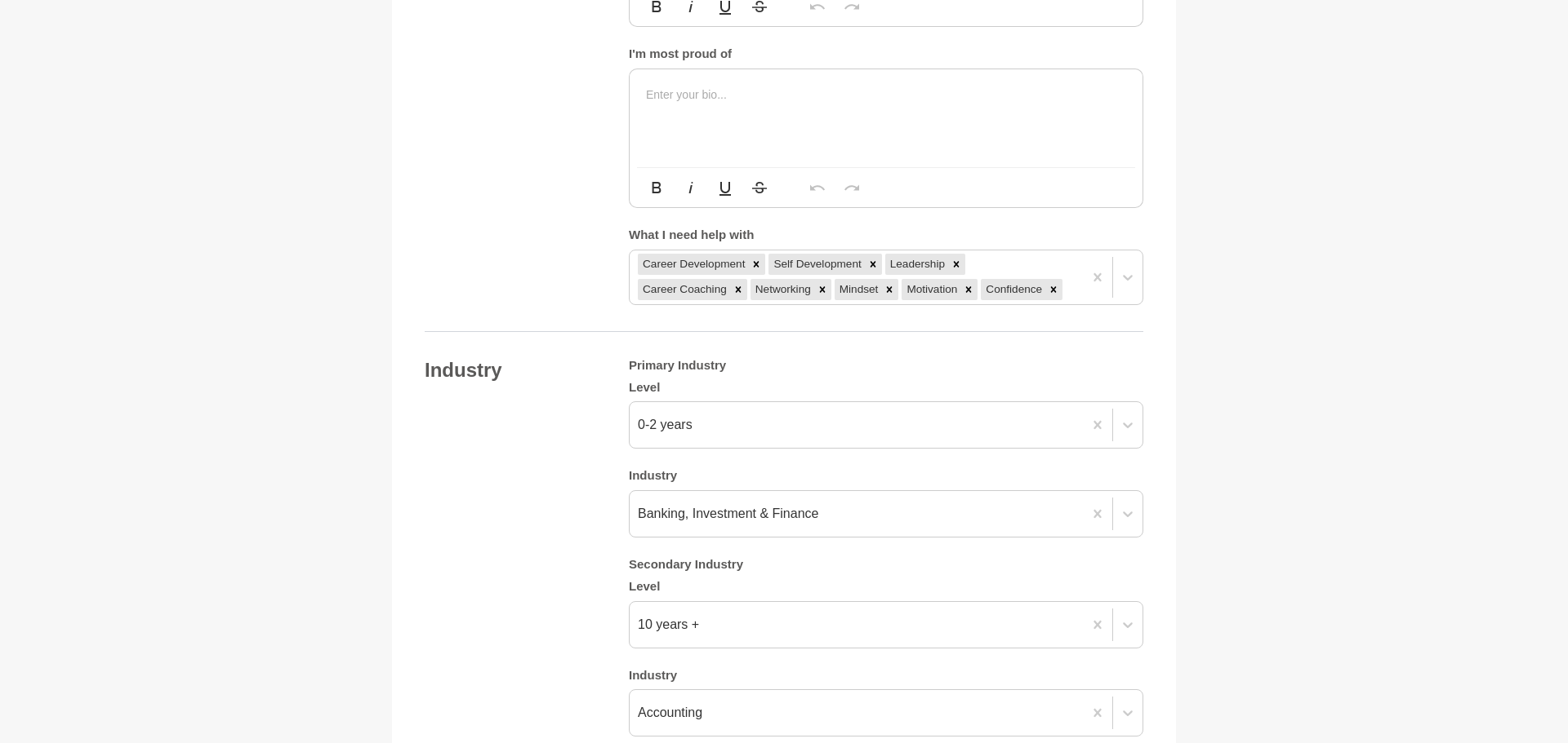
scroll to position [1142, 0]
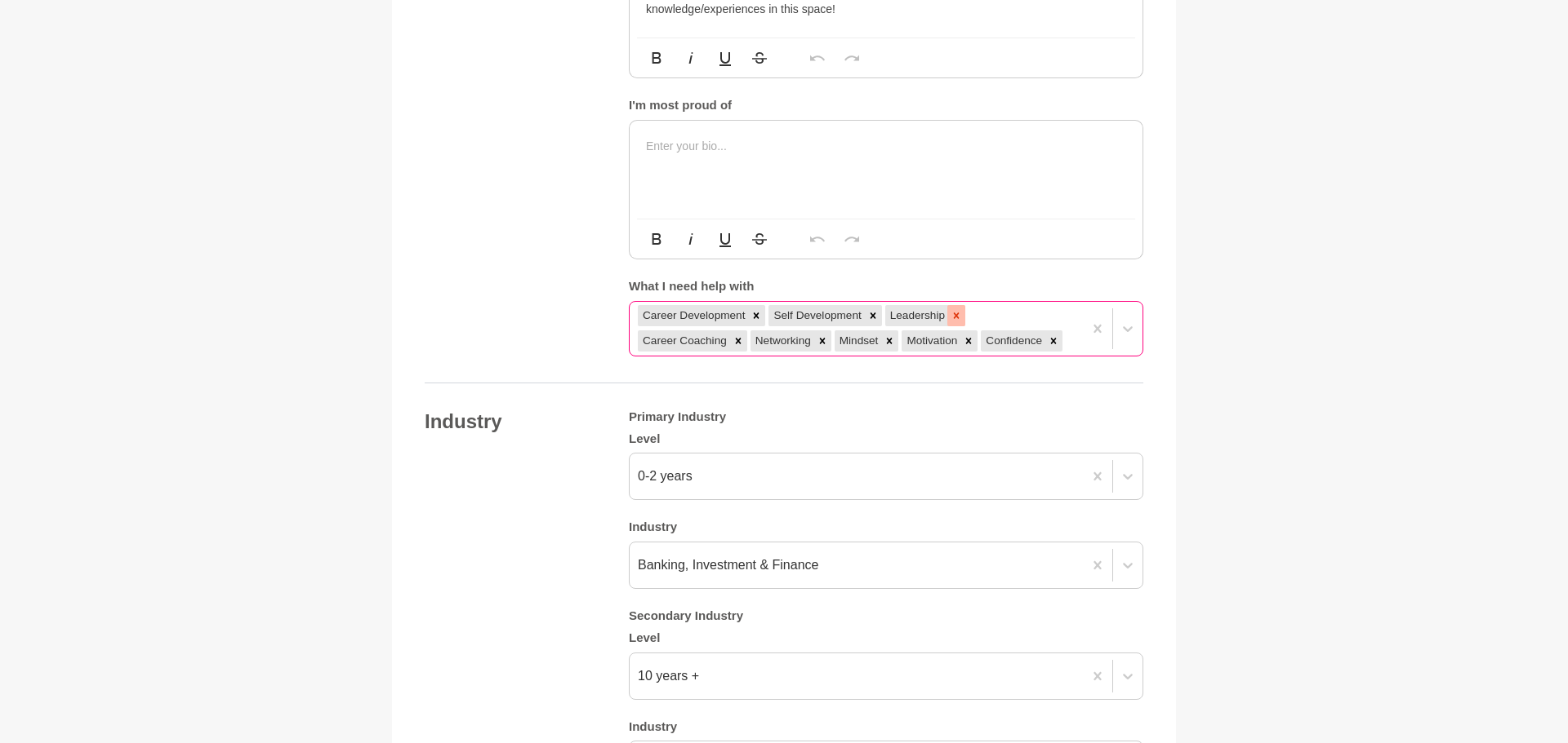
click at [959, 313] on icon at bounding box center [956, 315] width 6 height 6
click at [878, 317] on icon at bounding box center [873, 316] width 12 height 12
click at [762, 314] on icon at bounding box center [756, 316] width 12 height 12
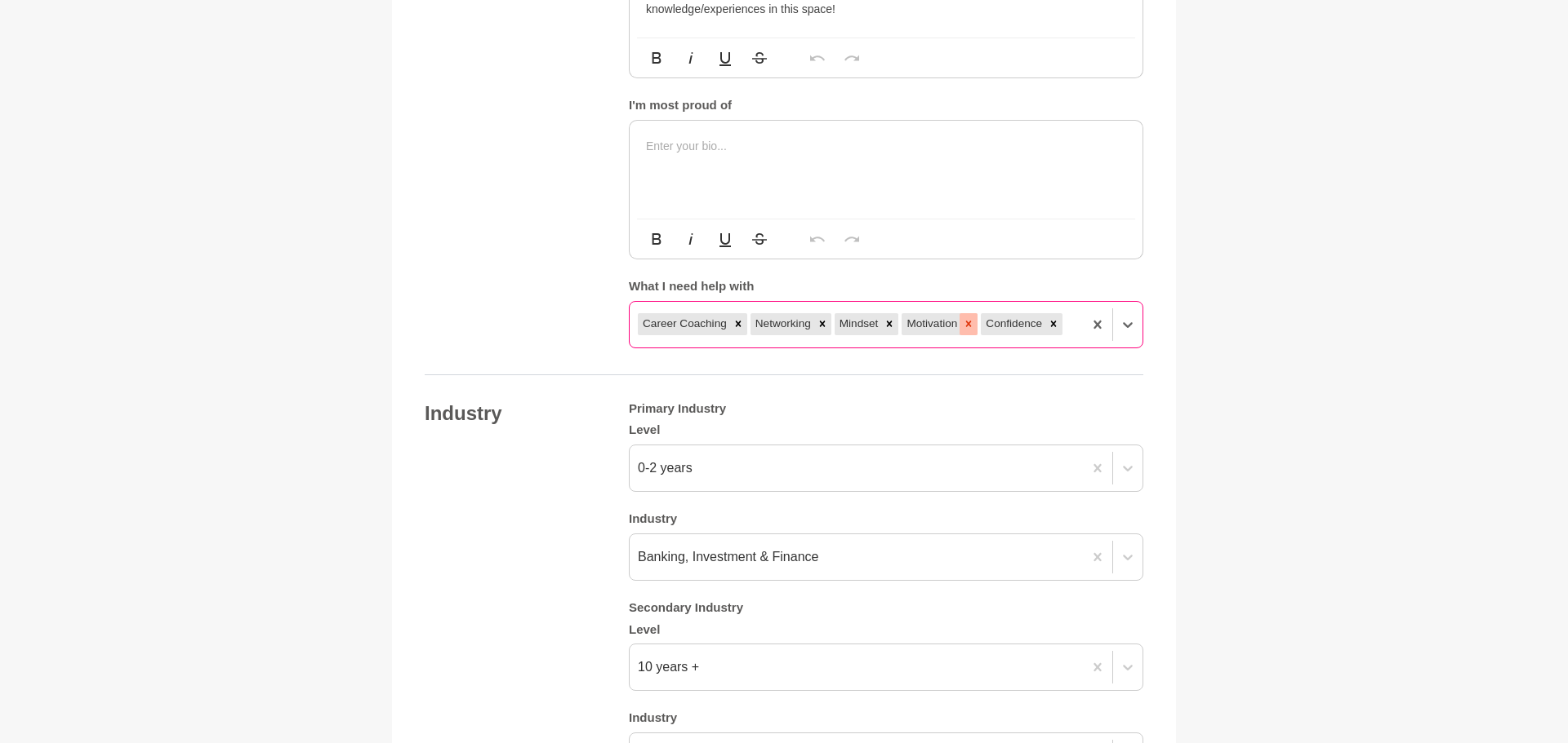
click at [977, 317] on div at bounding box center [968, 323] width 18 height 21
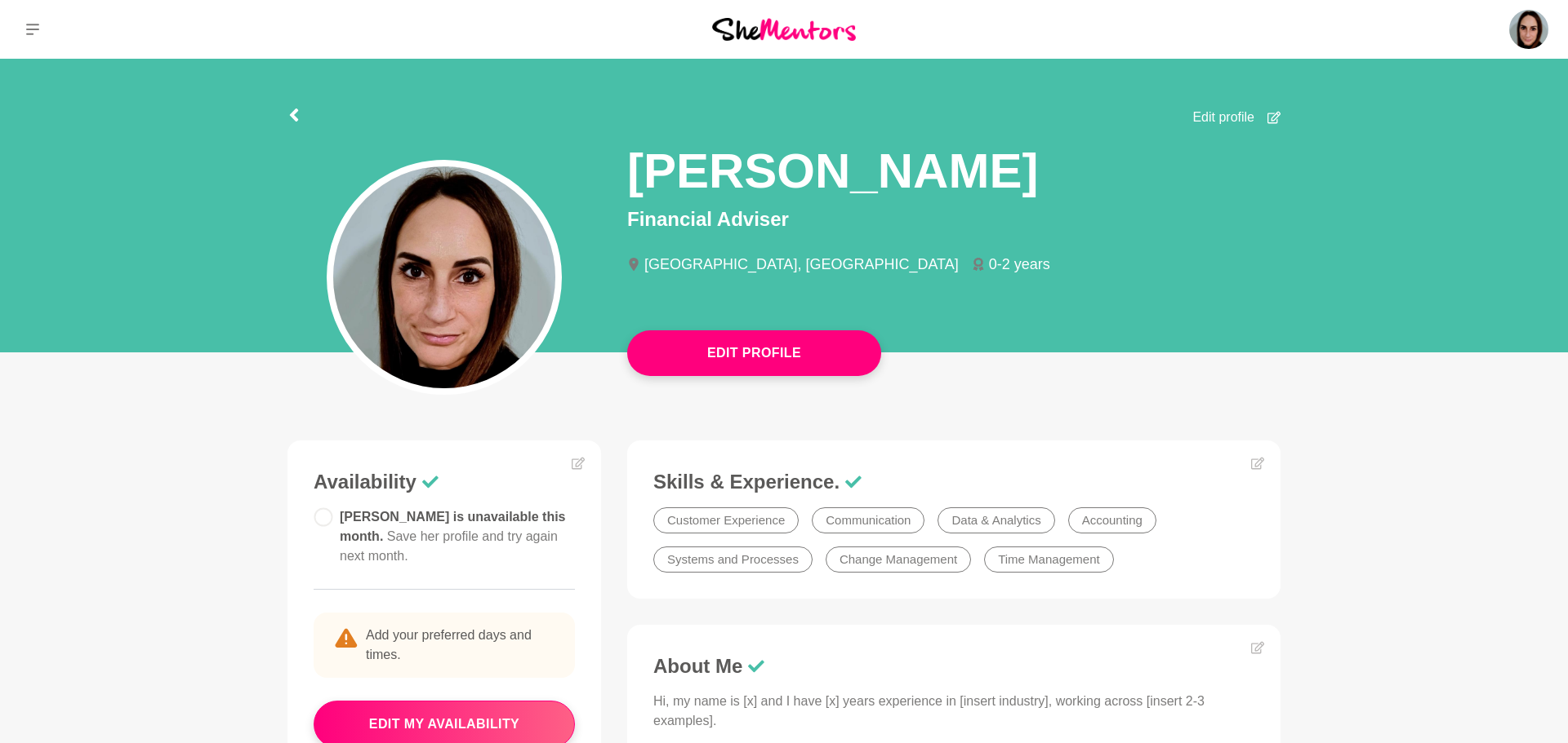
click at [1219, 126] on span "Edit profile" at bounding box center [1223, 118] width 62 height 20
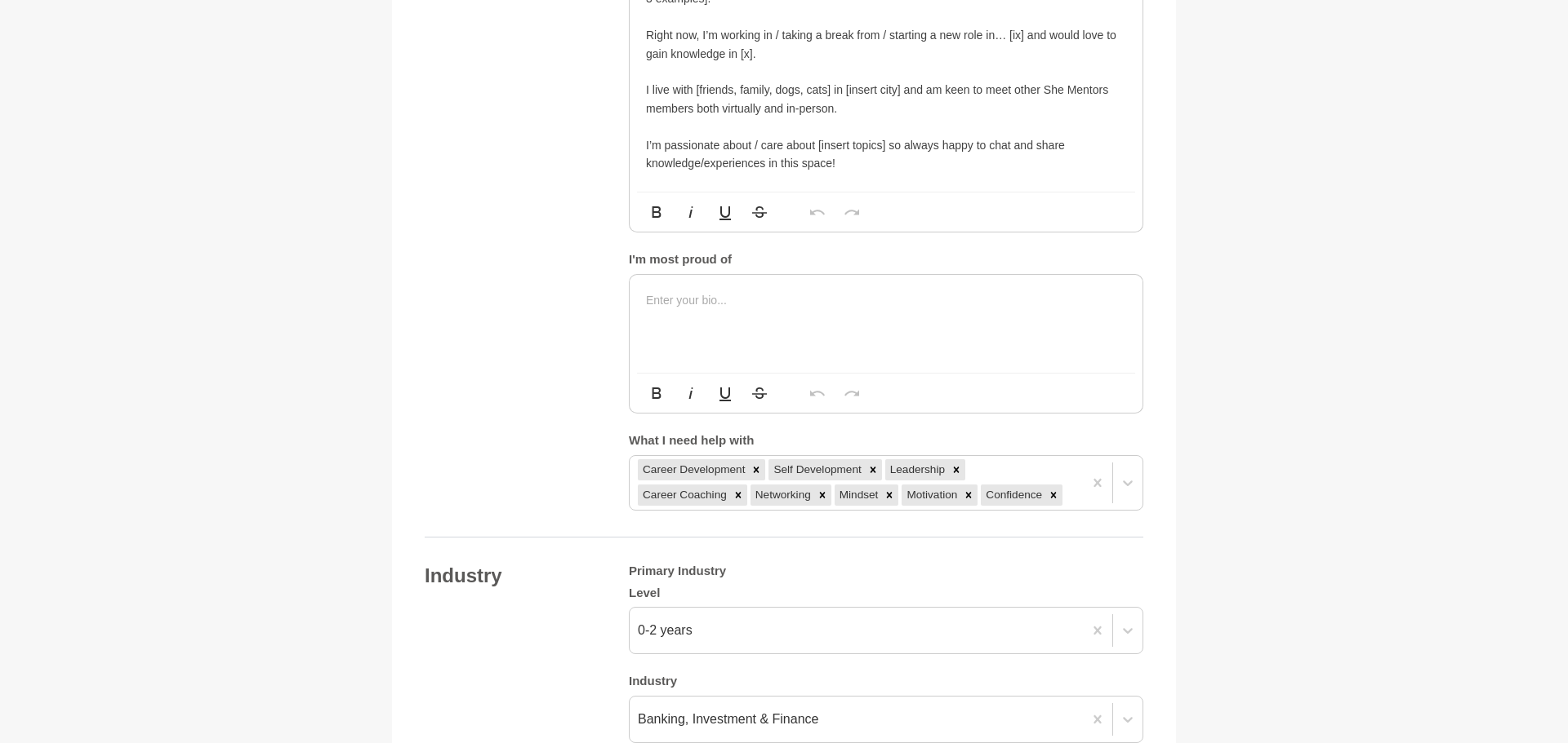
scroll to position [1011, 0]
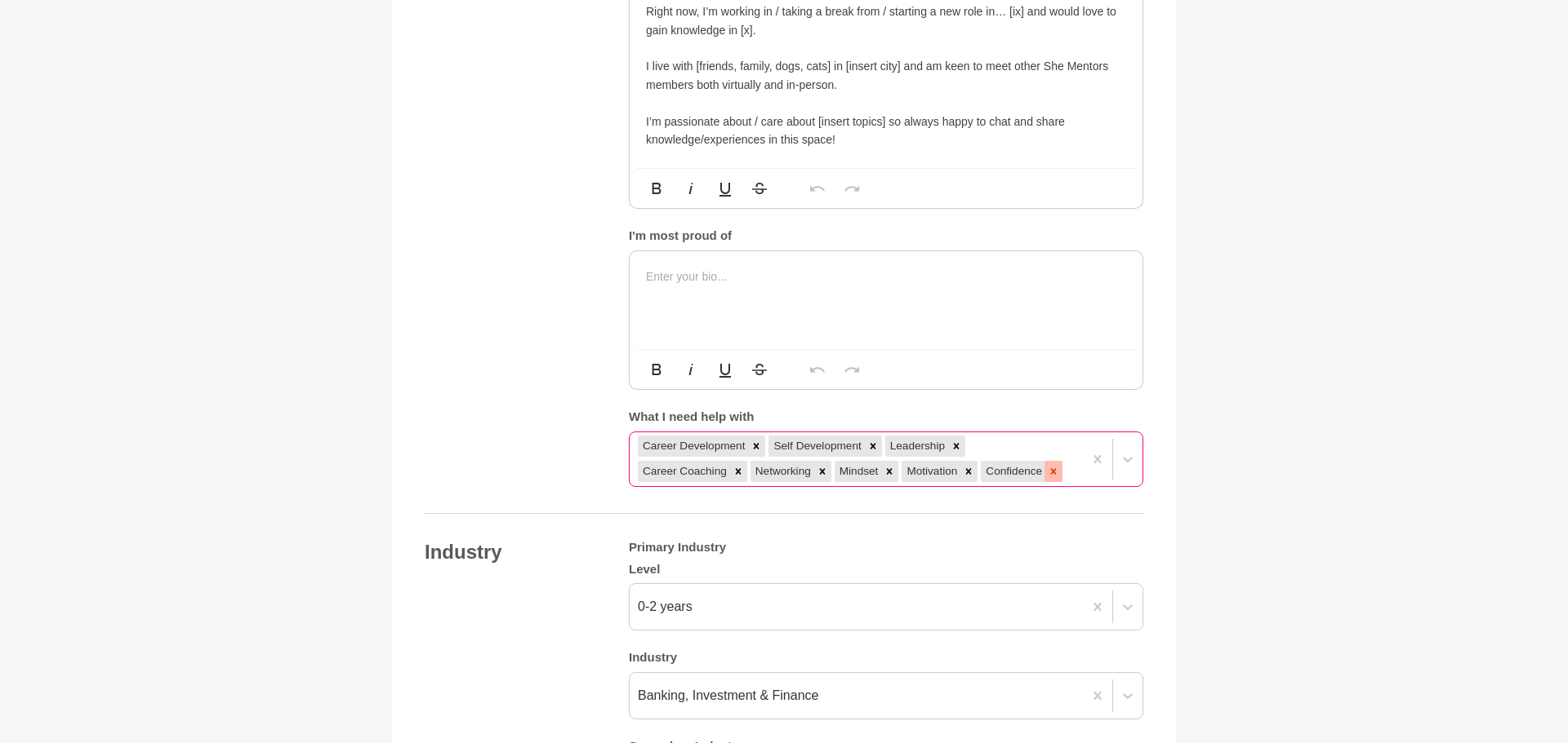
click at [1059, 470] on icon at bounding box center [1054, 472] width 12 height 12
click at [974, 475] on icon at bounding box center [968, 472] width 12 height 12
click at [892, 474] on icon at bounding box center [890, 472] width 6 height 6
click at [740, 470] on icon at bounding box center [737, 472] width 6 height 6
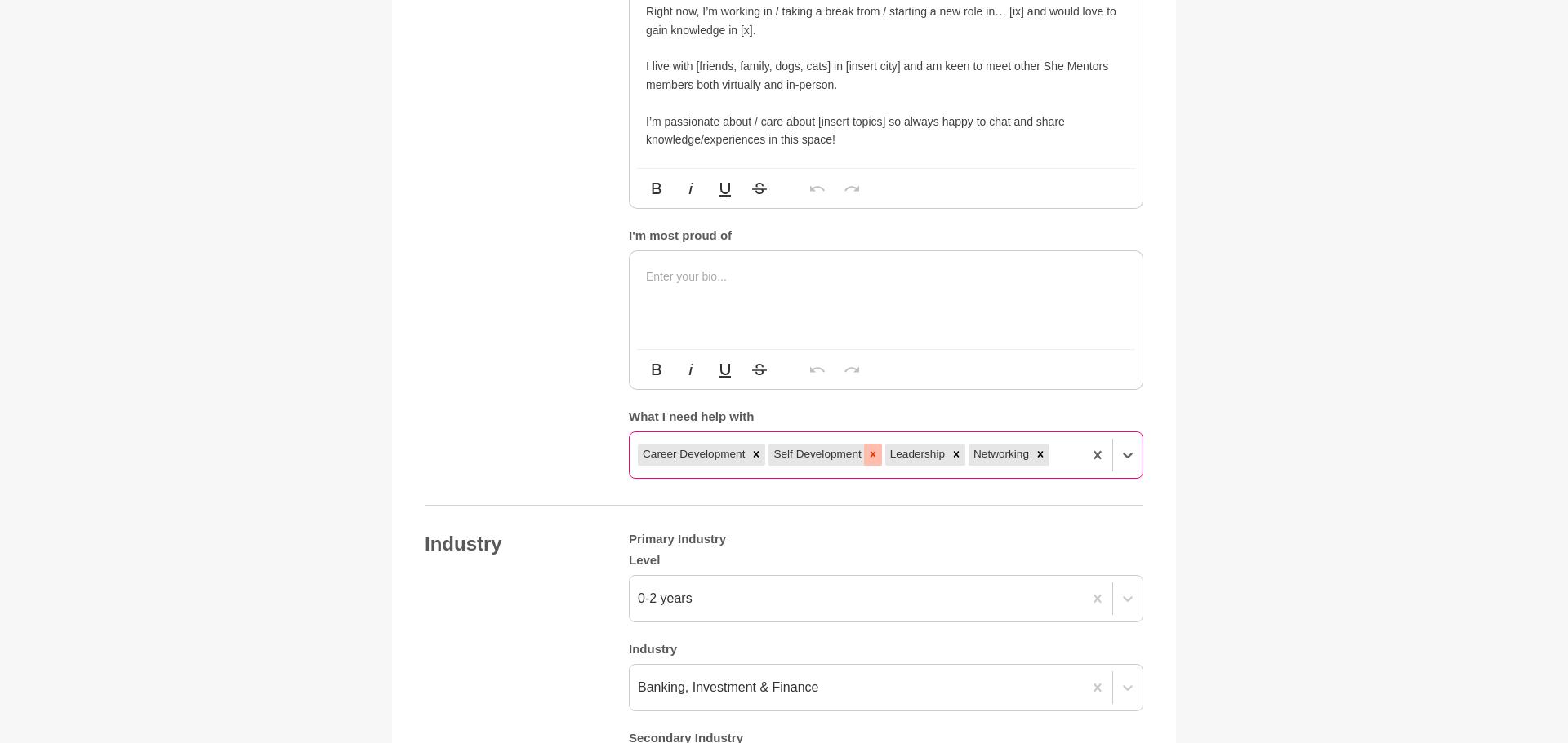
click at [878, 454] on icon at bounding box center [873, 455] width 12 height 12
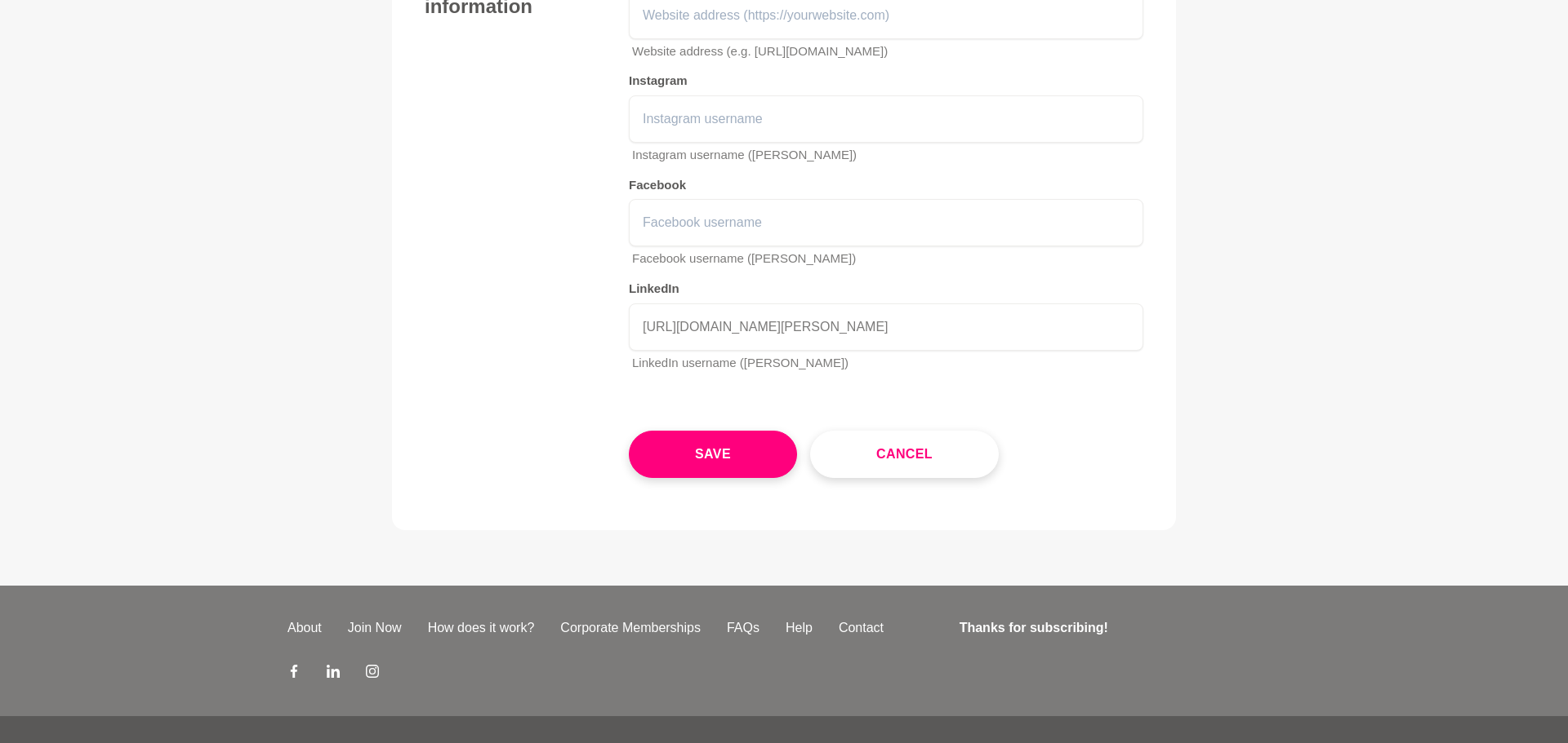
scroll to position [2291, 0]
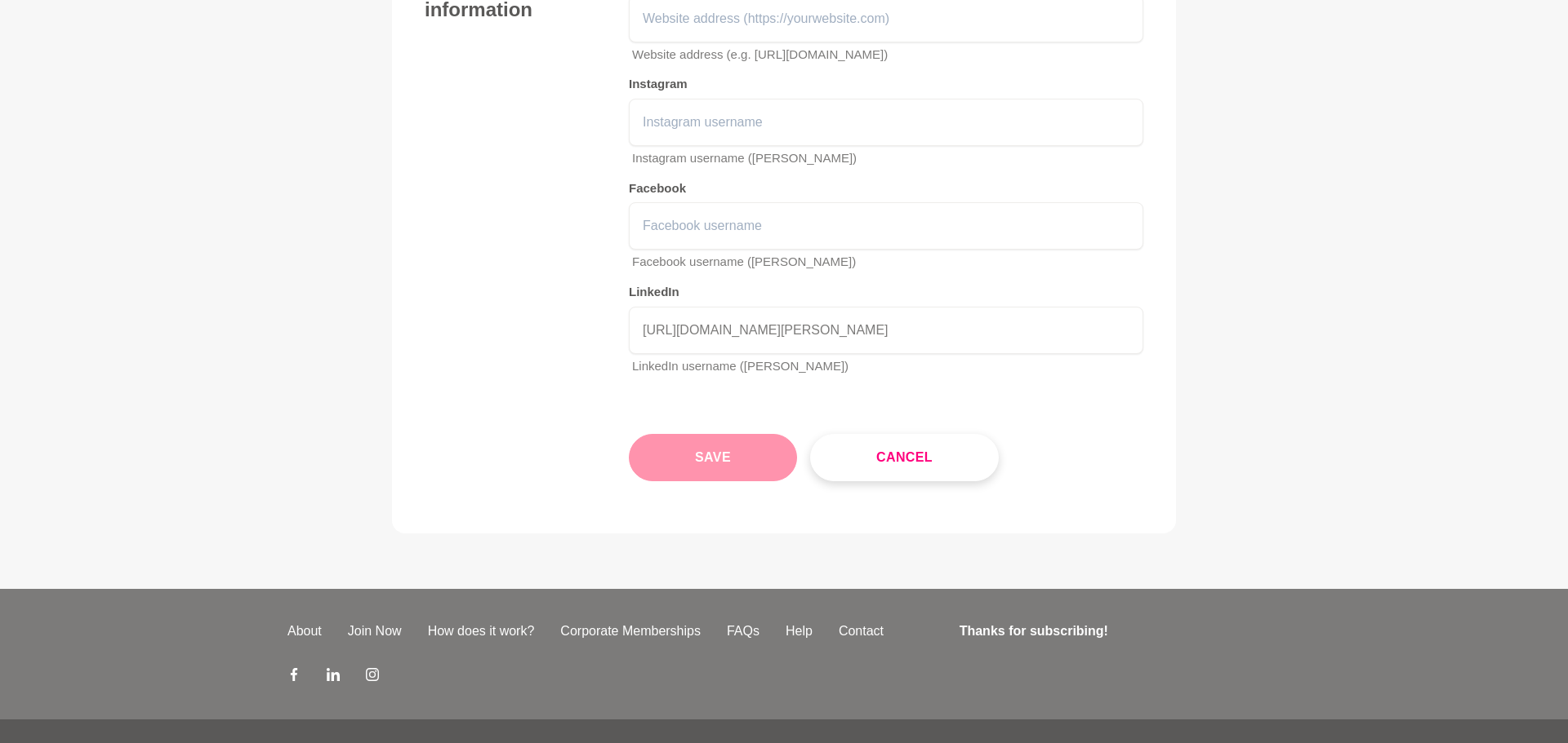
click at [727, 481] on button "Save" at bounding box center [713, 458] width 168 height 48
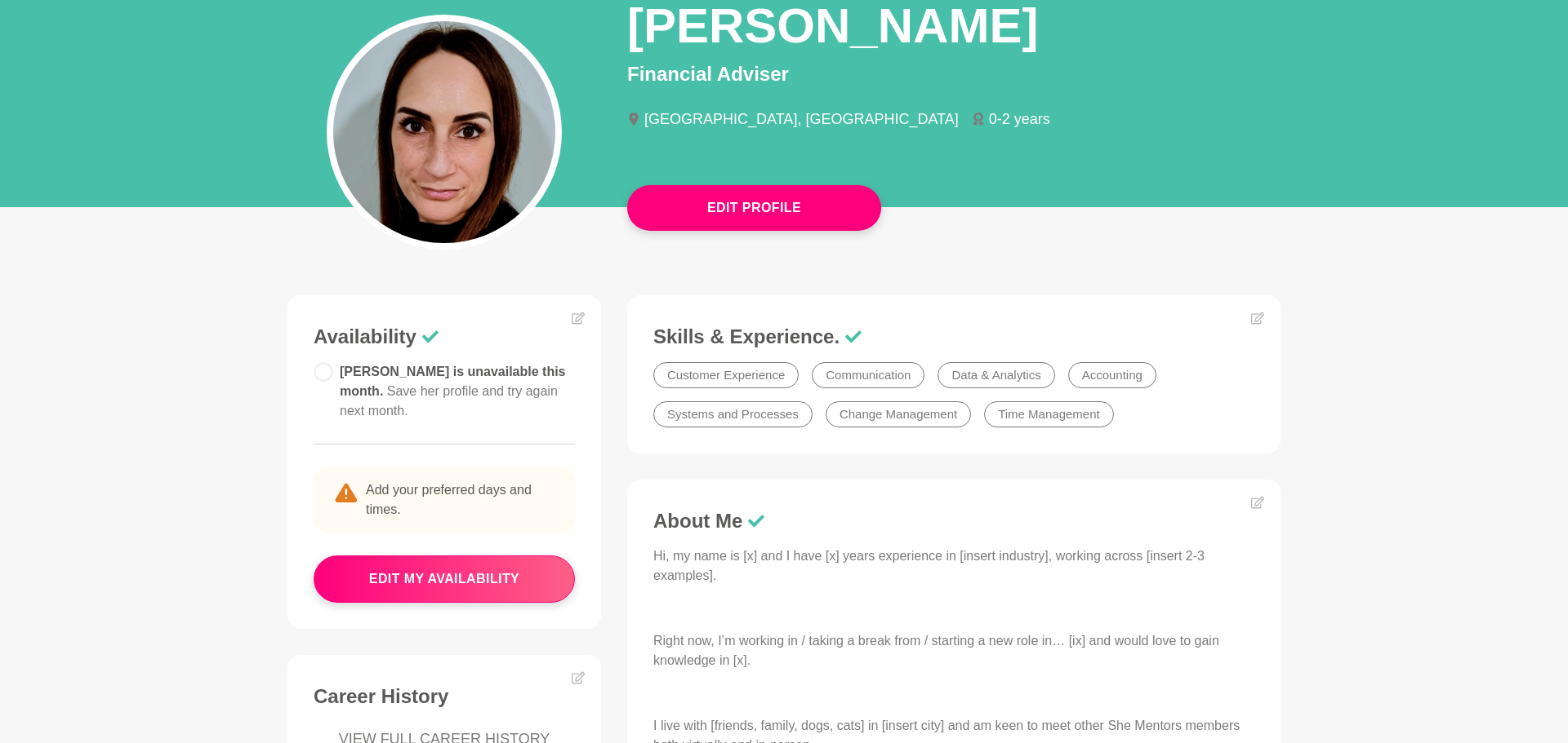
scroll to position [14, 0]
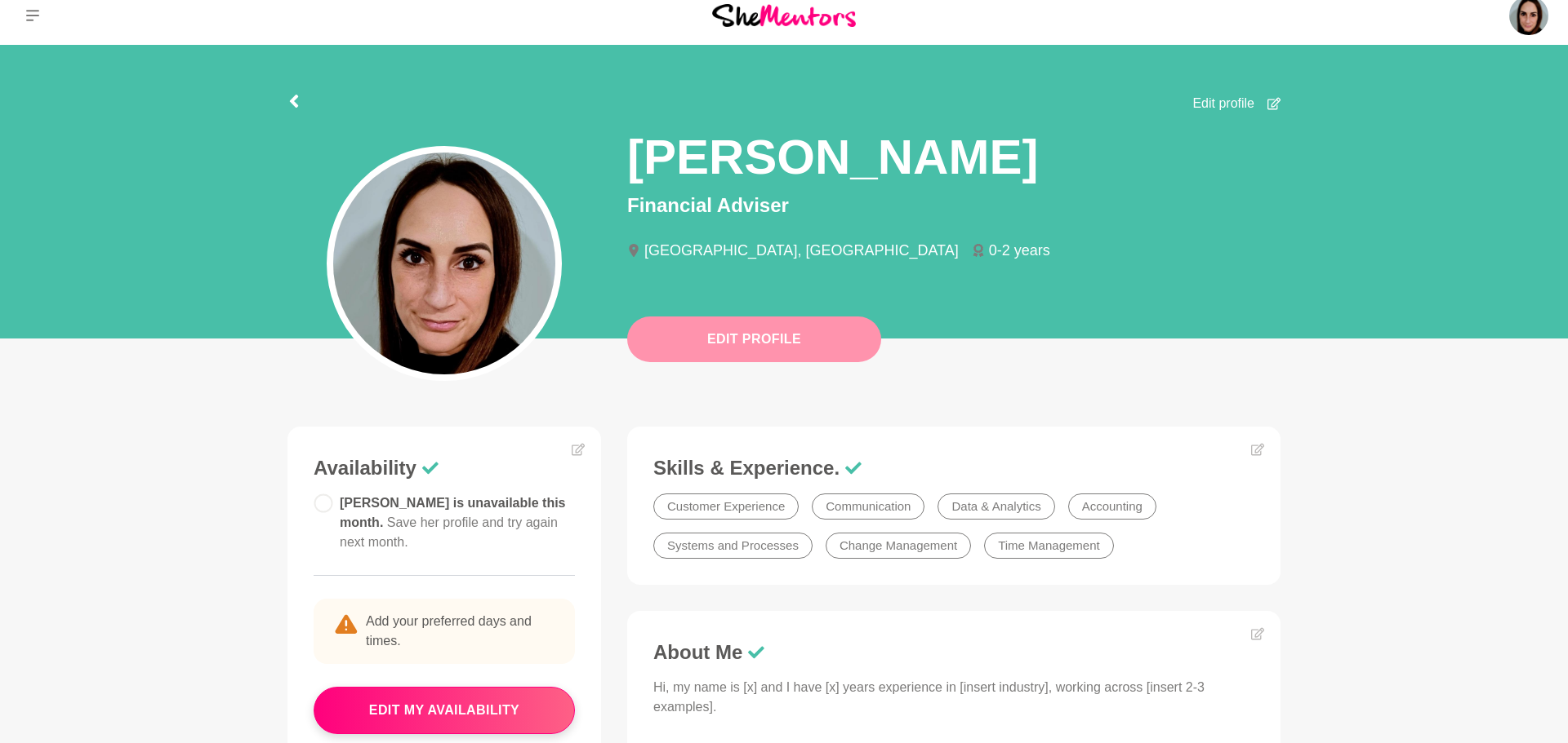
click at [756, 354] on button "Edit Profile" at bounding box center [754, 340] width 254 height 46
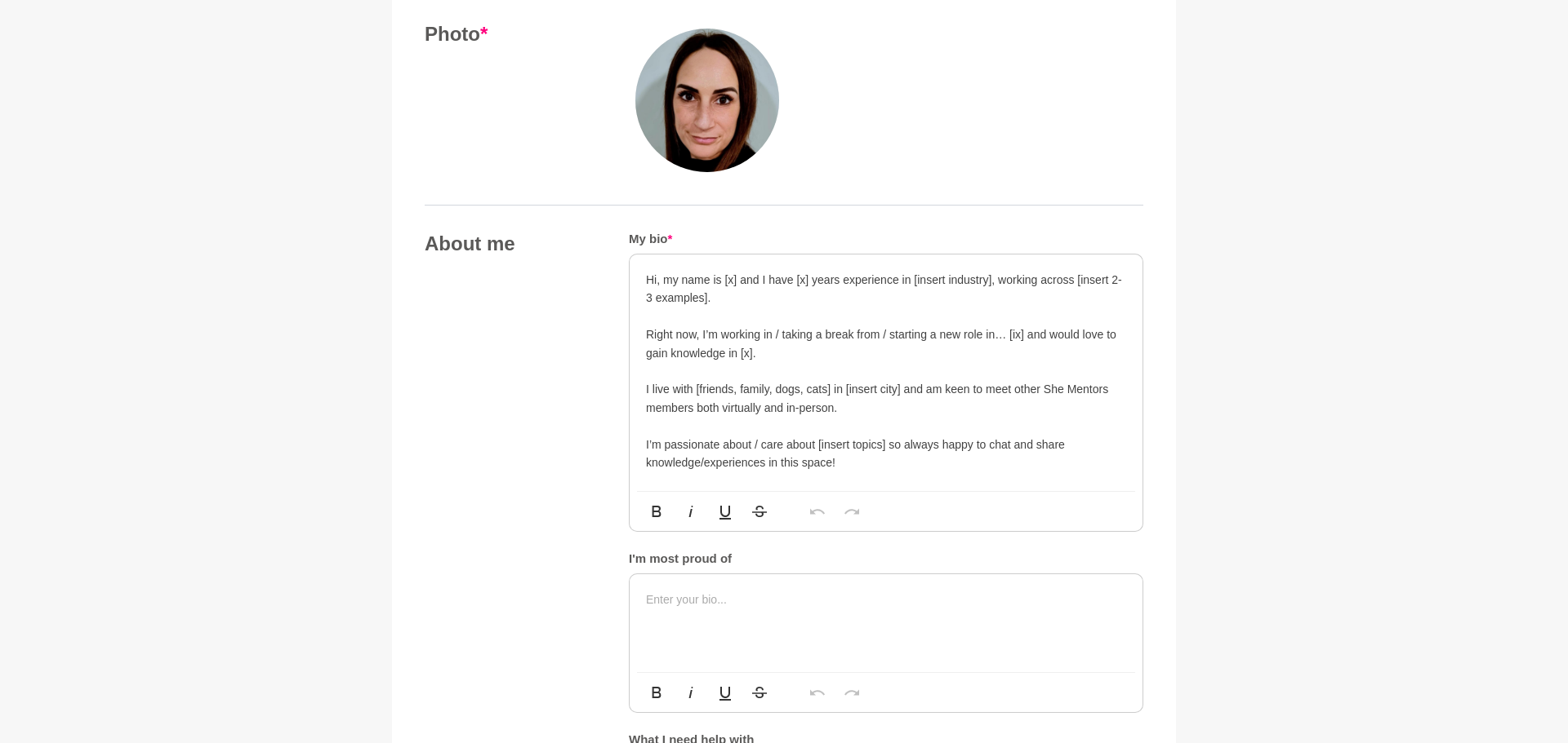
scroll to position [686, 0]
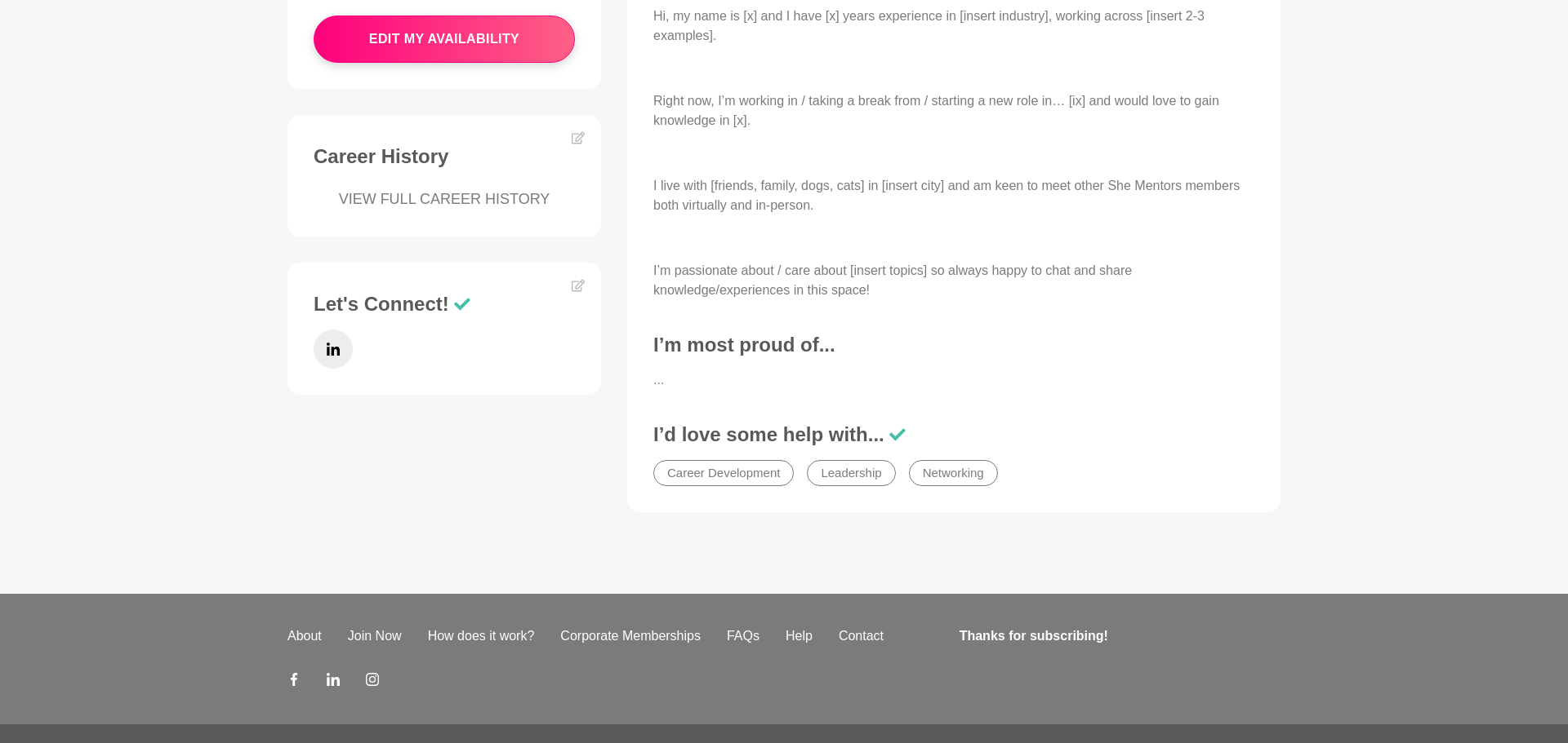
scroll to position [14, 0]
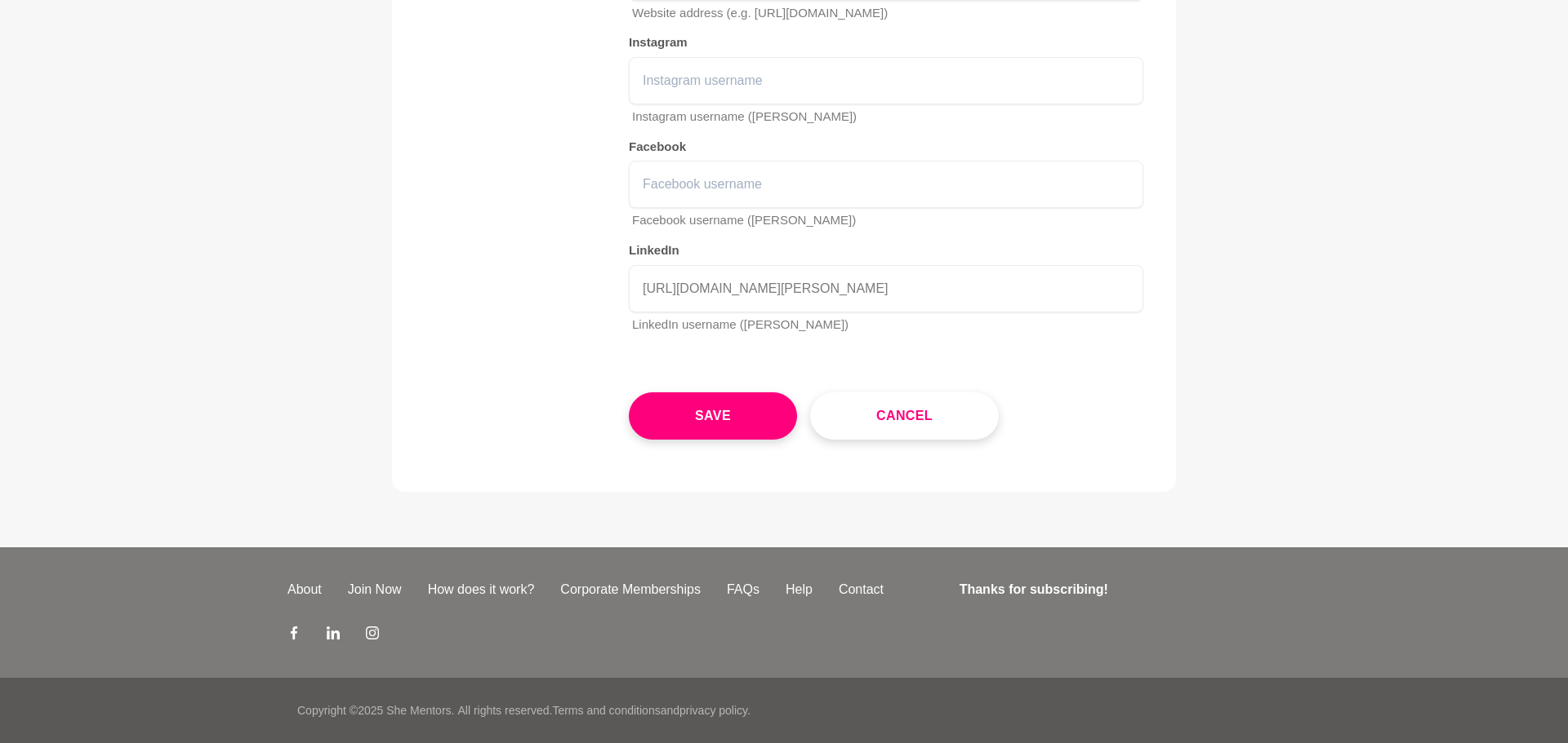
scroll to position [2326, 0]
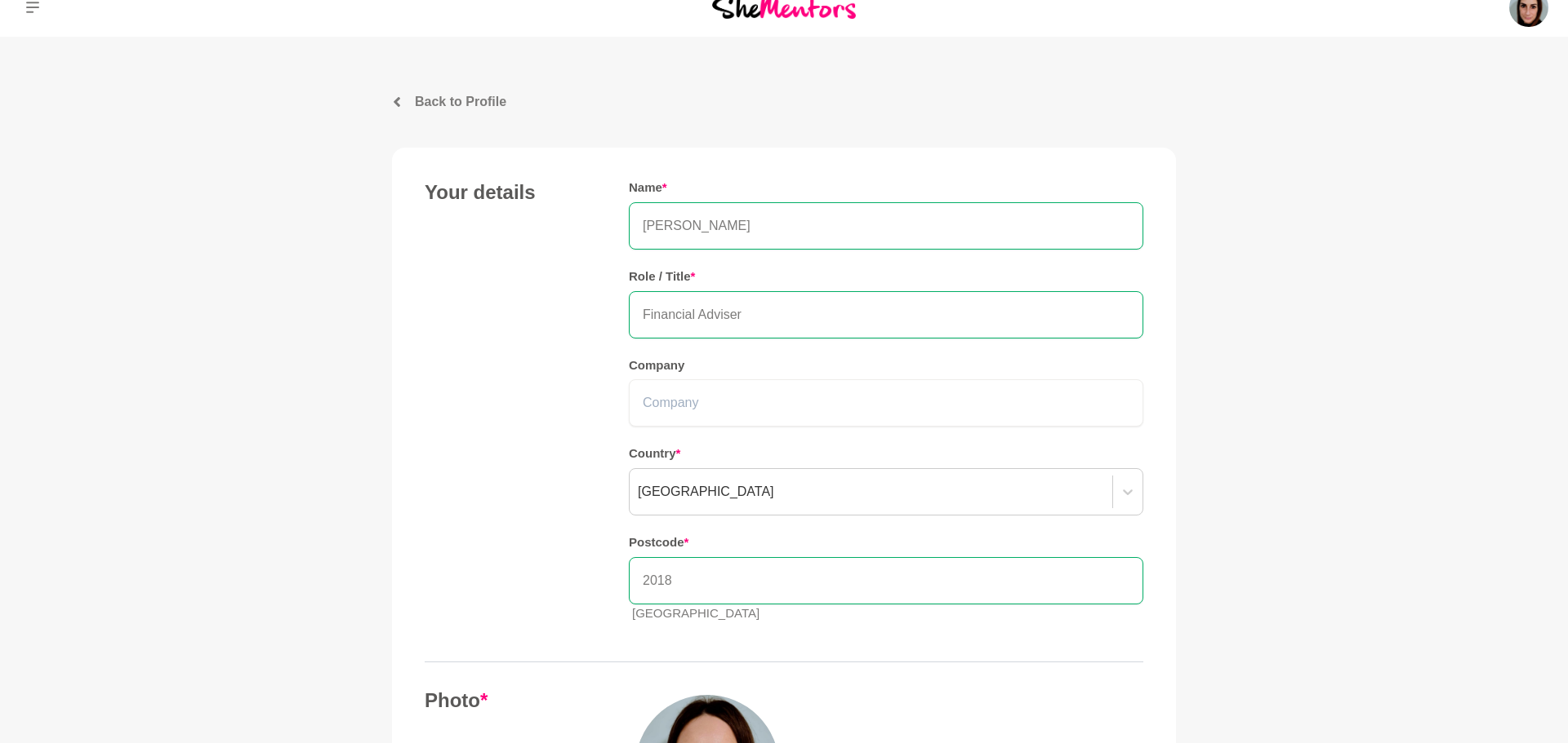
scroll to position [0, 0]
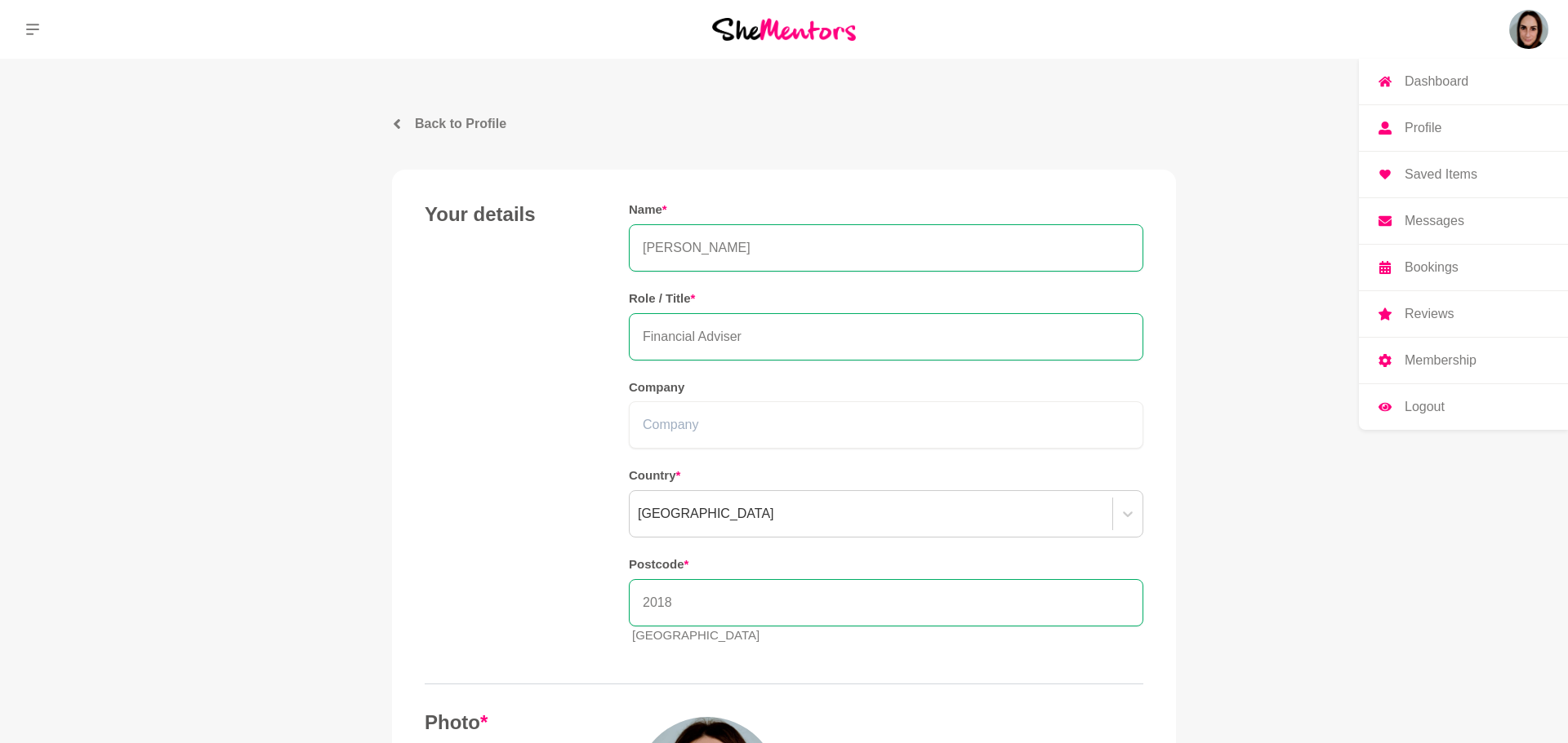
click at [1522, 41] on img at bounding box center [1528, 30] width 40 height 40
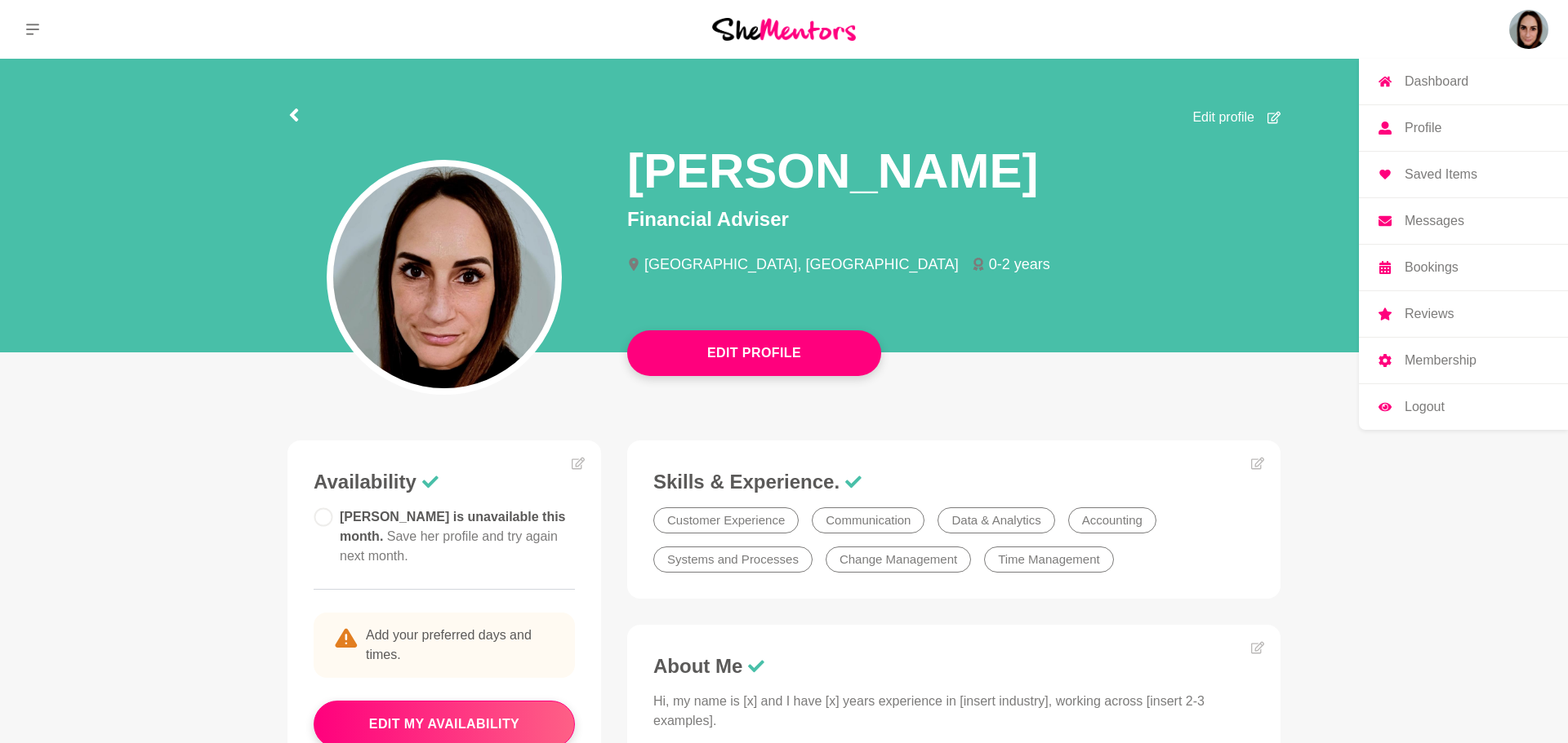
click at [1422, 88] on p "Dashboard" at bounding box center [1436, 81] width 63 height 13
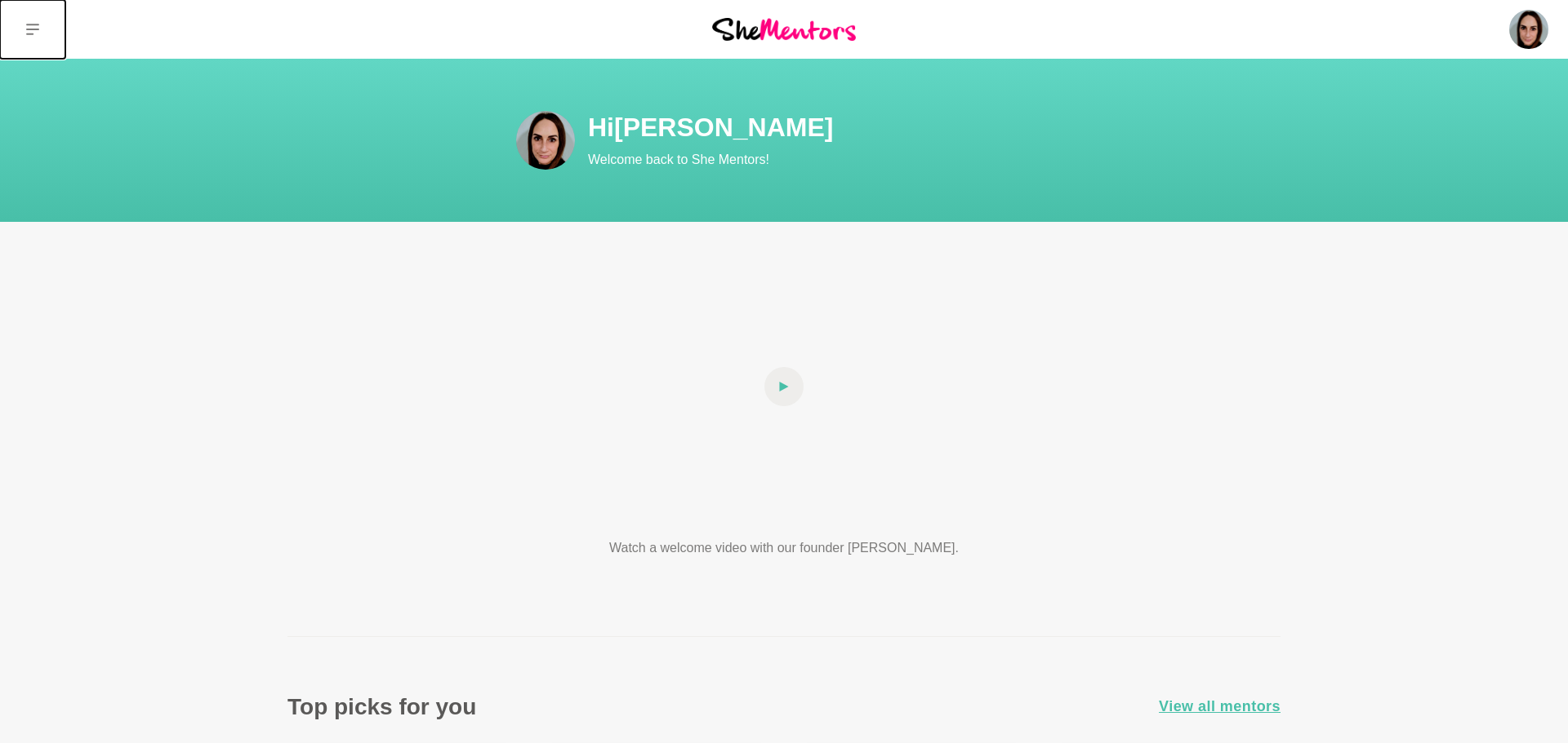
click at [28, 26] on icon at bounding box center [32, 29] width 13 height 13
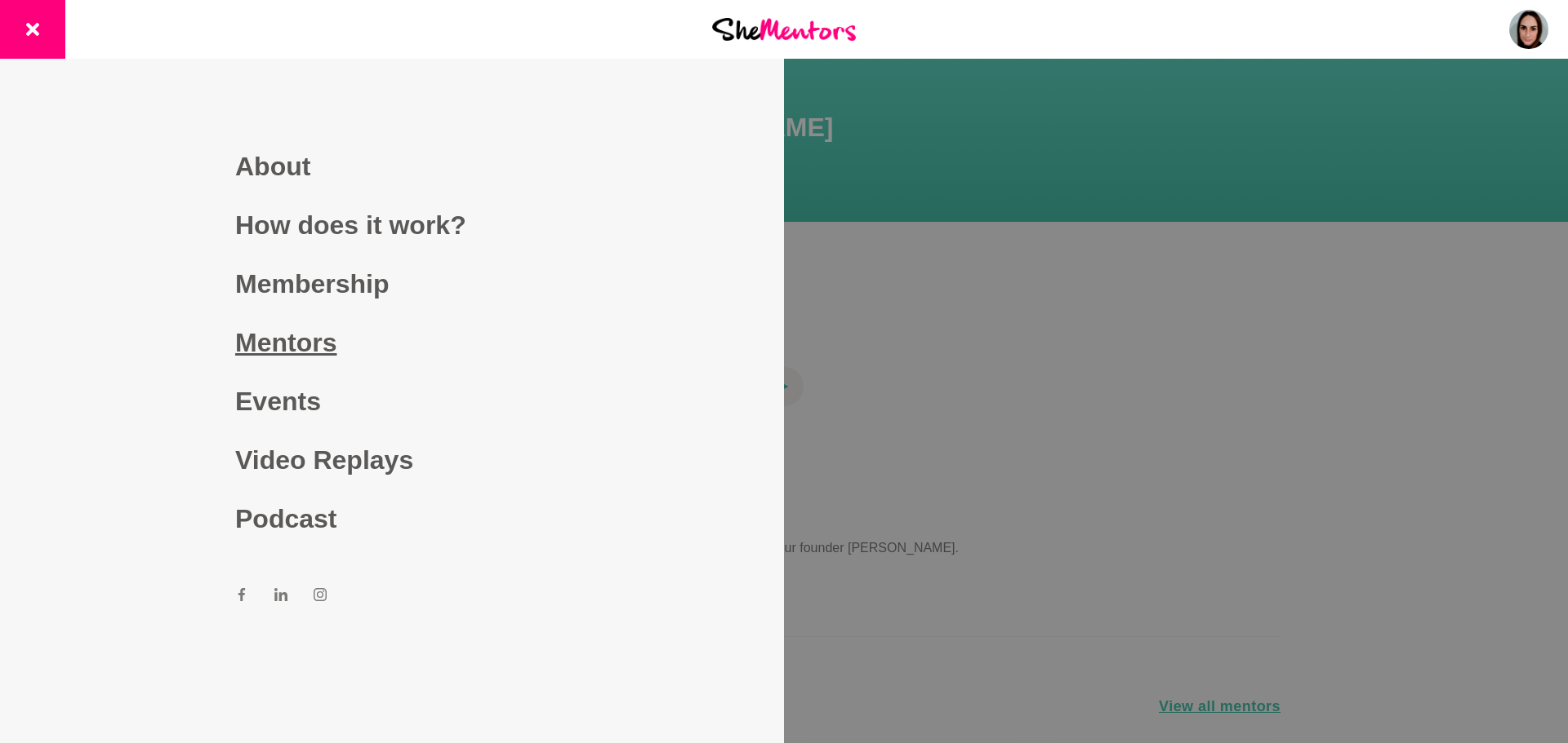
click at [326, 357] on link "Mentors" at bounding box center [392, 342] width 313 height 58
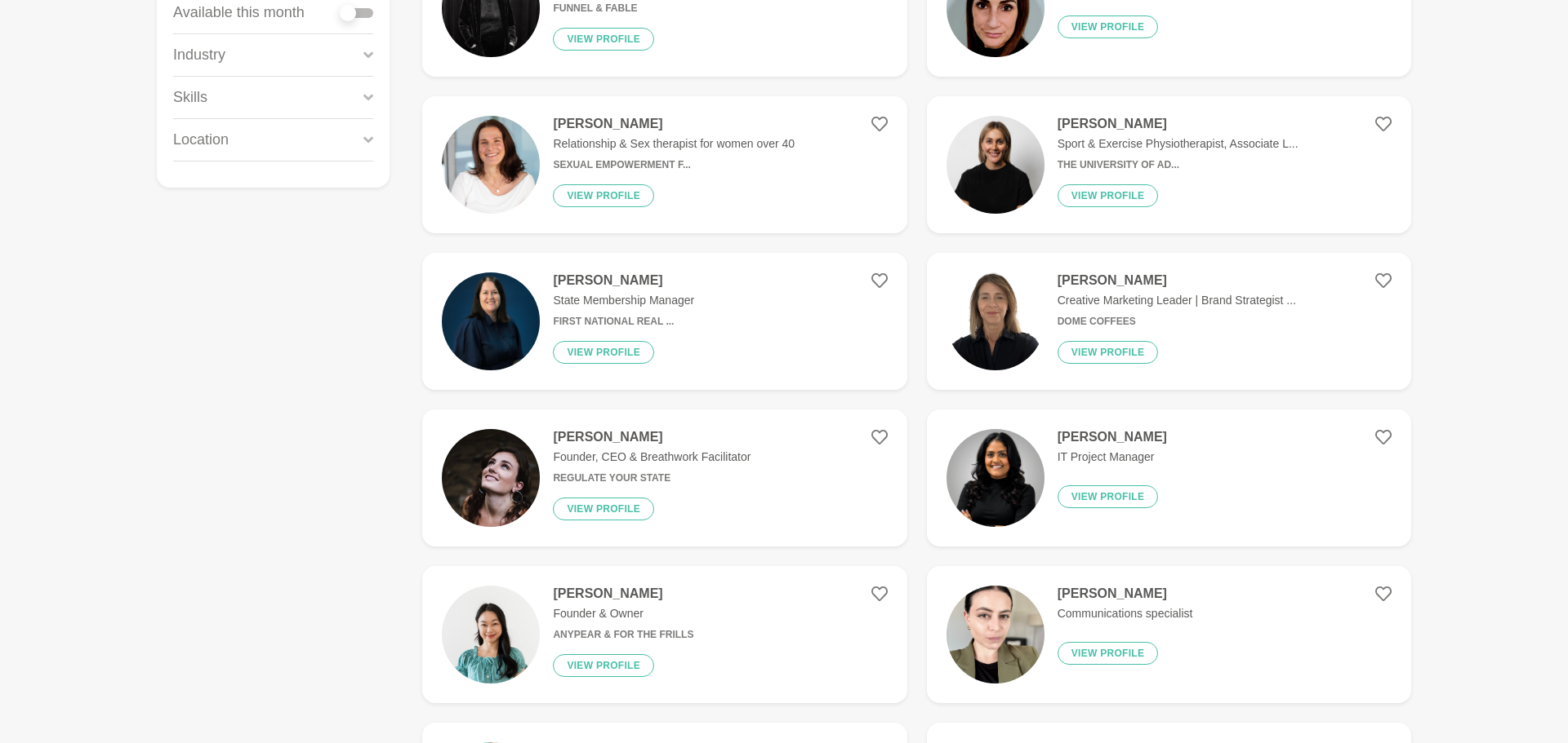
scroll to position [359, 0]
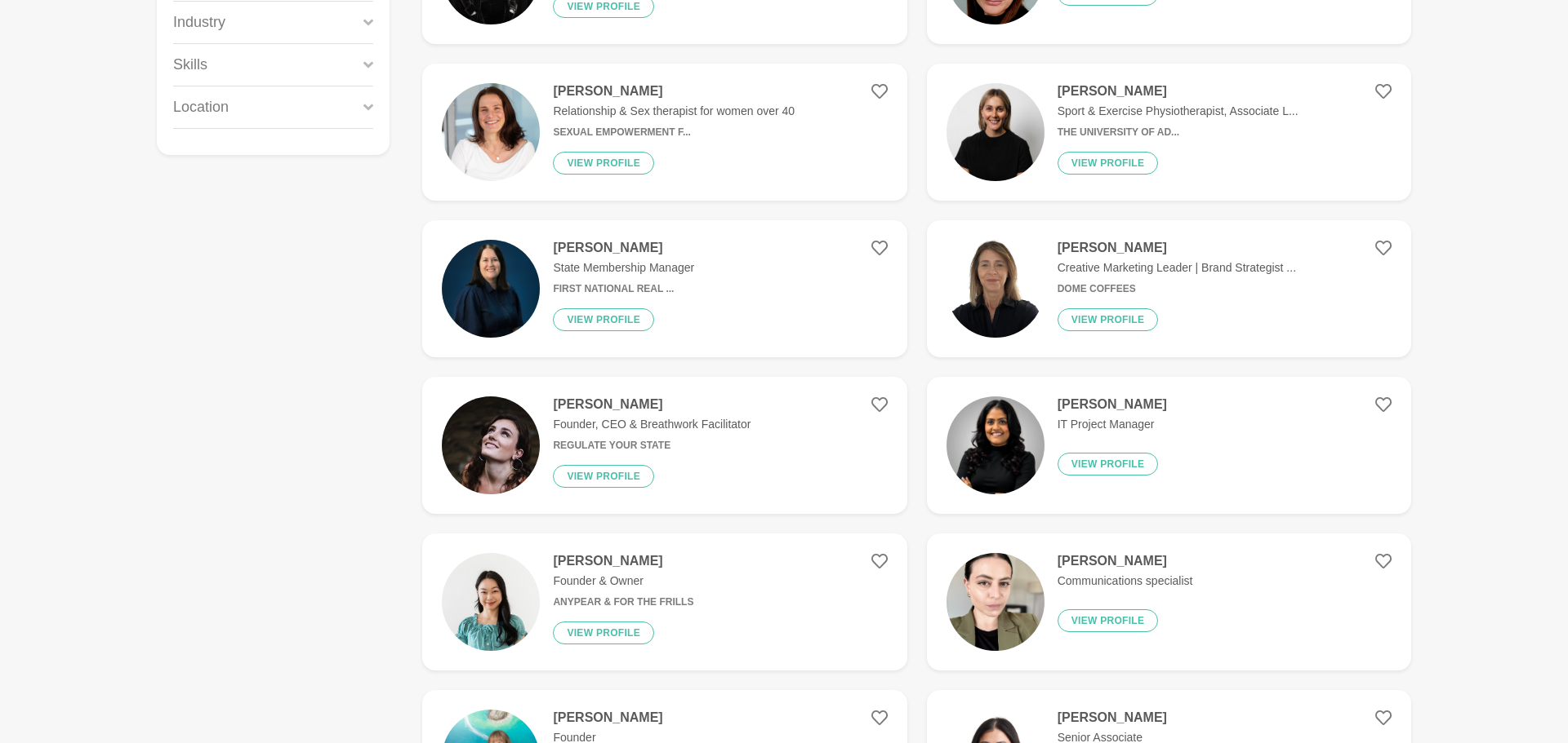
click at [1114, 397] on h4 "[PERSON_NAME]" at bounding box center [1112, 404] width 109 height 16
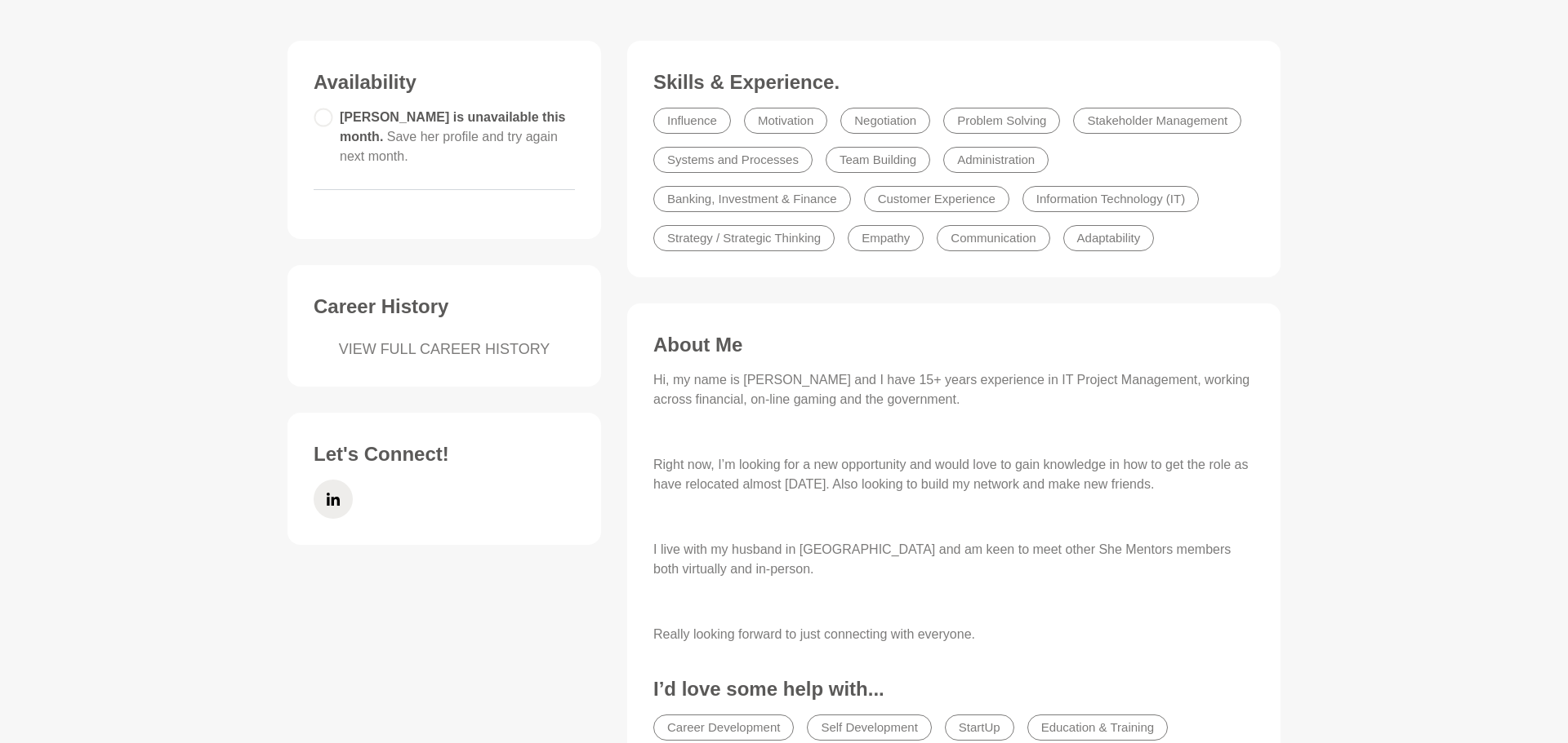
scroll to position [391, 0]
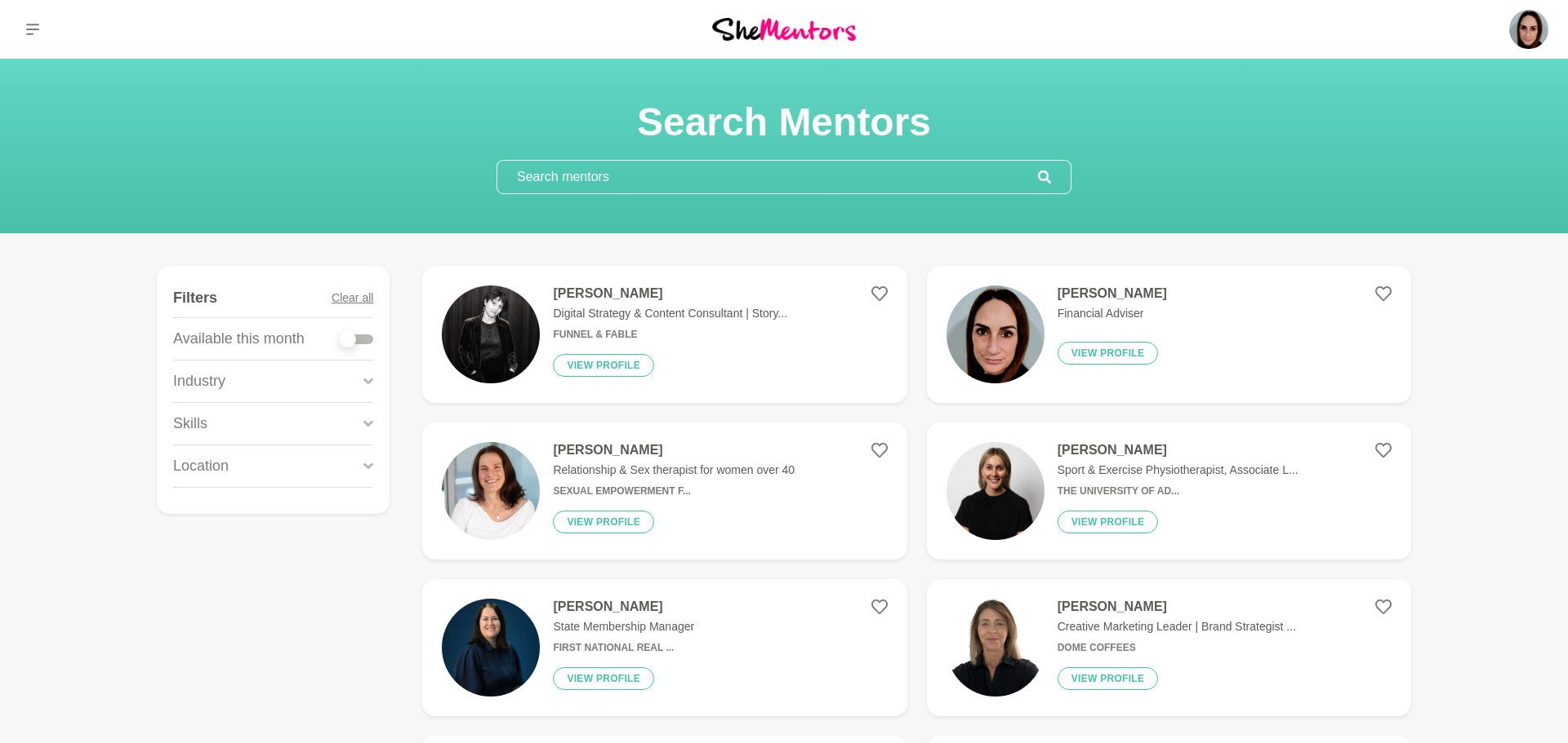
click at [624, 613] on h4 "[PERSON_NAME]" at bounding box center [623, 607] width 142 height 16
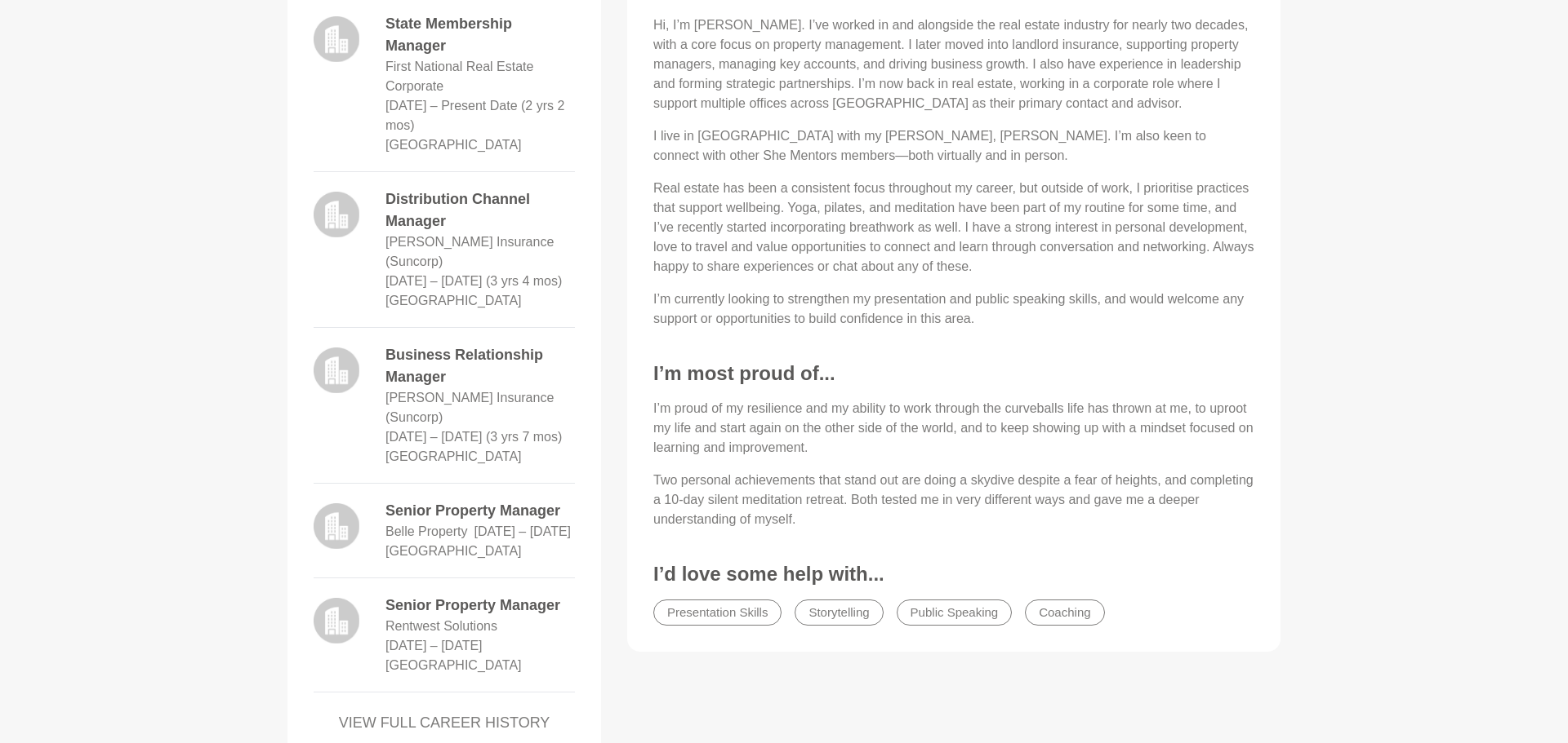
scroll to position [816, 0]
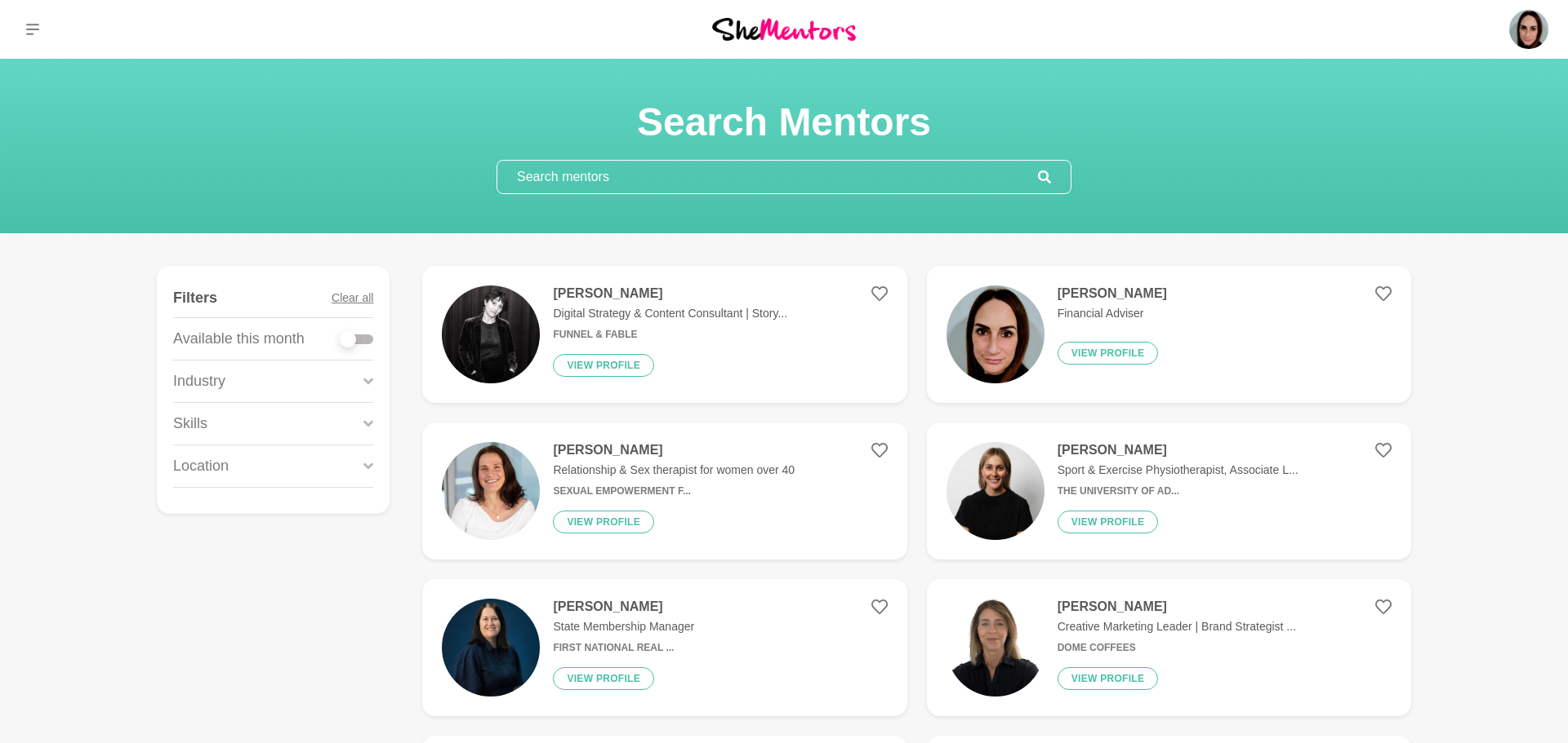
click at [1110, 444] on h4 "[PERSON_NAME]" at bounding box center [1177, 450] width 241 height 16
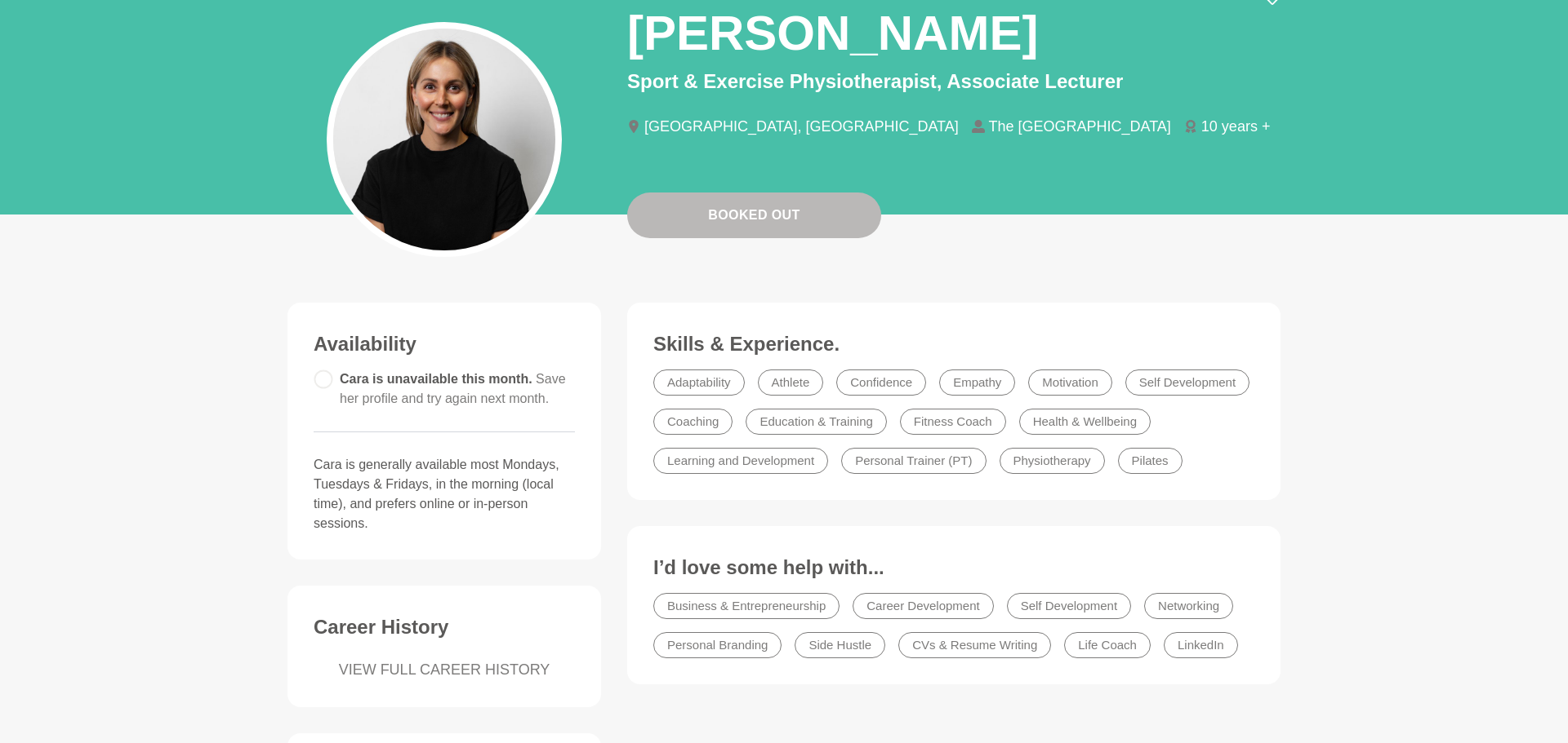
scroll to position [122, 0]
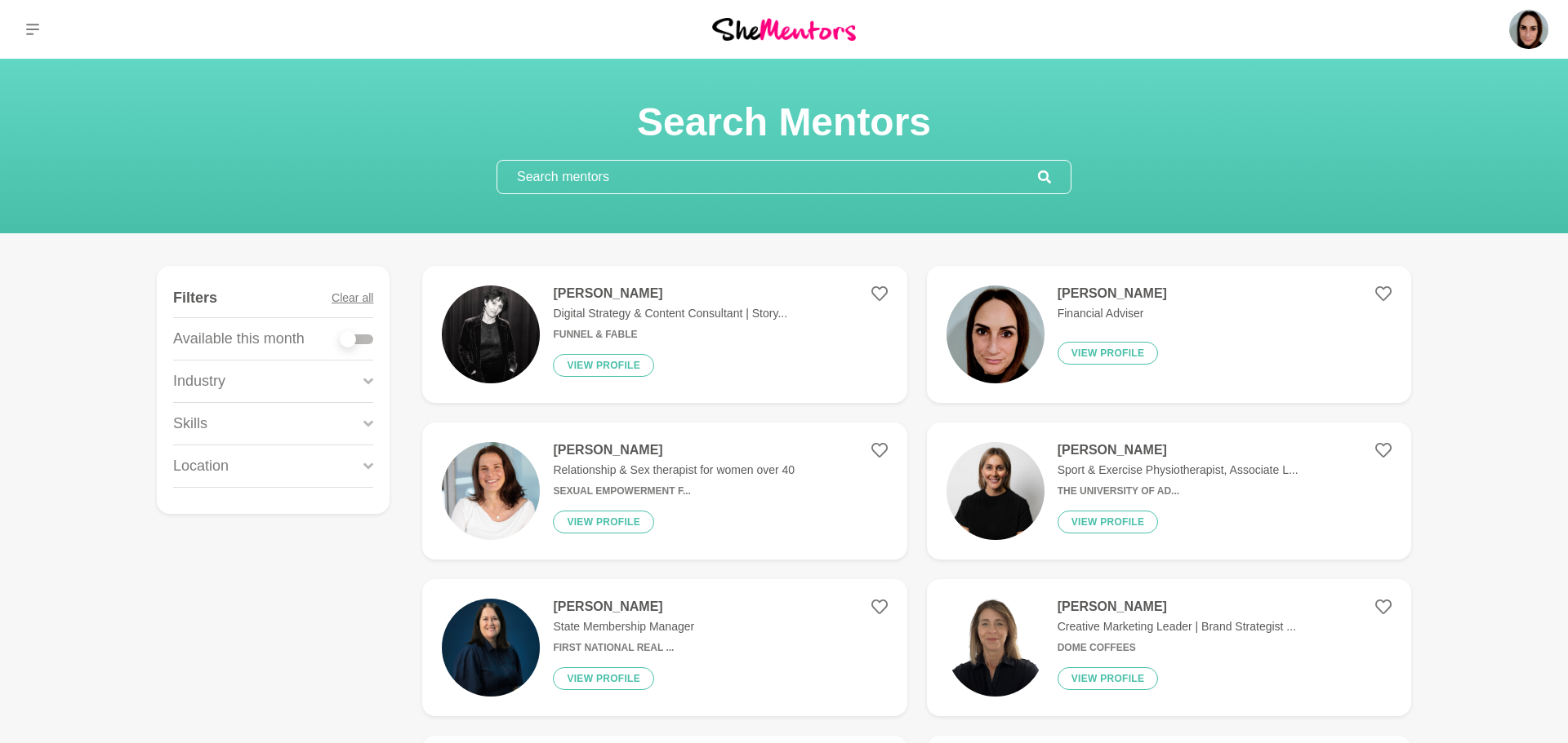
click at [1170, 619] on p "Creative Marketing Leader | Brand Strategist ..." at bounding box center [1176, 626] width 239 height 17
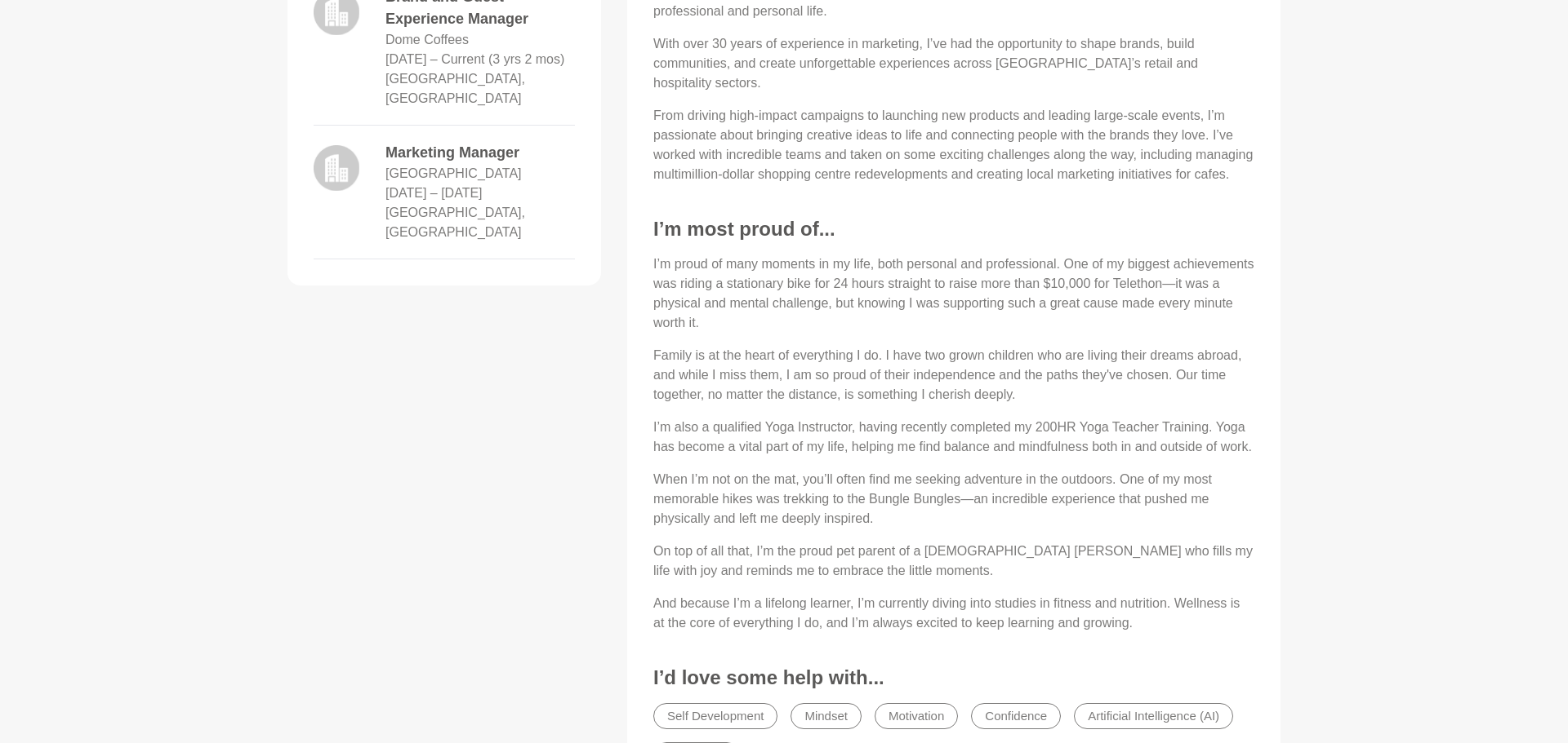
scroll to position [784, 0]
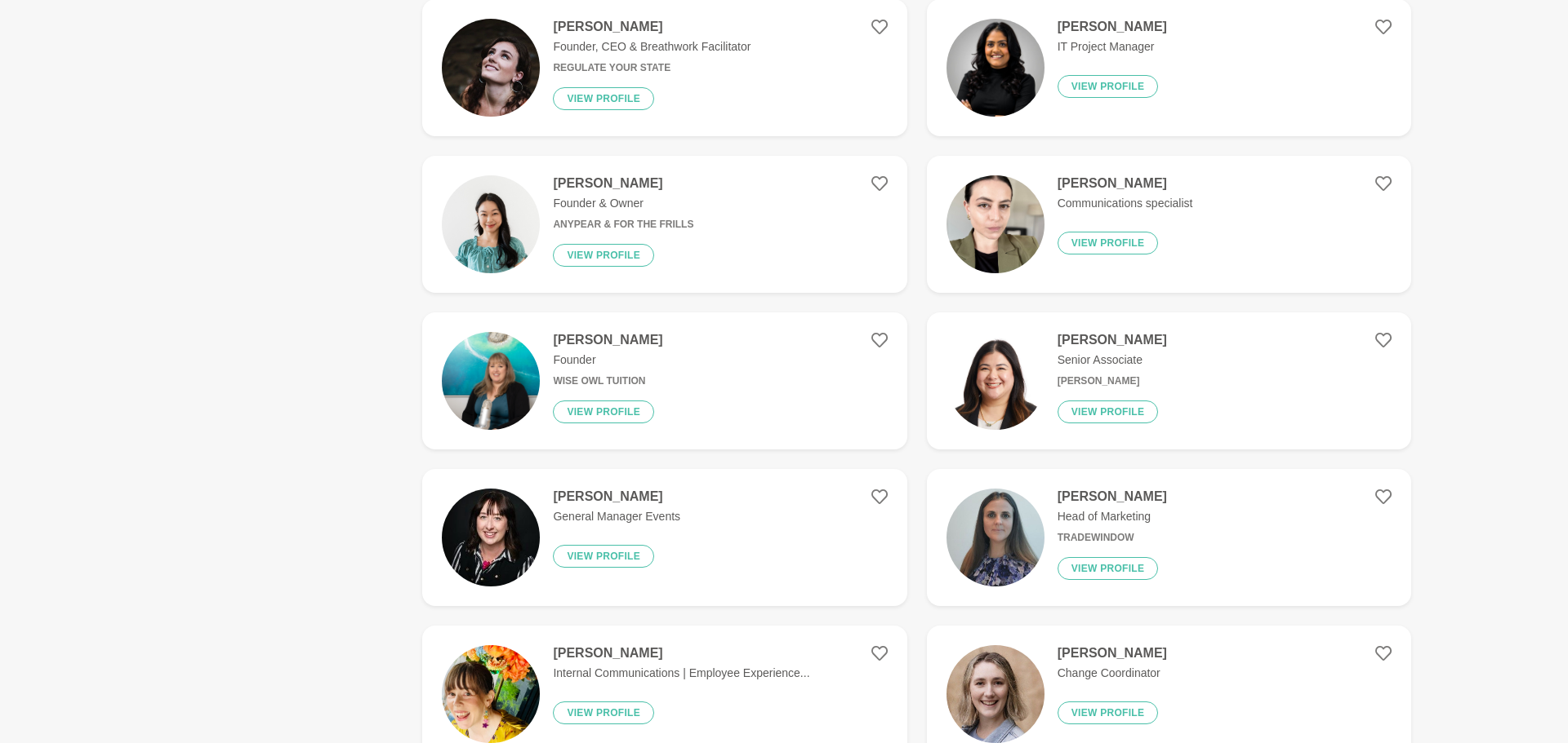
scroll to position [784, 0]
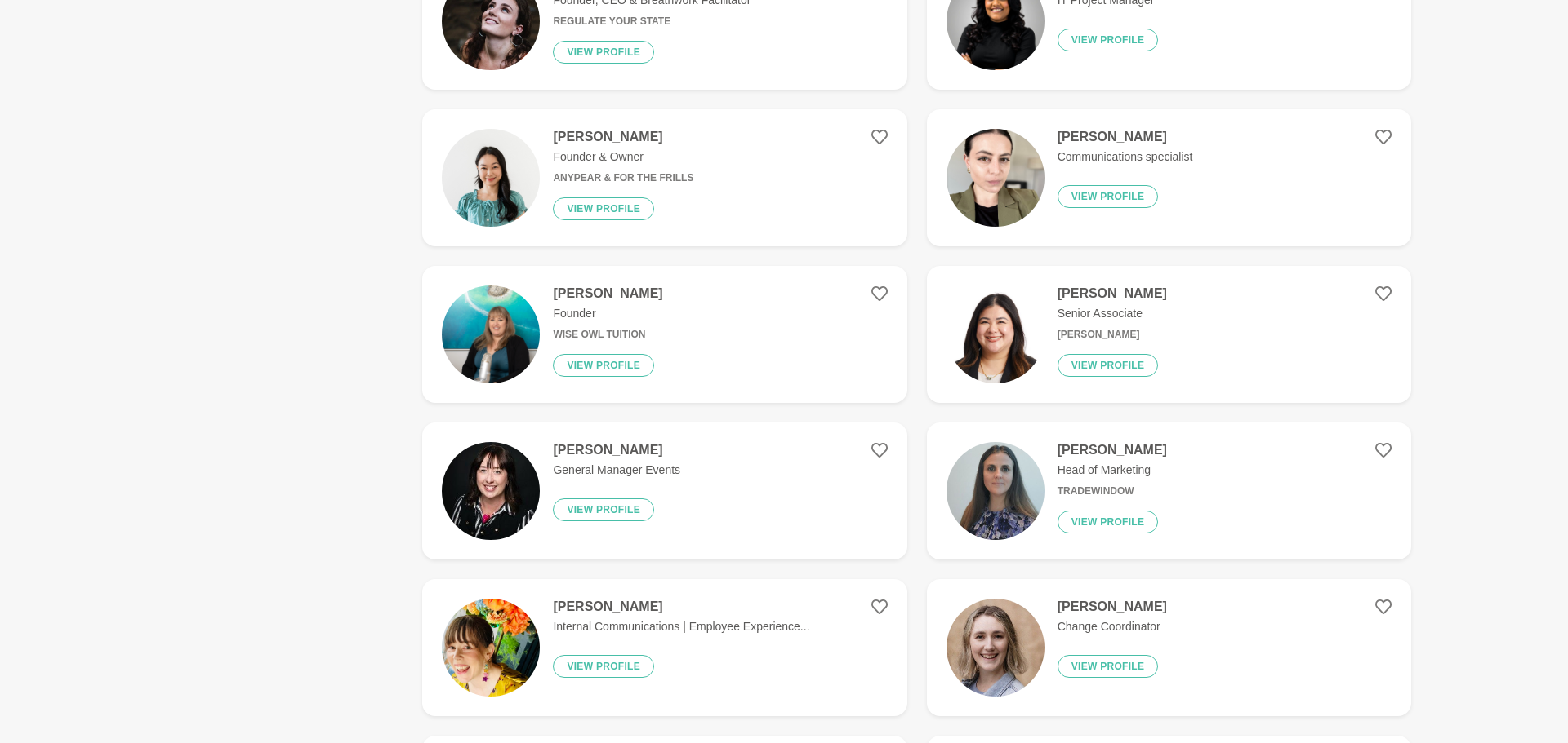
click at [1145, 167] on div "[PERSON_NAME] Communications specialist View profile" at bounding box center [1119, 177] width 149 height 98
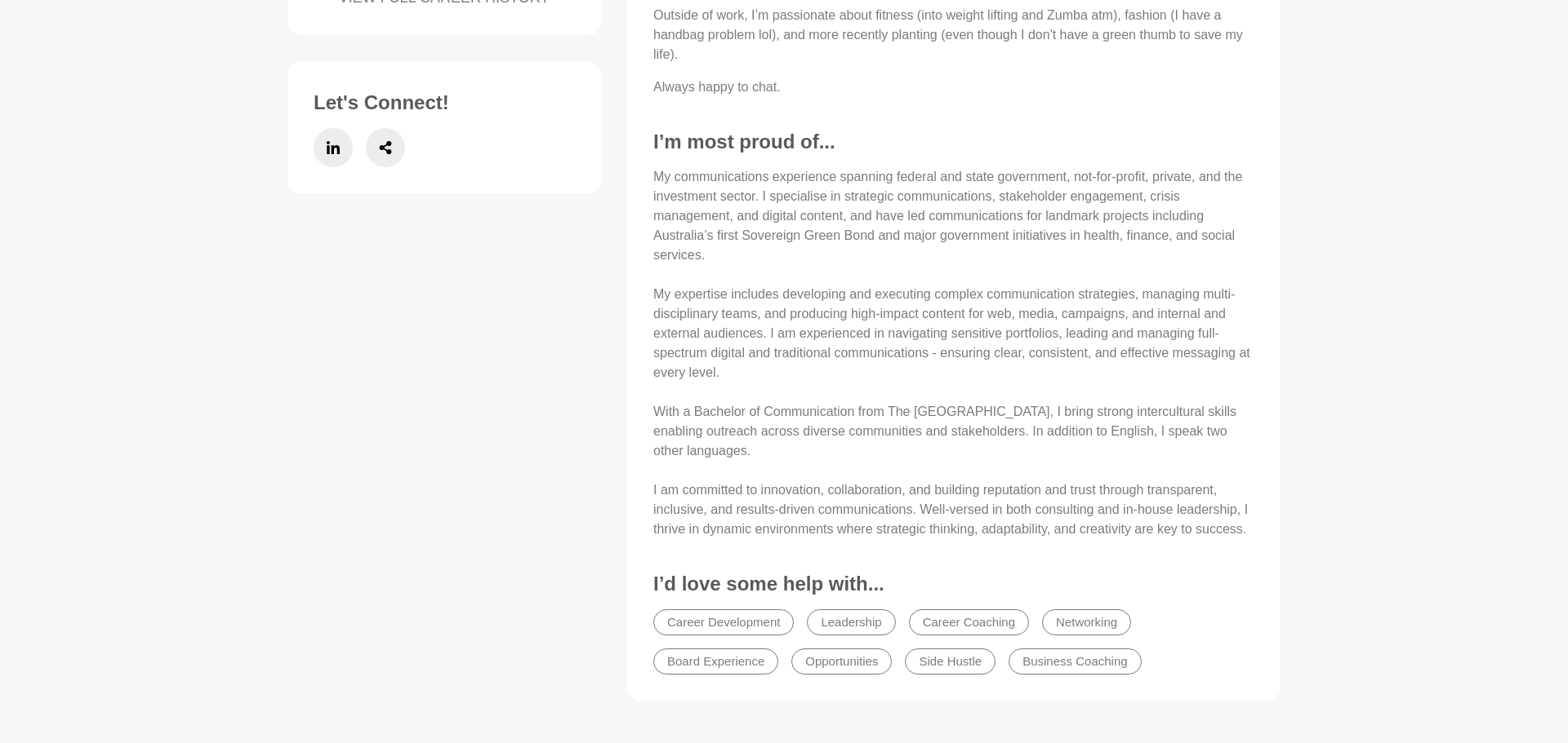
scroll to position [816, 0]
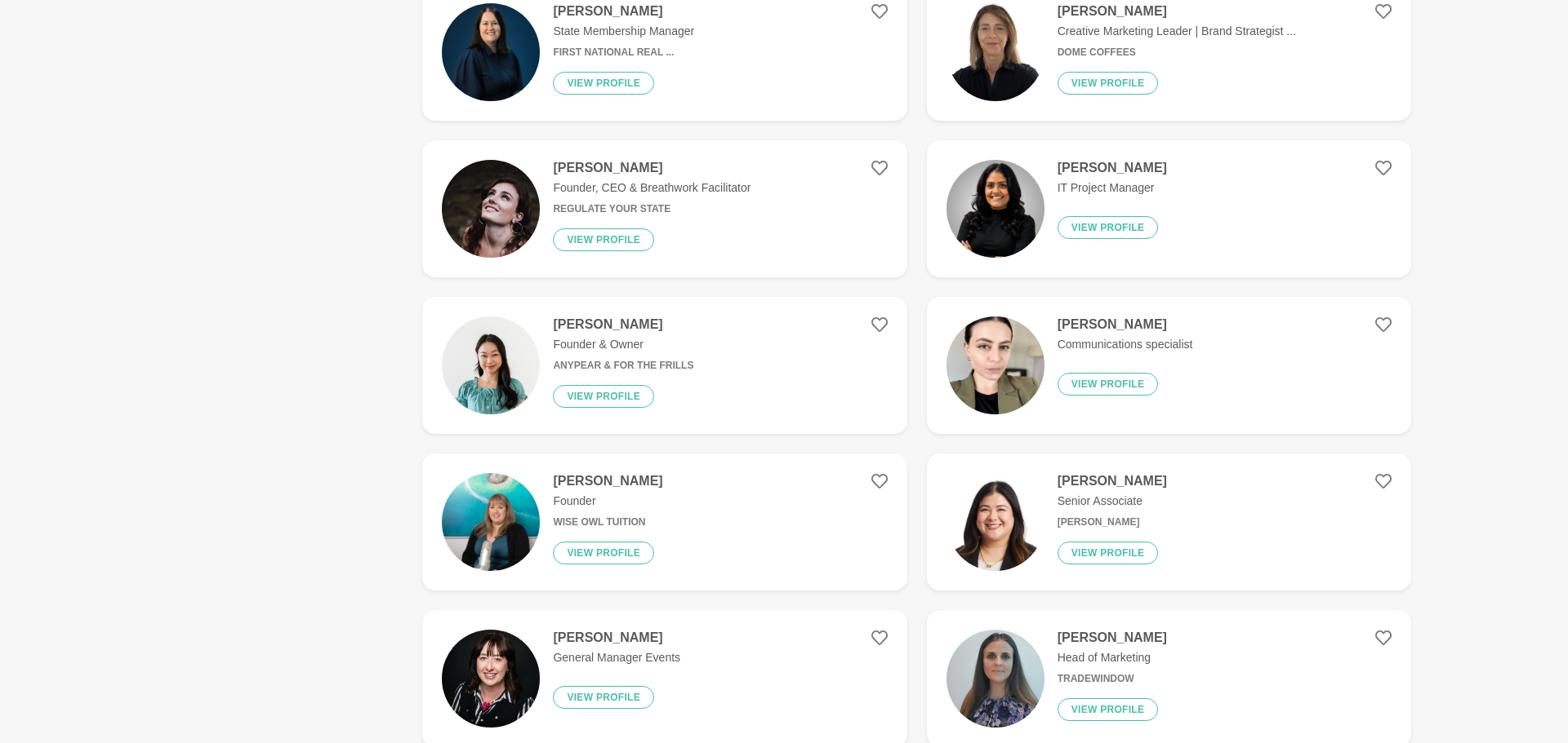
scroll to position [620, 0]
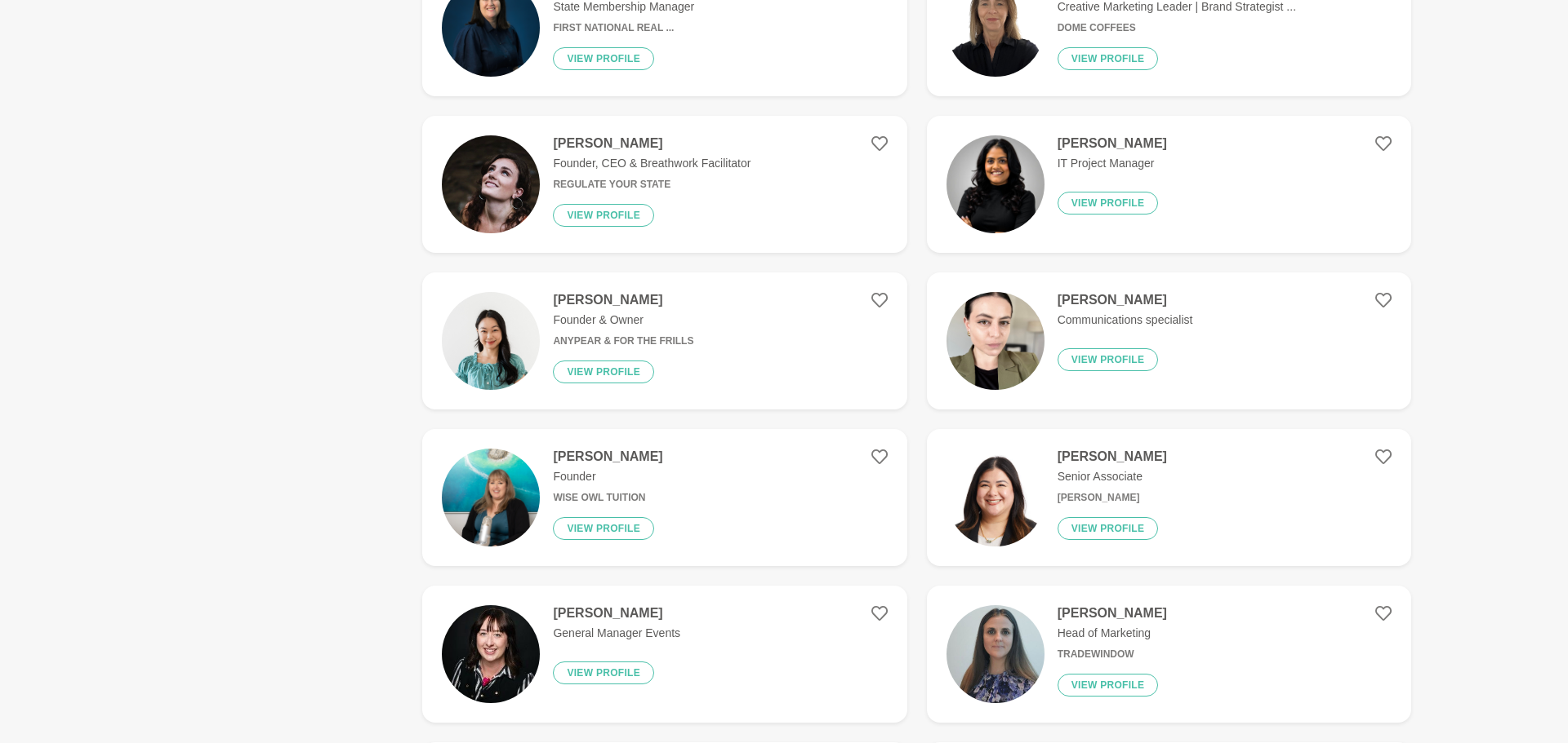
click at [671, 180] on h6 "Regulate Your State" at bounding box center [651, 184] width 197 height 12
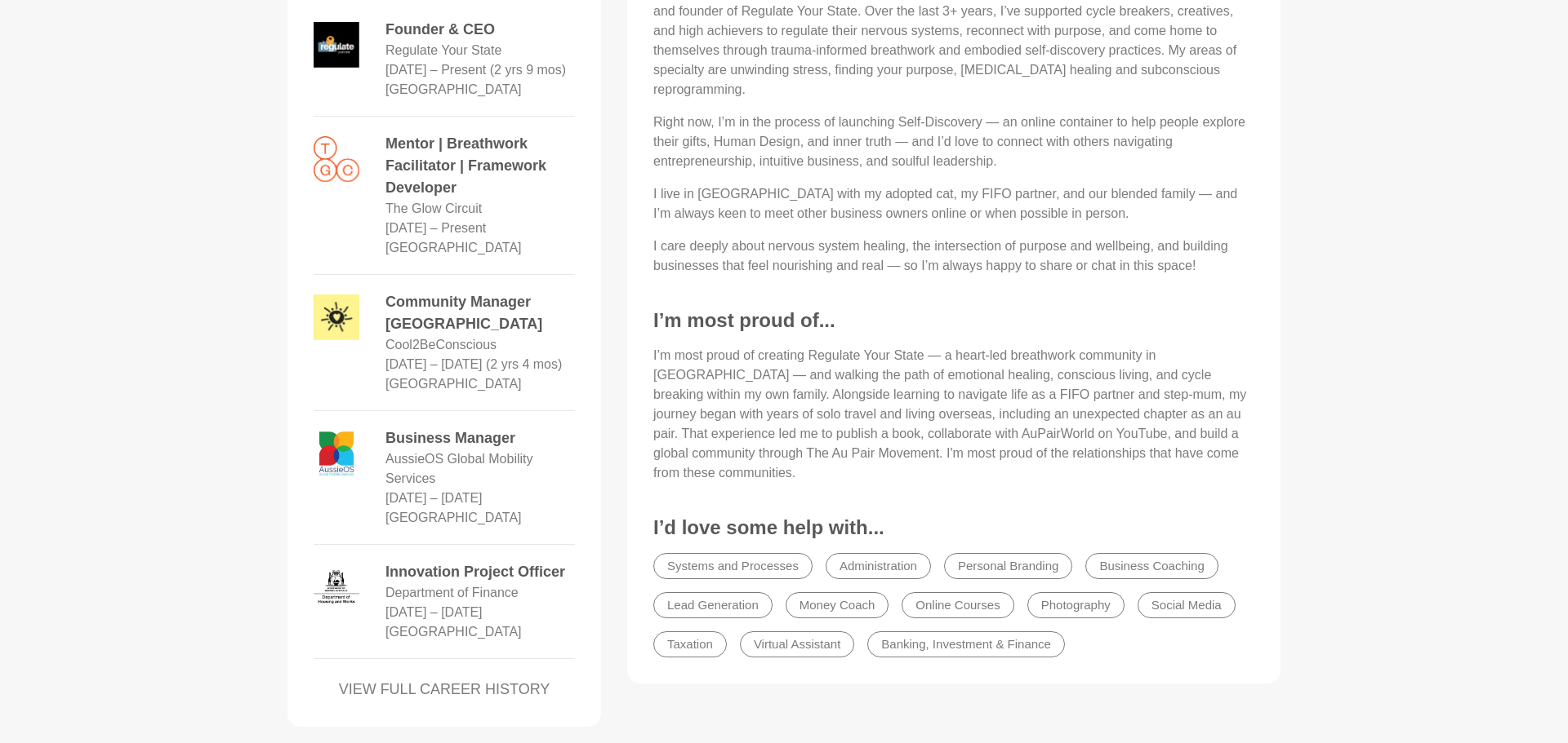
scroll to position [816, 0]
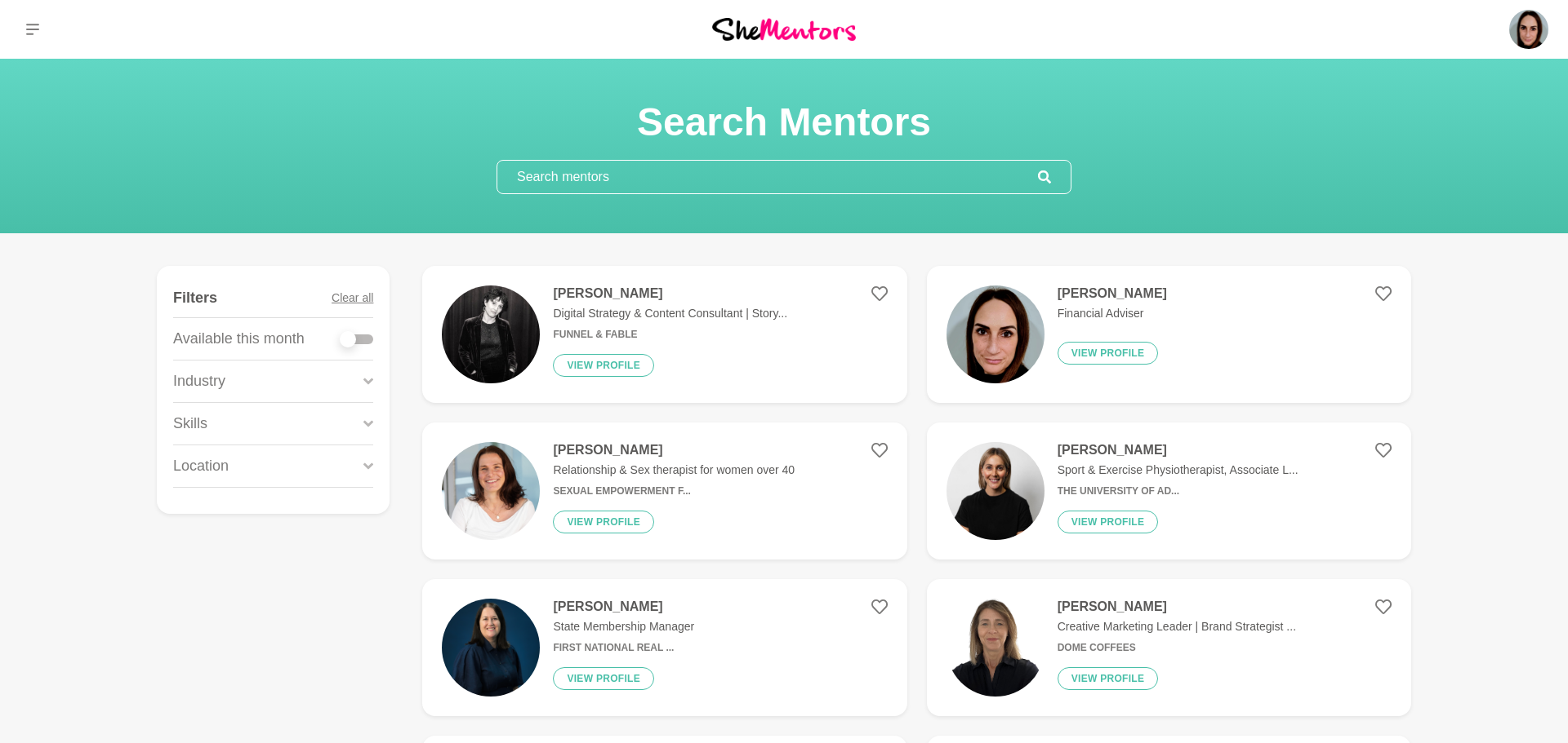
click at [1117, 309] on p "Financial Adviser" at bounding box center [1112, 313] width 109 height 17
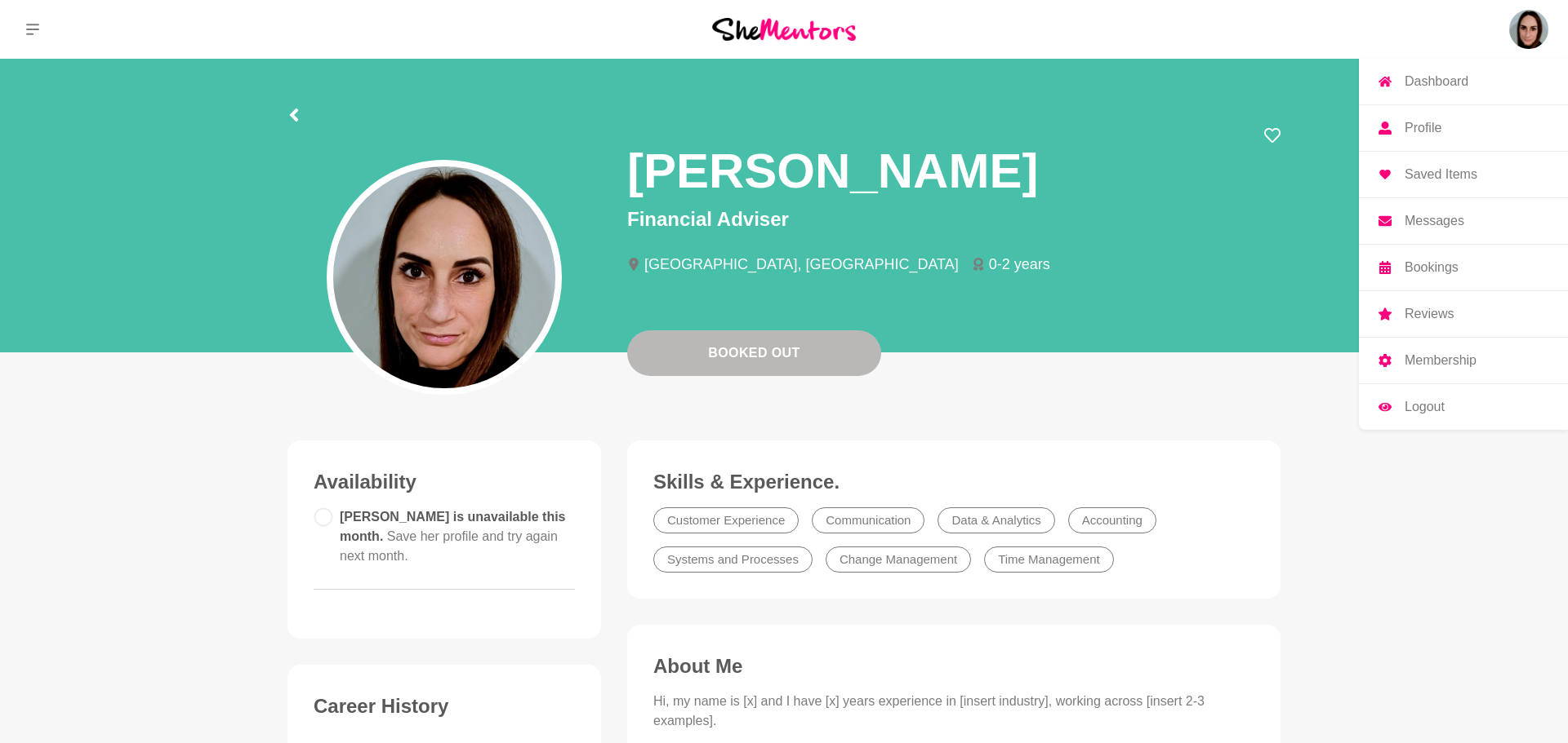
click at [1457, 129] on link "Profile" at bounding box center [1463, 128] width 209 height 46
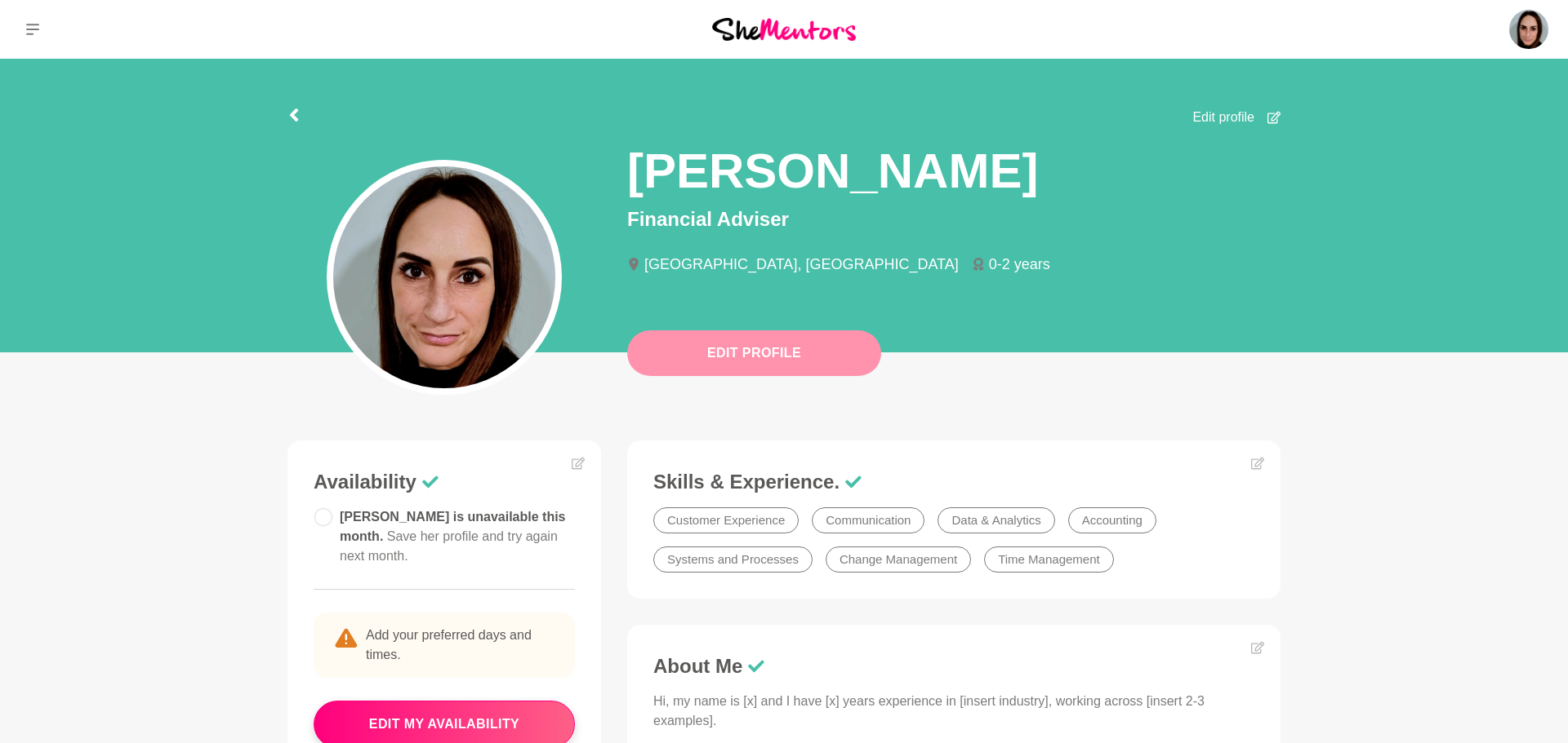
click at [795, 369] on button "Edit Profile" at bounding box center [754, 354] width 254 height 46
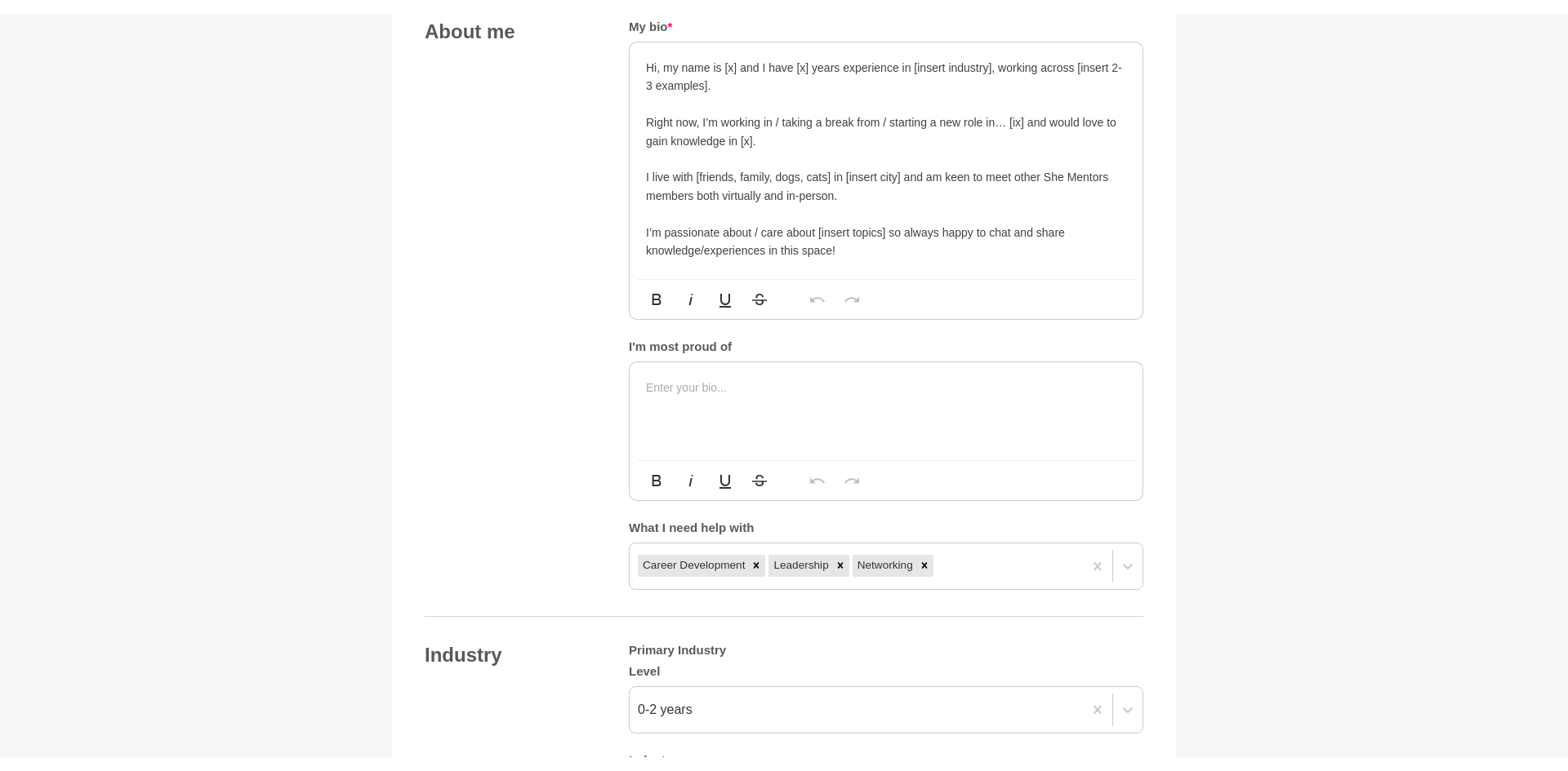
scroll to position [915, 0]
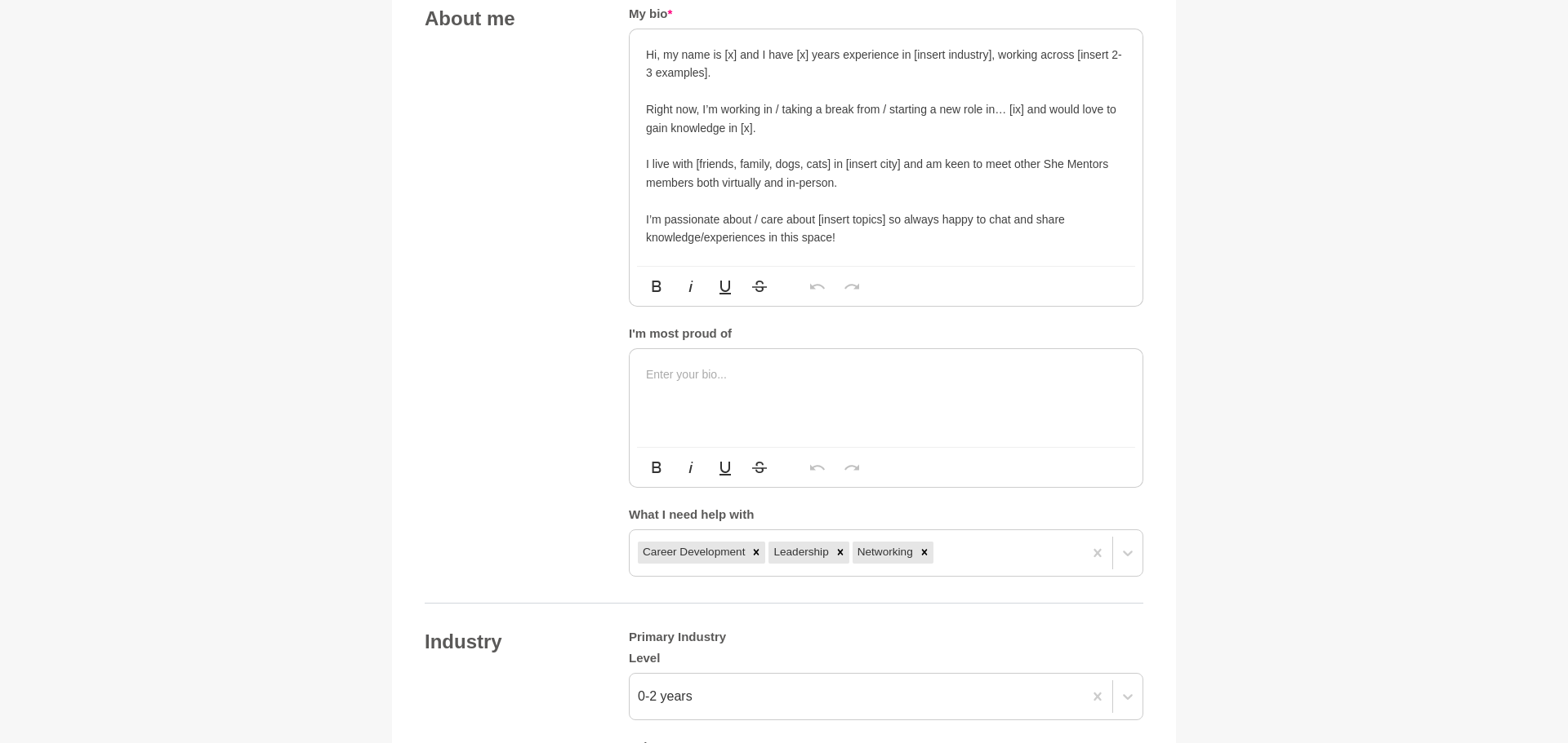
click at [713, 376] on p at bounding box center [886, 374] width 480 height 18
click at [882, 389] on div at bounding box center [885, 398] width 512 height 98
